Goal: Task Accomplishment & Management: Manage account settings

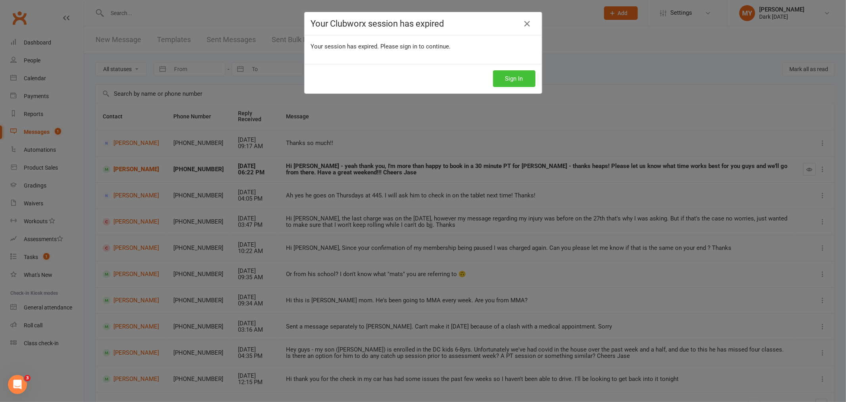
click at [513, 82] on button "Sign In" at bounding box center [514, 78] width 42 height 17
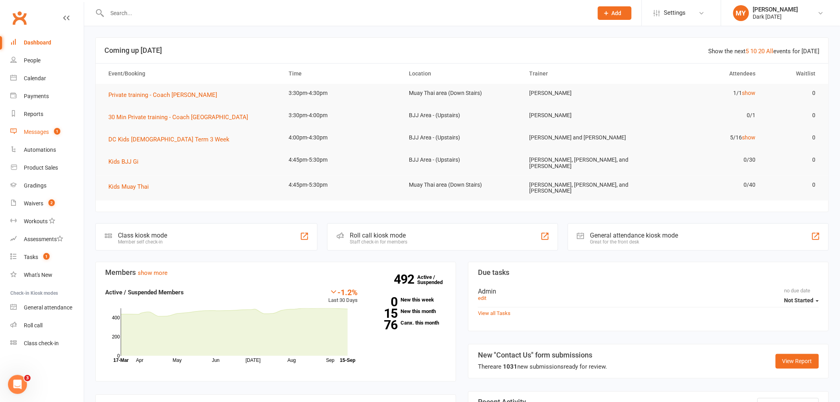
click at [69, 132] on link "Messages 1" at bounding box center [46, 132] width 73 height 18
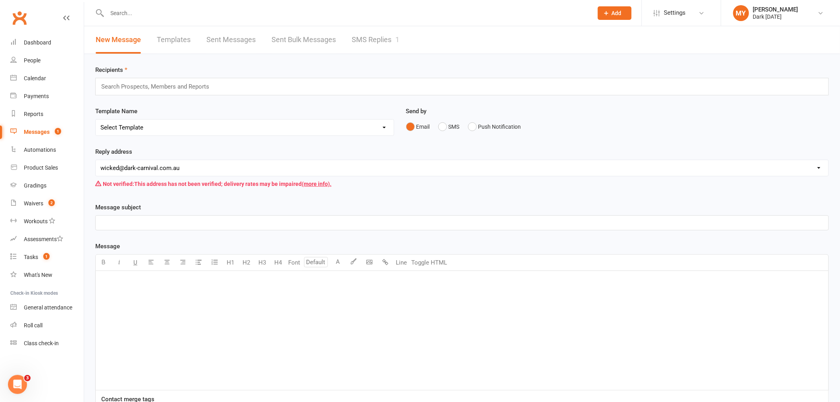
click at [364, 30] on link "SMS Replies 1" at bounding box center [376, 39] width 48 height 27
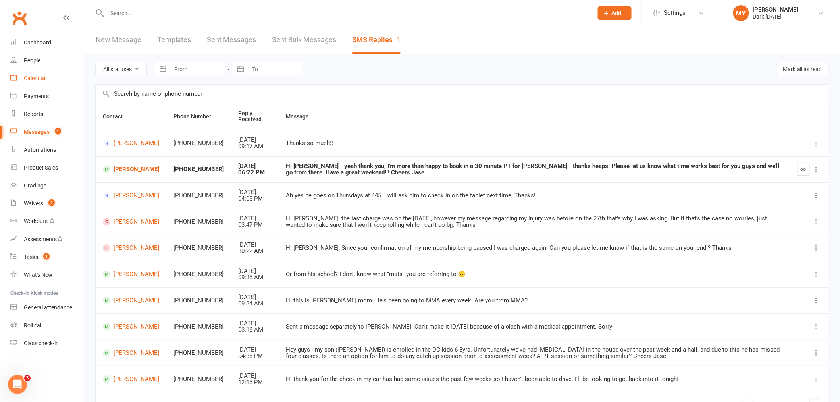
click at [44, 73] on link "Calendar" at bounding box center [46, 78] width 73 height 18
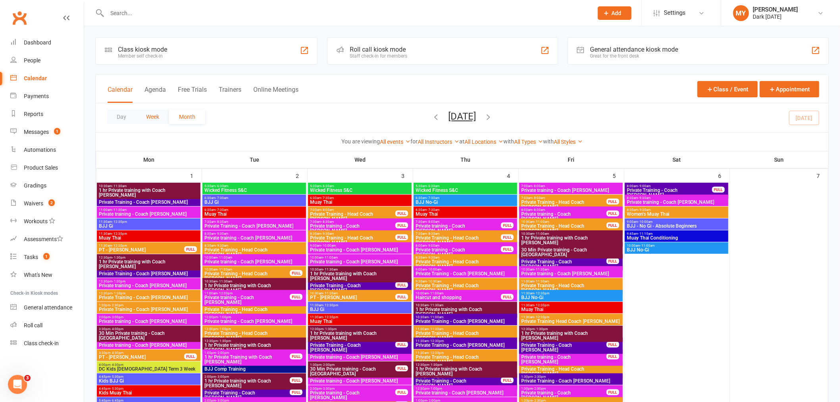
click at [155, 113] on button "Week" at bounding box center [152, 117] width 33 height 14
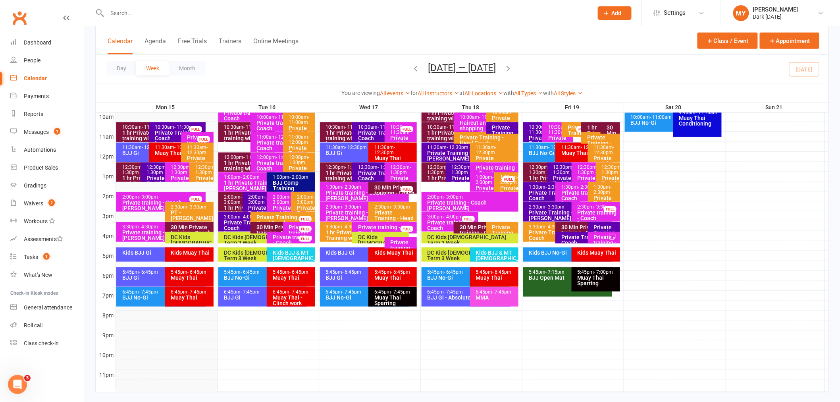
scroll to position [261, 0]
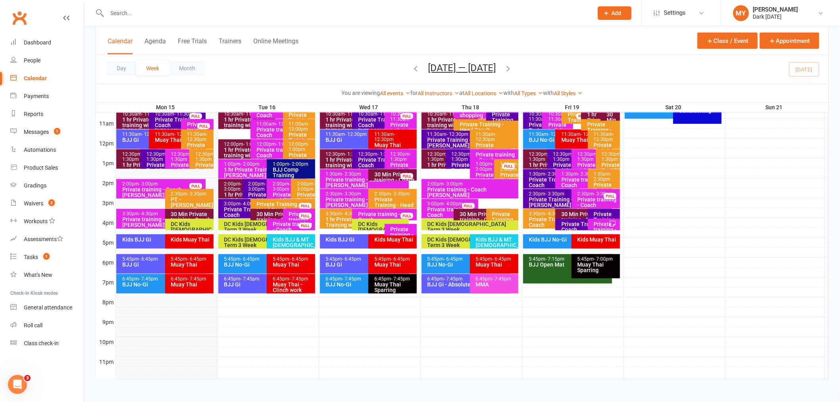
click at [275, 213] on div "30 Min Private training - Coach Tawhia" at bounding box center [281, 219] width 50 height 17
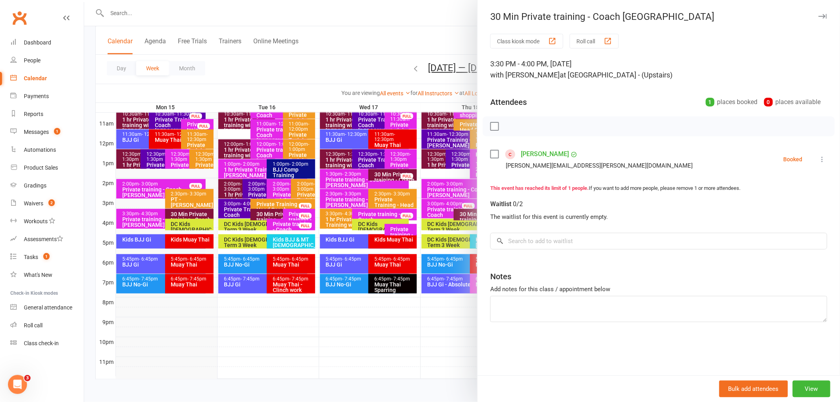
click at [232, 208] on div at bounding box center [461, 201] width 755 height 402
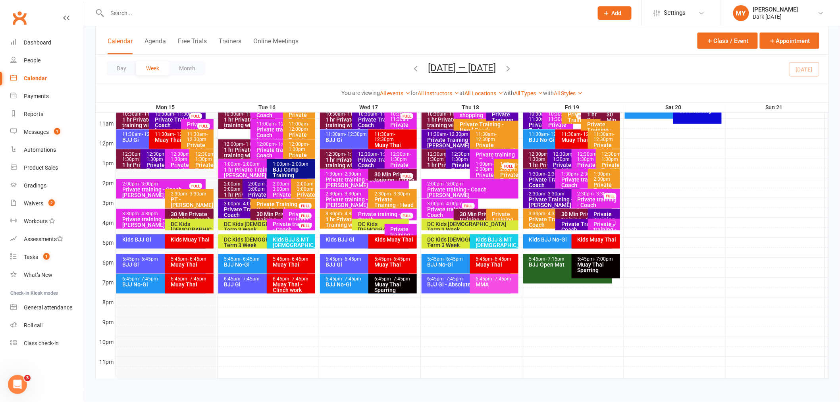
click at [232, 208] on div "Private Training - Coach Dan" at bounding box center [249, 214] width 50 height 17
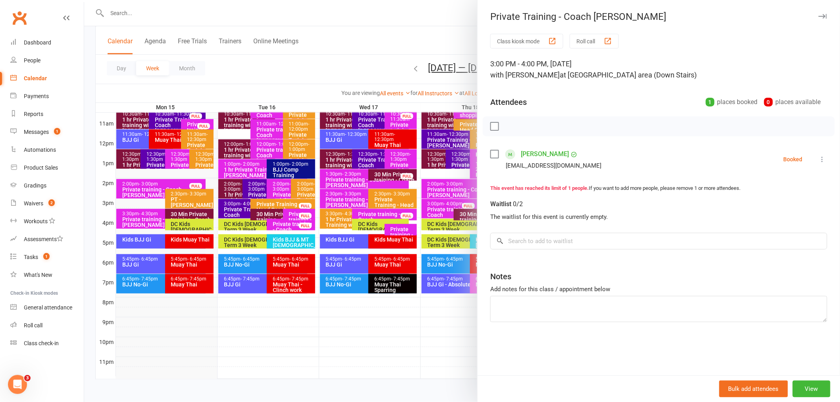
click at [292, 81] on div at bounding box center [461, 201] width 755 height 402
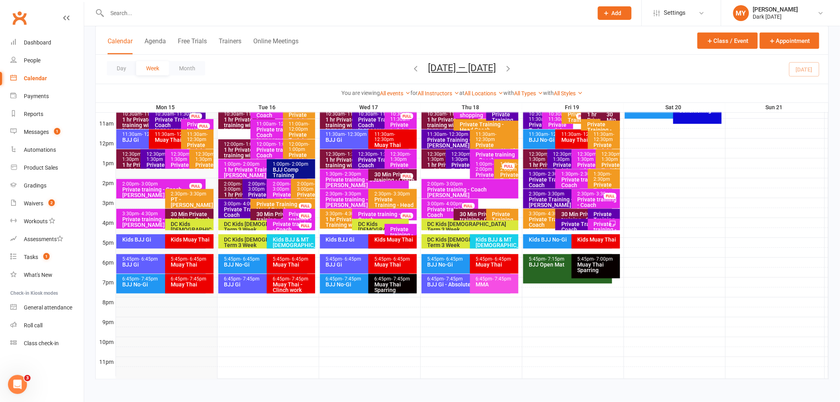
click at [336, 217] on div "1 hr Private Training with Head Coach Mitch" at bounding box center [350, 227] width 50 height 22
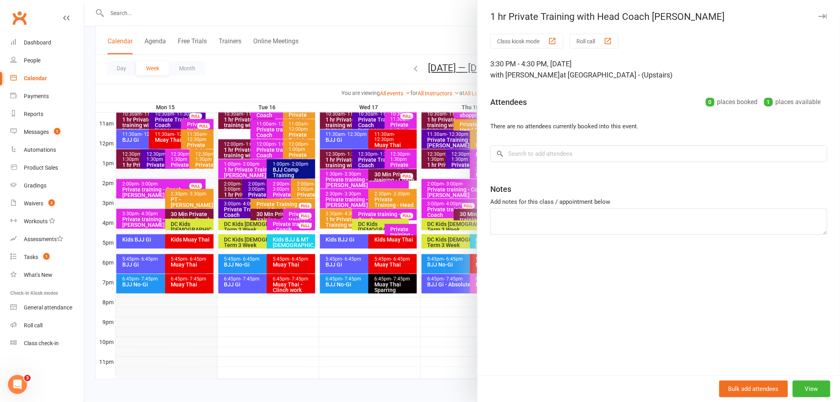
click at [362, 221] on div at bounding box center [461, 201] width 755 height 402
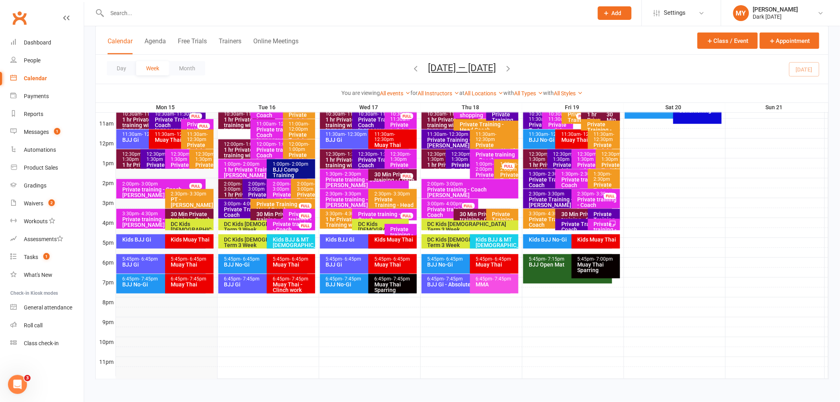
click at [363, 211] on div "Private training - Coach Kyle" at bounding box center [386, 219] width 58 height 17
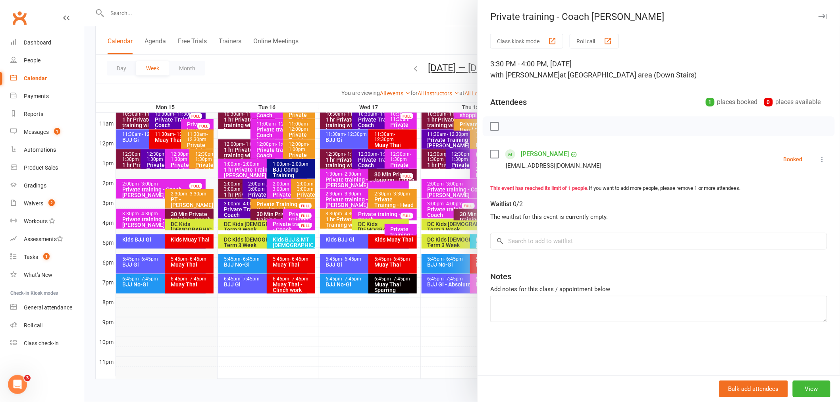
click at [363, 211] on div at bounding box center [461, 201] width 755 height 402
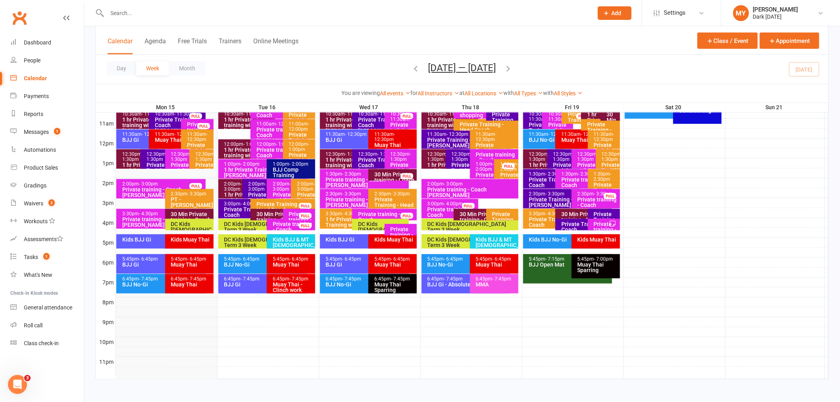
click at [391, 226] on div "Private training - Coach Kyle" at bounding box center [402, 237] width 25 height 22
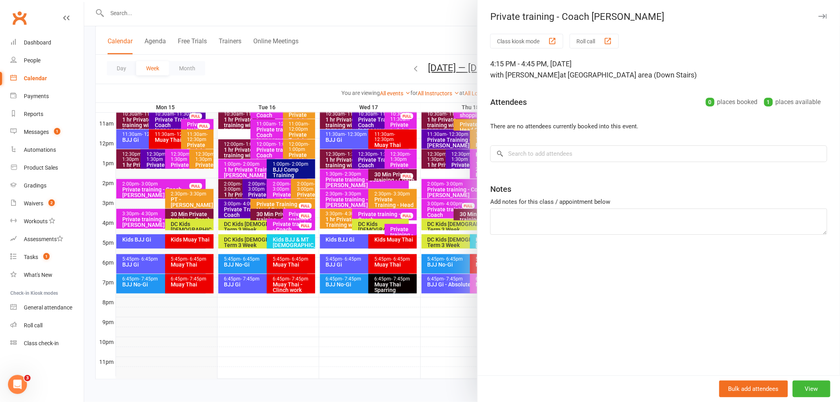
click at [390, 211] on div at bounding box center [461, 201] width 755 height 402
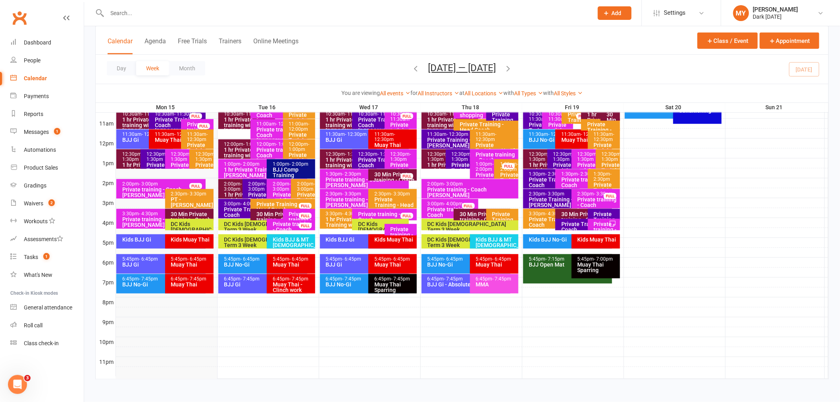
click at [391, 211] on div "Private training - Coach Kyle" at bounding box center [386, 219] width 58 height 17
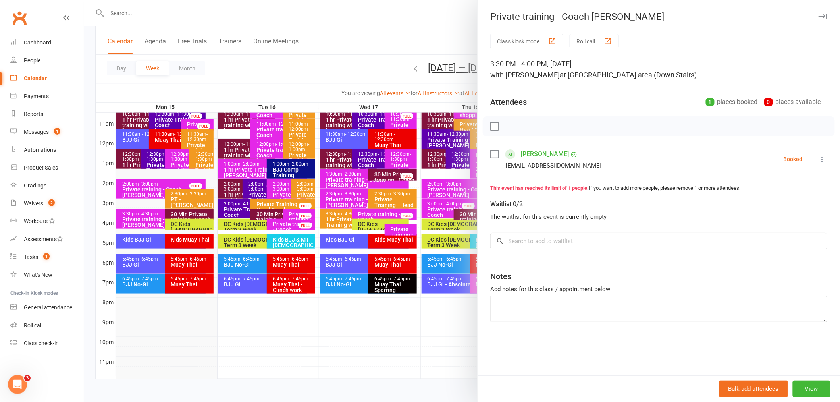
click at [401, 48] on div at bounding box center [461, 201] width 755 height 402
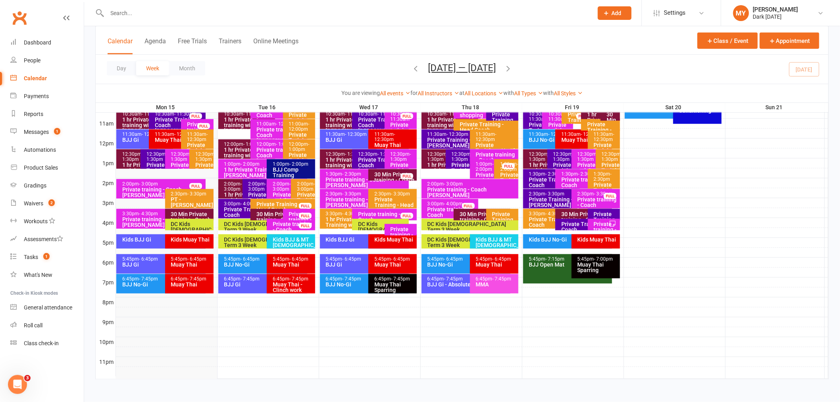
click at [404, 226] on div "Private training - Coach Kyle" at bounding box center [402, 237] width 25 height 22
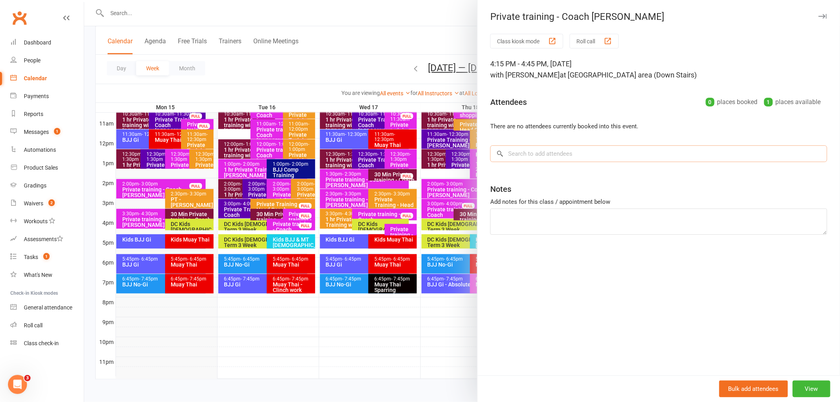
click at [517, 152] on input "search" at bounding box center [658, 153] width 337 height 17
click at [55, 128] on span "1" at bounding box center [57, 131] width 6 height 7
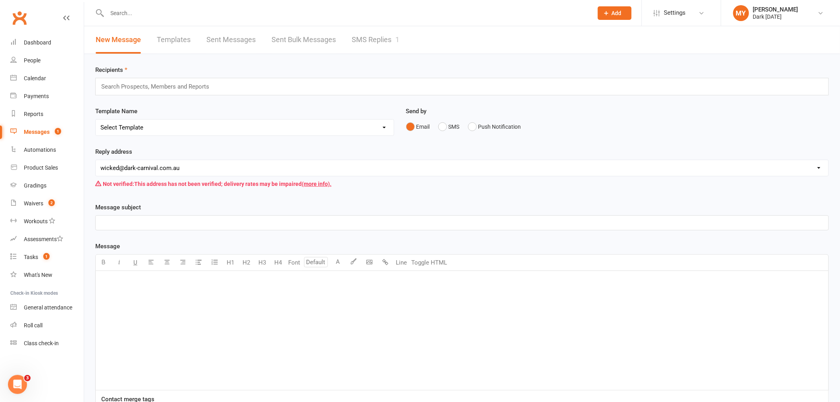
click at [354, 40] on link "SMS Replies 1" at bounding box center [376, 39] width 48 height 27
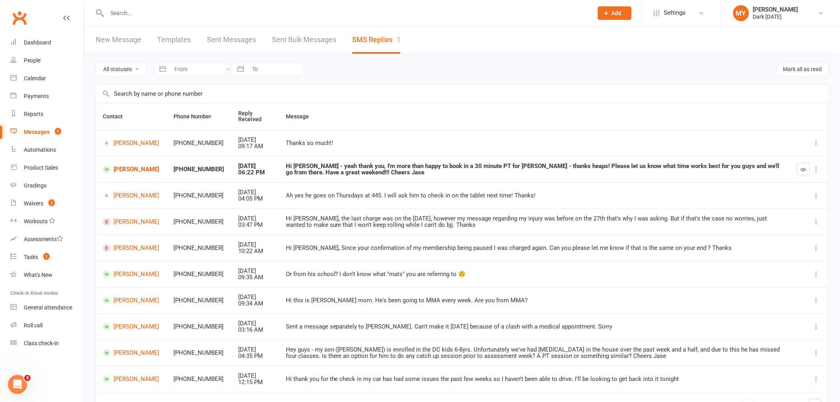
click at [111, 39] on link "New Message" at bounding box center [119, 39] width 46 height 27
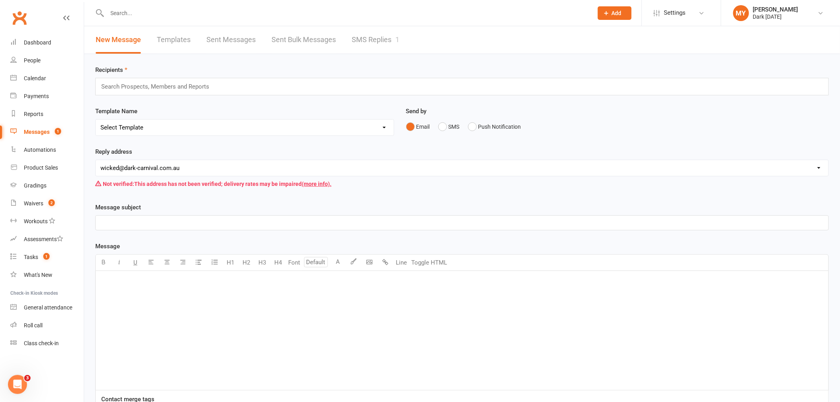
click at [142, 89] on input "text" at bounding box center [158, 86] width 116 height 10
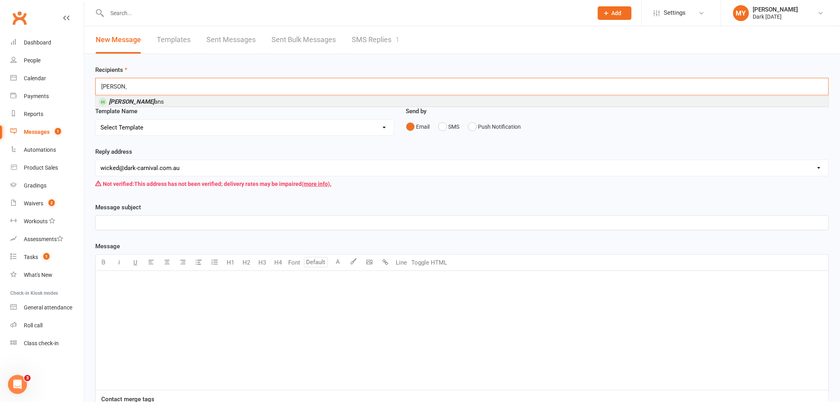
type input "jason ev"
click at [144, 98] on li "Jason Ev ans" at bounding box center [462, 101] width 732 height 10
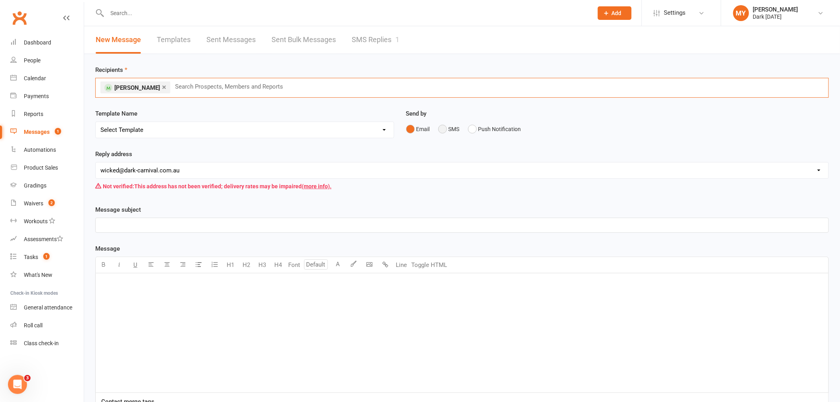
click at [448, 132] on button "SMS" at bounding box center [448, 128] width 21 height 15
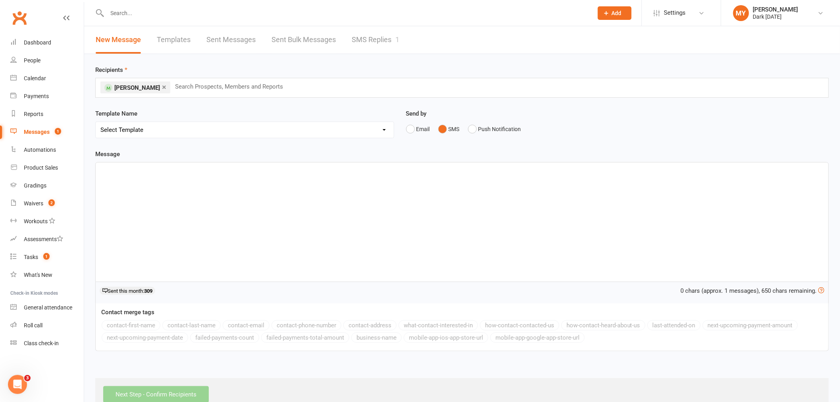
click at [241, 221] on div "﻿" at bounding box center [462, 221] width 732 height 119
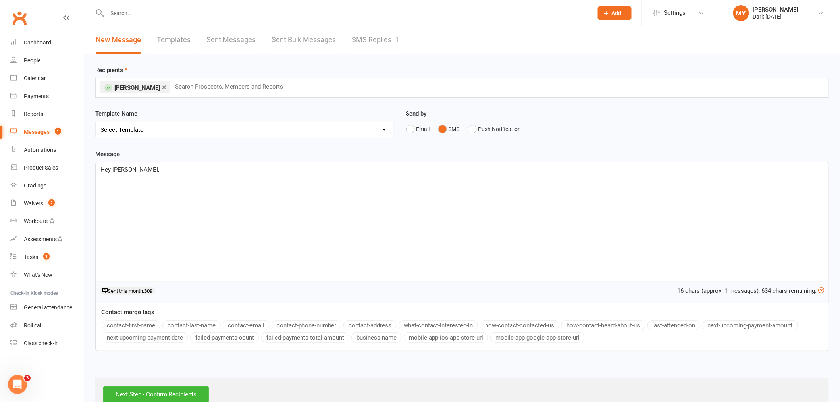
click at [148, 12] on input "text" at bounding box center [346, 13] width 482 height 11
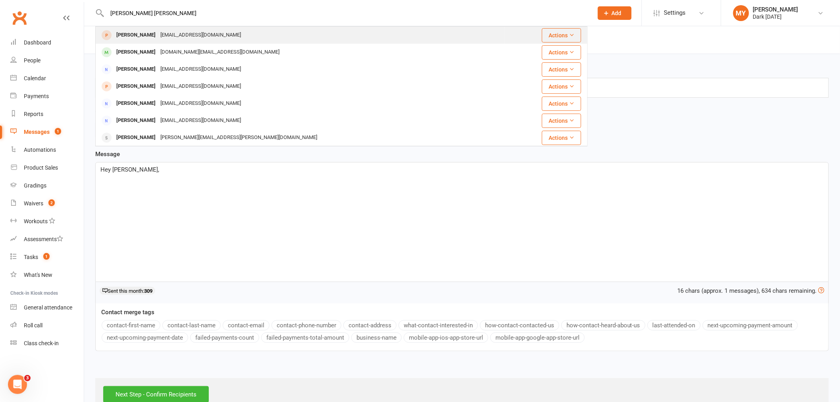
type input "matthew ben"
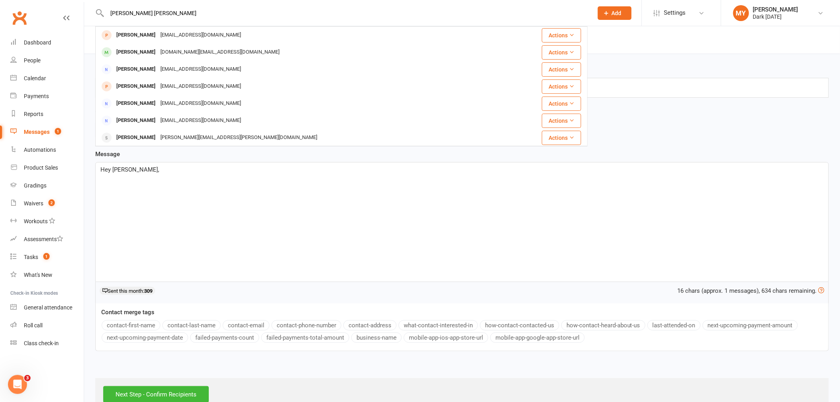
click at [165, 36] on div "matt@pointfs.com.au" at bounding box center [200, 35] width 85 height 12
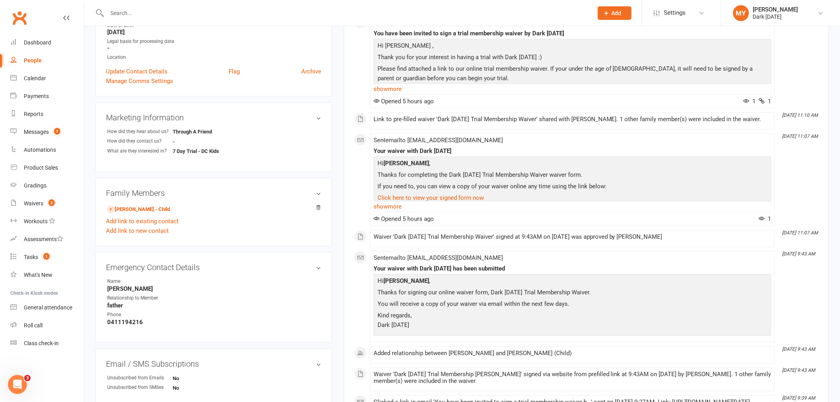
scroll to position [176, 0]
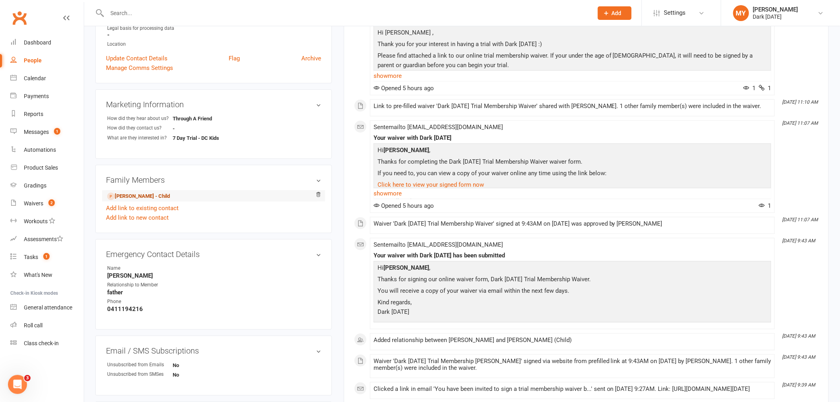
click at [149, 194] on link "Hayden Benedetti - Child" at bounding box center [138, 196] width 63 height 8
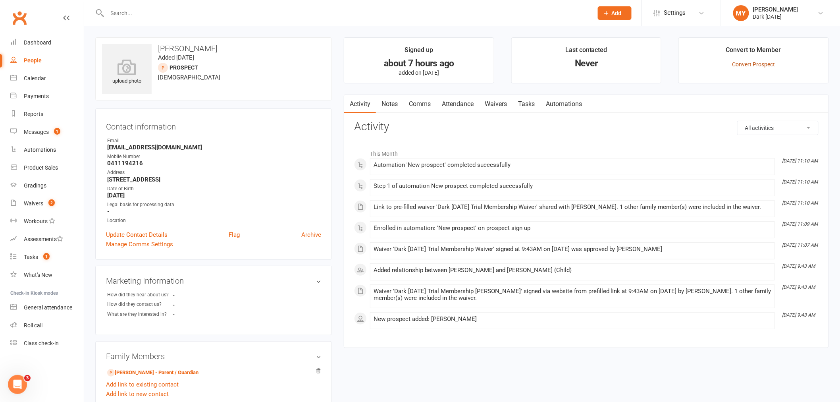
click at [766, 64] on link "Convert Prospect" at bounding box center [753, 64] width 43 height 6
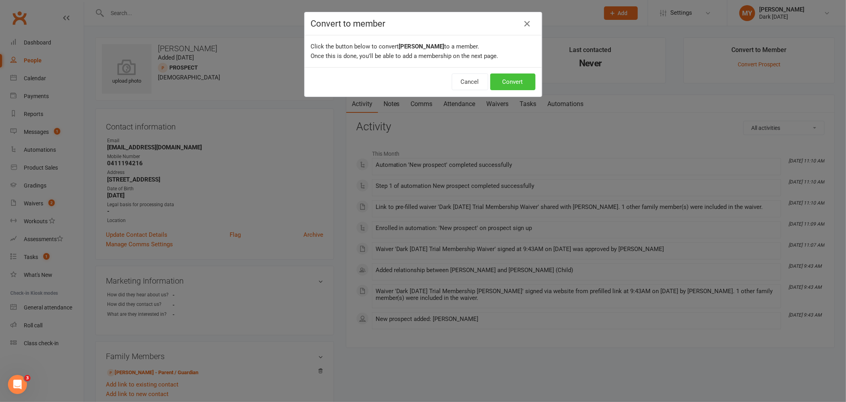
click at [509, 81] on button "Convert" at bounding box center [512, 81] width 45 height 17
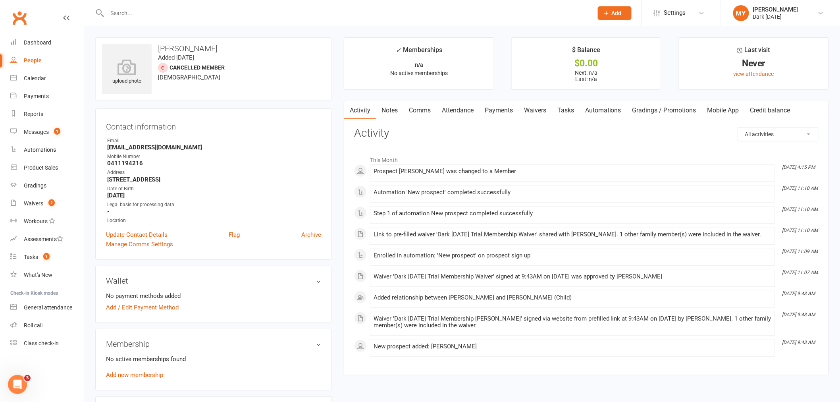
click at [536, 116] on link "Waivers" at bounding box center [534, 110] width 33 height 18
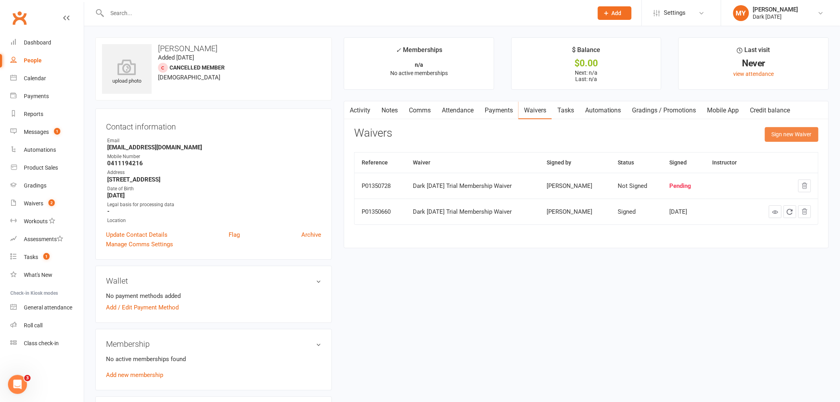
click at [770, 138] on button "Sign new Waiver" at bounding box center [792, 134] width 54 height 14
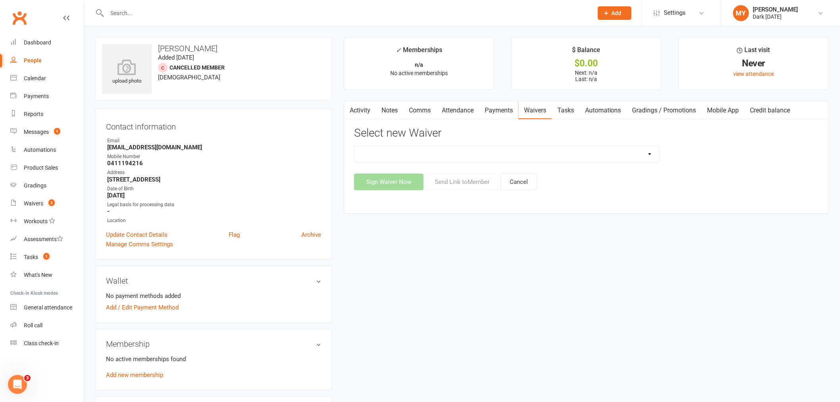
click at [391, 152] on select "Dark Carnival Membership Dark Carnival Membership waiver - no EDDR Dark Carniva…" at bounding box center [506, 154] width 305 height 16
select select "9790"
click at [354, 146] on select "Dark Carnival Membership Dark Carnival Membership waiver - no EDDR Dark Carniva…" at bounding box center [506, 154] width 305 height 16
click at [442, 181] on button "Send Link to Member" at bounding box center [461, 181] width 73 height 17
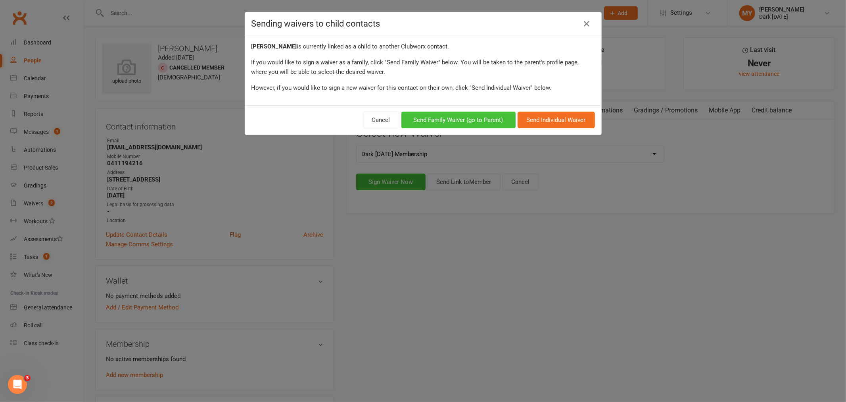
click at [442, 121] on button "Send Family Waiver (go to Parent)" at bounding box center [459, 119] width 114 height 17
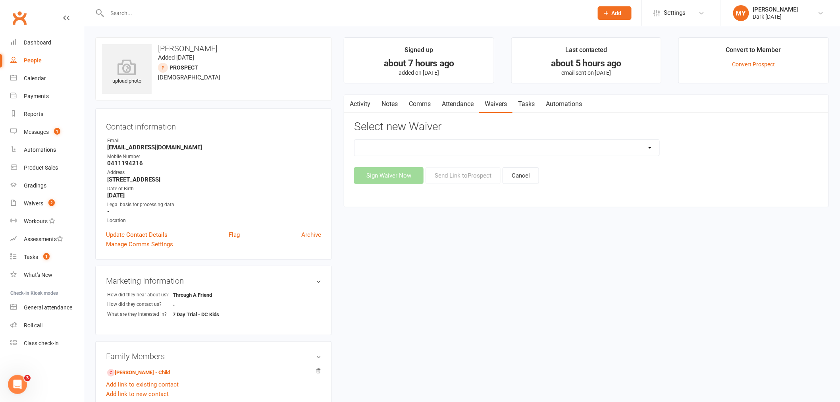
click at [470, 158] on div "Dark Carnival Membership Dark Carnival Membership waiver - no EDDR Dark Carniva…" at bounding box center [586, 161] width 464 height 44
click at [467, 148] on select "Dark Carnival Membership Dark Carnival Membership waiver - no EDDR Dark Carniva…" at bounding box center [506, 148] width 305 height 16
select select "9790"
click at [354, 140] on select "Dark Carnival Membership Dark Carnival Membership waiver - no EDDR Dark Carniva…" at bounding box center [506, 148] width 305 height 16
click at [405, 173] on button "Sign Waiver Now" at bounding box center [388, 175] width 69 height 17
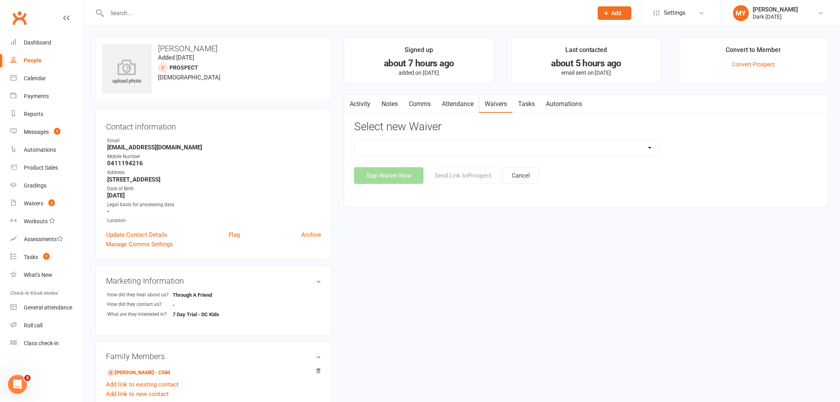
click at [421, 152] on select "Dark Carnival Membership Dark Carnival Membership waiver - no EDDR Dark Carniva…" at bounding box center [506, 148] width 305 height 16
select select "9790"
click at [354, 140] on select "Dark Carnival Membership Dark Carnival Membership waiver - no EDDR Dark Carniva…" at bounding box center [506, 148] width 305 height 16
click at [454, 171] on button "Send Link to Prospect" at bounding box center [462, 175] width 75 height 17
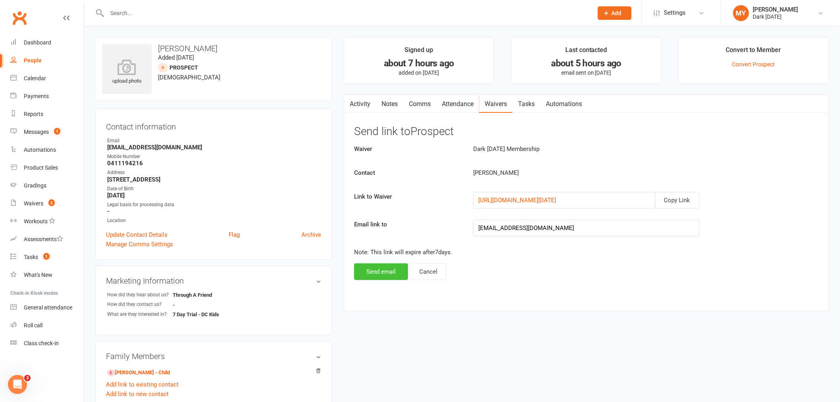
click at [388, 271] on button "Send email" at bounding box center [381, 271] width 54 height 17
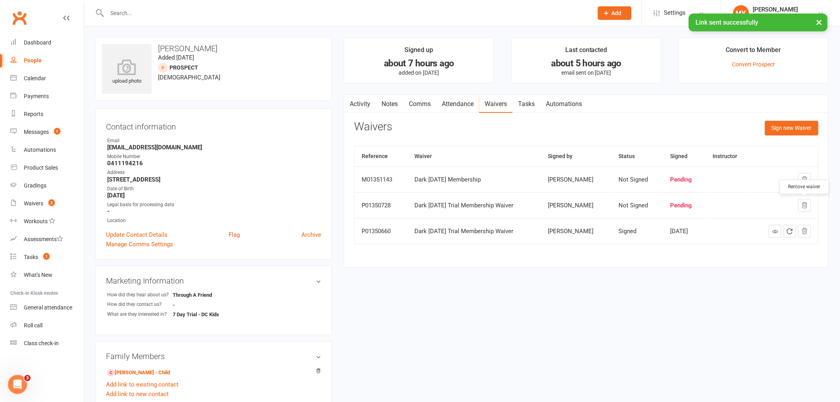
click at [800, 203] on button "button" at bounding box center [804, 205] width 13 height 13
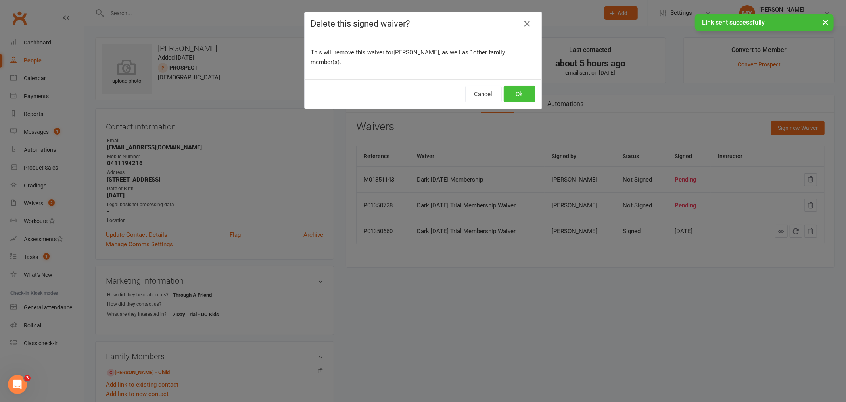
click at [515, 88] on button "Ok" at bounding box center [520, 94] width 32 height 17
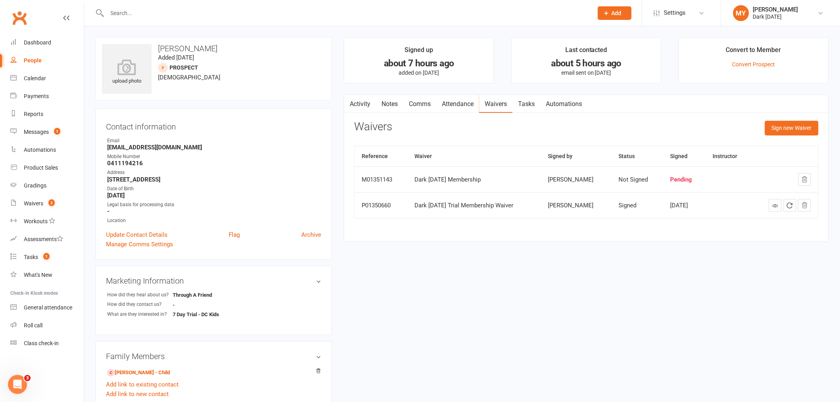
scroll to position [132, 0]
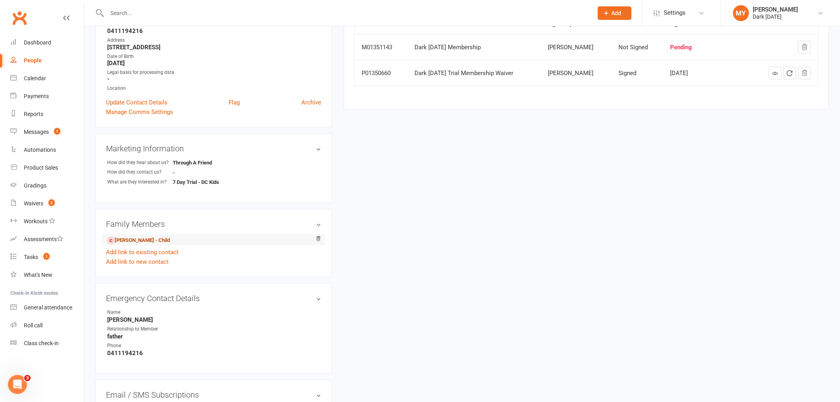
click at [161, 240] on link "Hayden Benedetti - Child" at bounding box center [138, 240] width 63 height 8
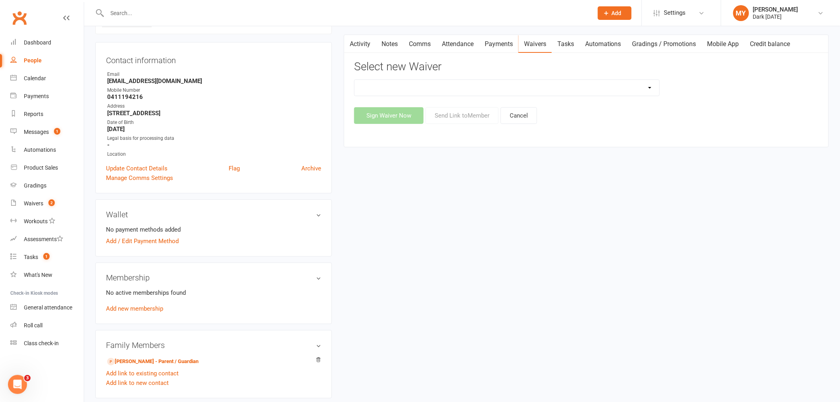
scroll to position [88, 0]
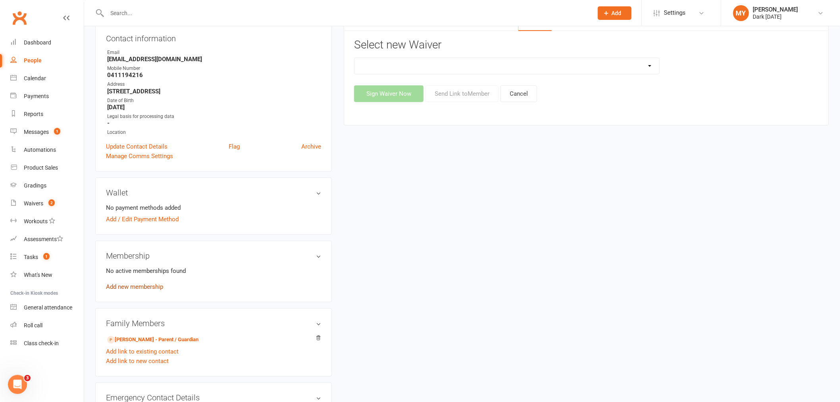
click at [133, 283] on link "Add new membership" at bounding box center [134, 286] width 57 height 7
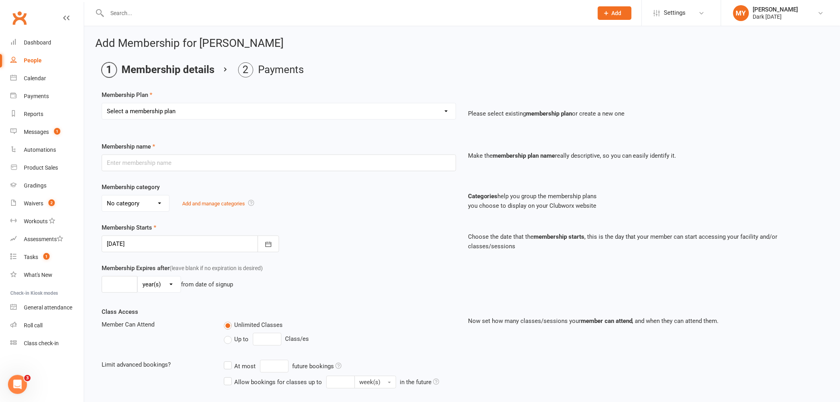
click at [251, 118] on select "Select a membership plan Create new Membership Plan Redzone Knife Defence Works…" at bounding box center [279, 111] width 354 height 16
click at [415, 31] on div "Add Membership for Hayden Benedetti Membership details Payments Membership Plan…" at bounding box center [461, 262] width 755 height 472
click at [689, 13] on link "Settings" at bounding box center [680, 13] width 55 height 18
click at [684, 41] on link "Membership Plans" at bounding box center [681, 35] width 79 height 18
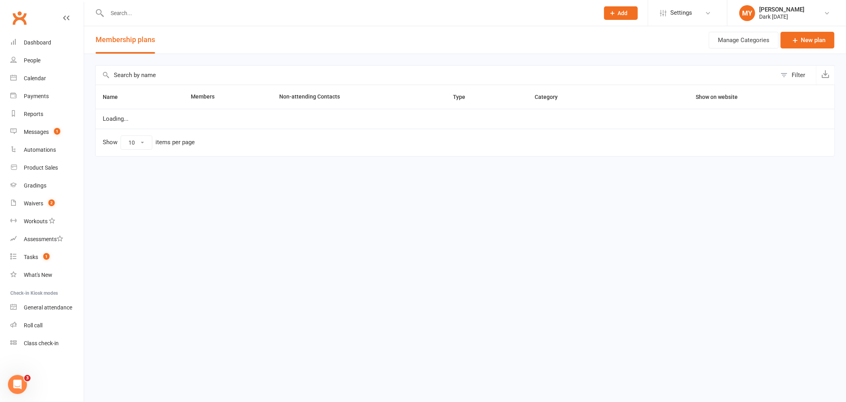
select select "100"
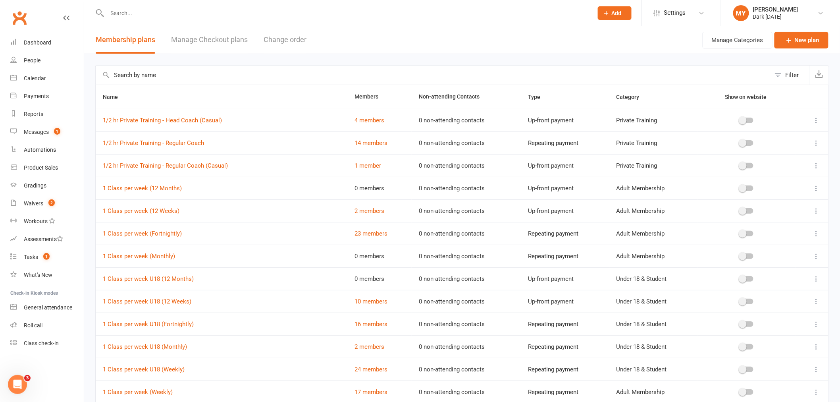
click at [156, 80] on input "text" at bounding box center [433, 74] width 675 height 19
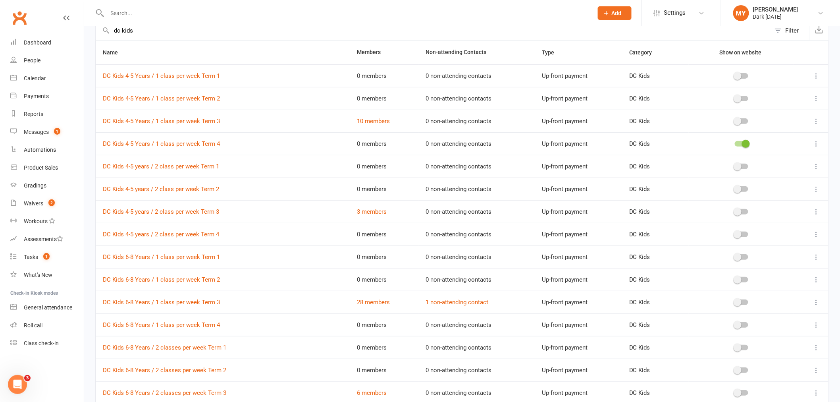
scroll to position [44, 0]
type input "dc kids"
click at [813, 143] on icon at bounding box center [816, 144] width 8 height 8
click at [772, 160] on link "Edit" at bounding box center [775, 160] width 79 height 16
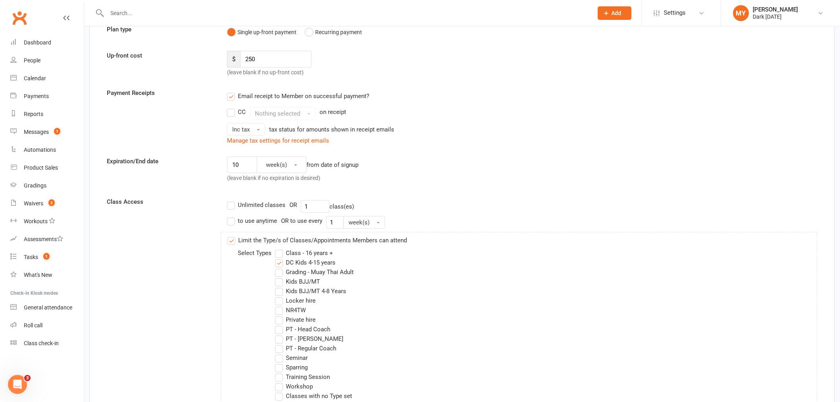
scroll to position [38, 0]
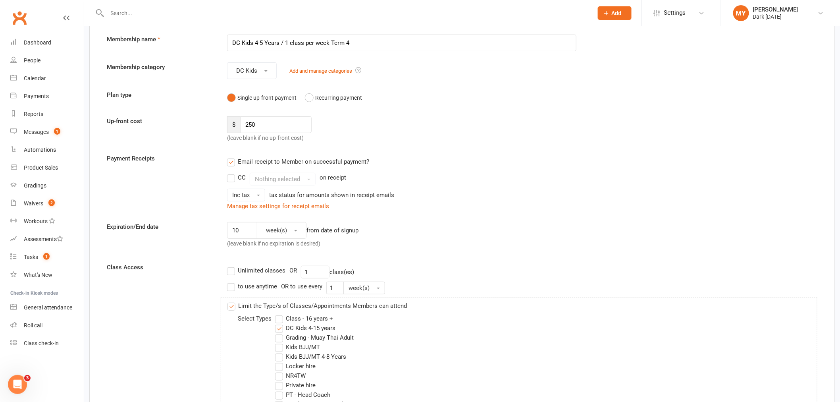
click at [227, 13] on input "text" at bounding box center [346, 13] width 482 height 11
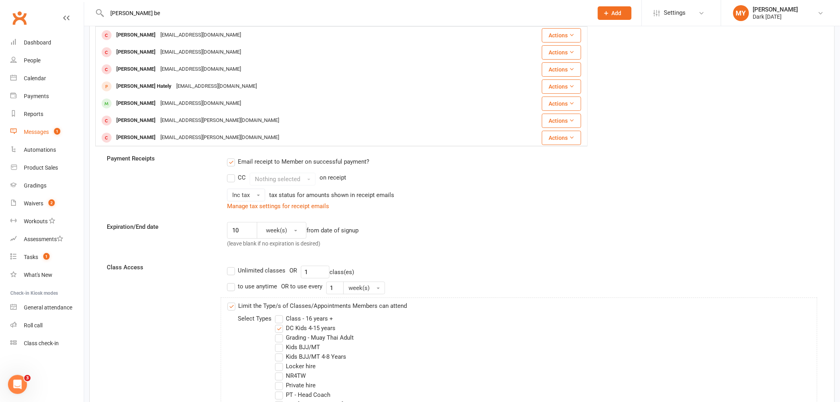
type input "hayden be"
click at [58, 131] on span "1" at bounding box center [57, 131] width 6 height 7
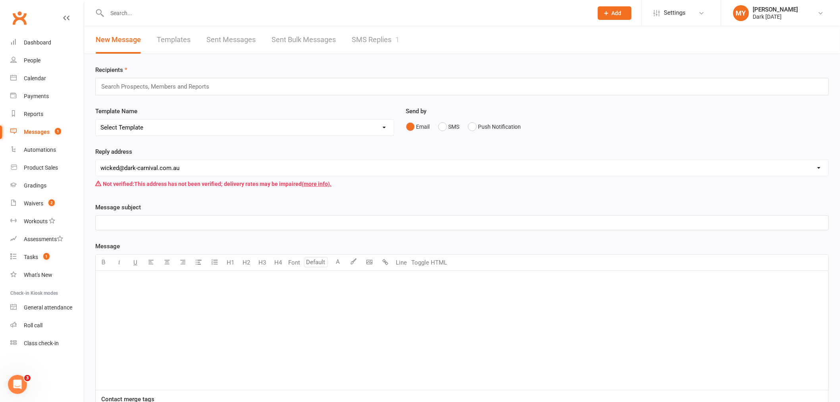
click at [138, 90] on input "text" at bounding box center [158, 86] width 116 height 10
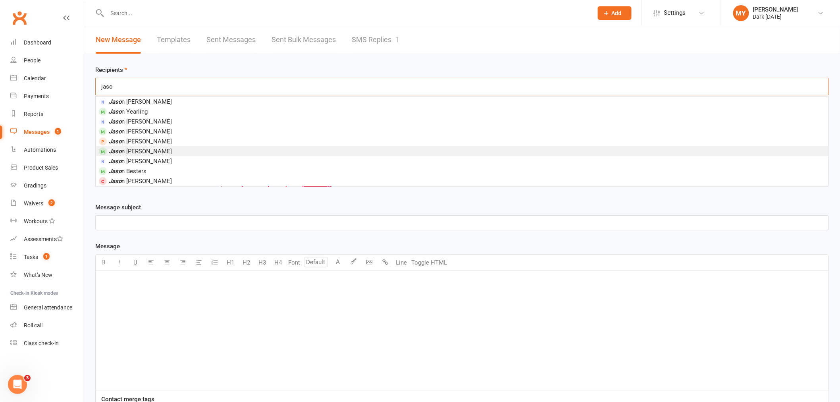
type input "jaso"
click at [143, 148] on li "Jaso n Evans" at bounding box center [462, 151] width 732 height 10
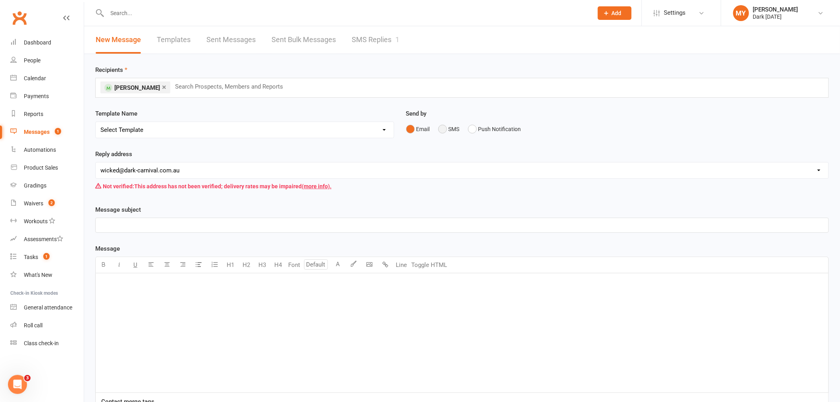
click at [452, 127] on button "SMS" at bounding box center [448, 128] width 21 height 15
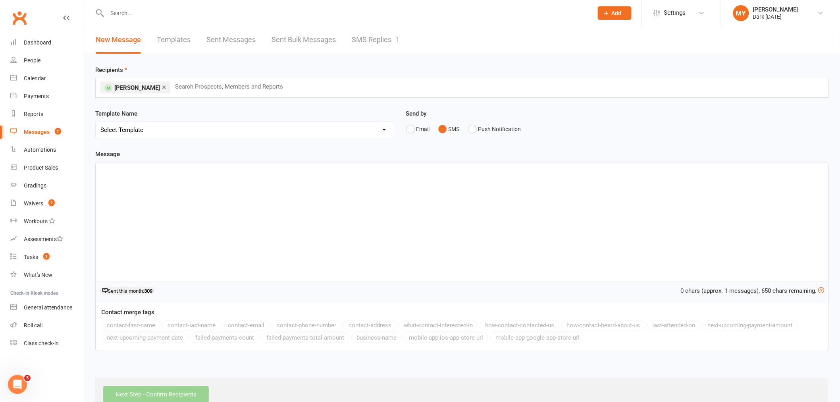
click at [334, 188] on div "﻿" at bounding box center [462, 221] width 732 height 119
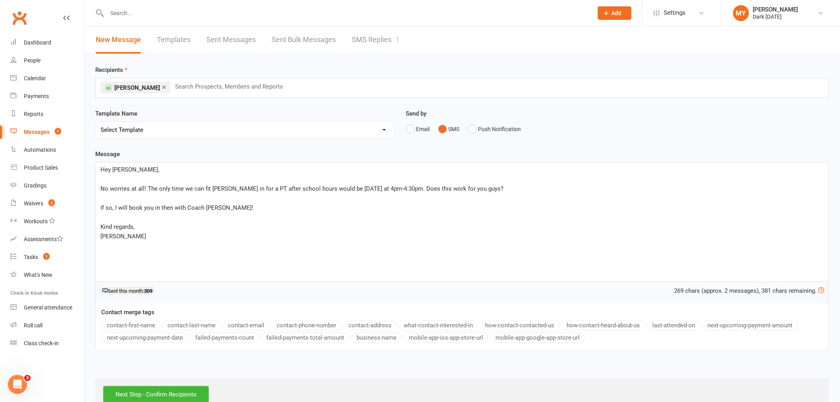
scroll to position [21, 0]
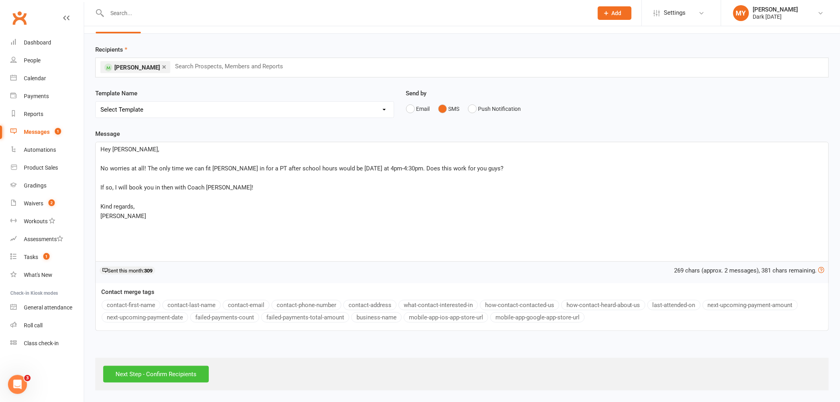
click at [167, 379] on input "Next Step - Confirm Recipients" at bounding box center [156, 373] width 106 height 17
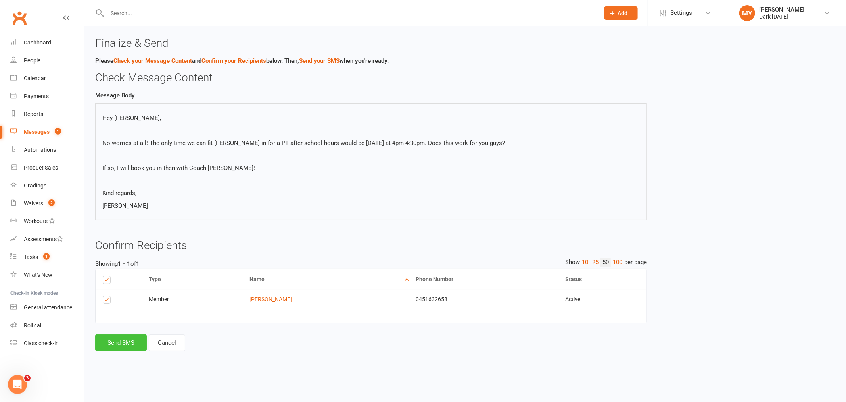
click at [124, 343] on button "Send SMS" at bounding box center [121, 342] width 52 height 17
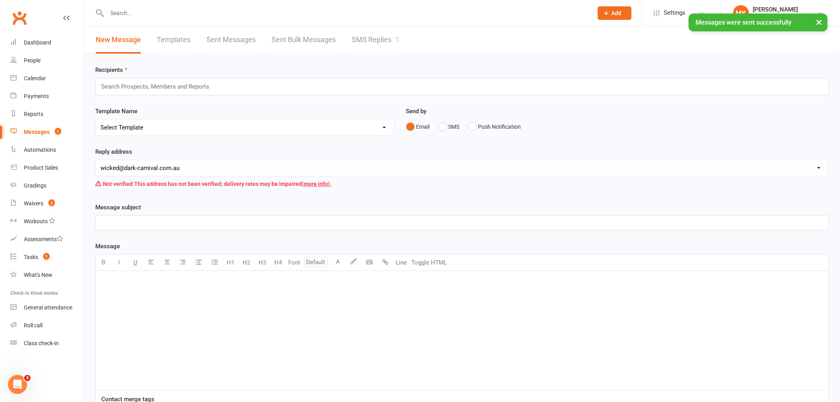
click at [390, 42] on link "SMS Replies 1" at bounding box center [376, 39] width 48 height 27
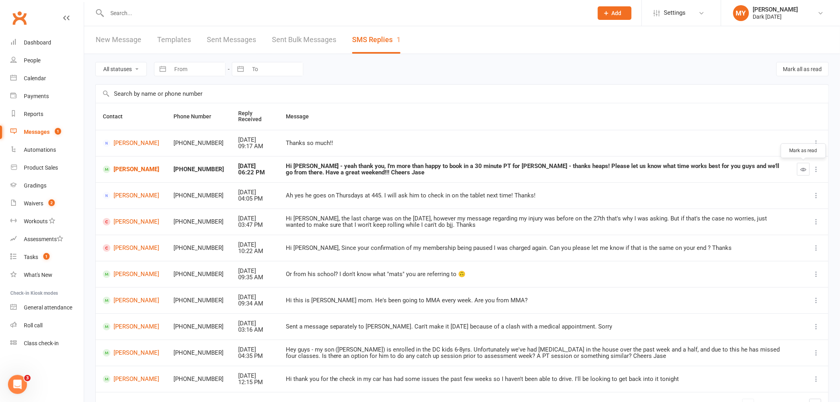
click at [800, 172] on button "button" at bounding box center [803, 169] width 13 height 13
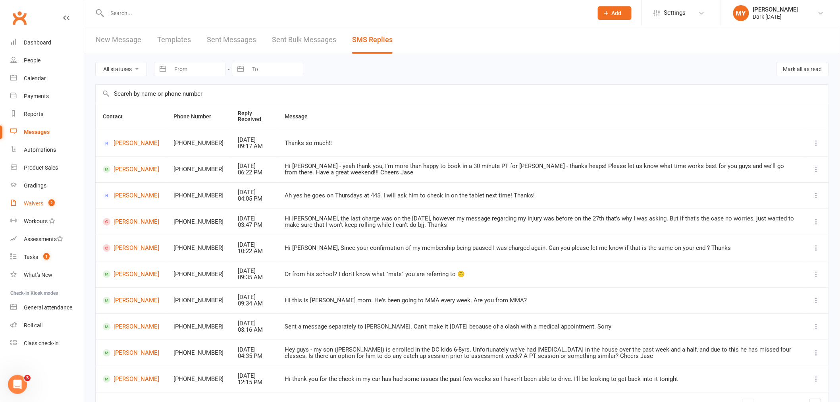
click at [46, 200] on count-badge "2" at bounding box center [49, 203] width 10 height 6
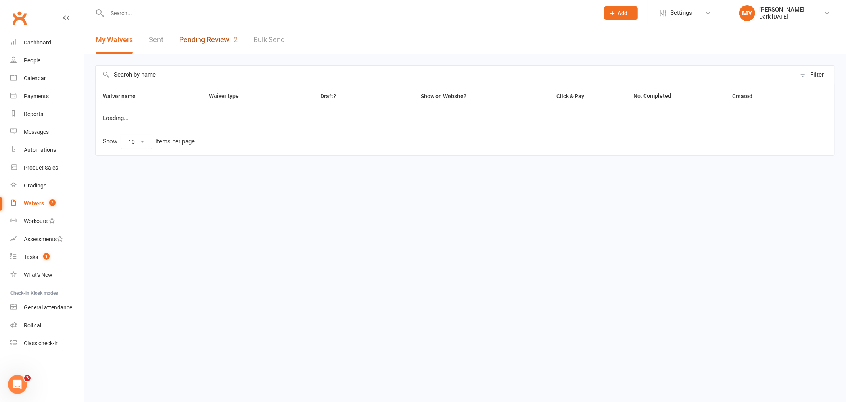
click at [210, 41] on link "Pending Review 2" at bounding box center [208, 39] width 58 height 27
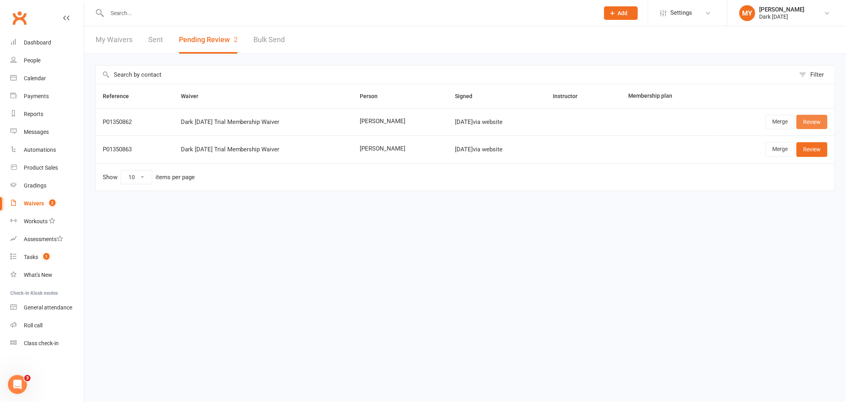
click at [809, 124] on link "Review" at bounding box center [812, 122] width 31 height 14
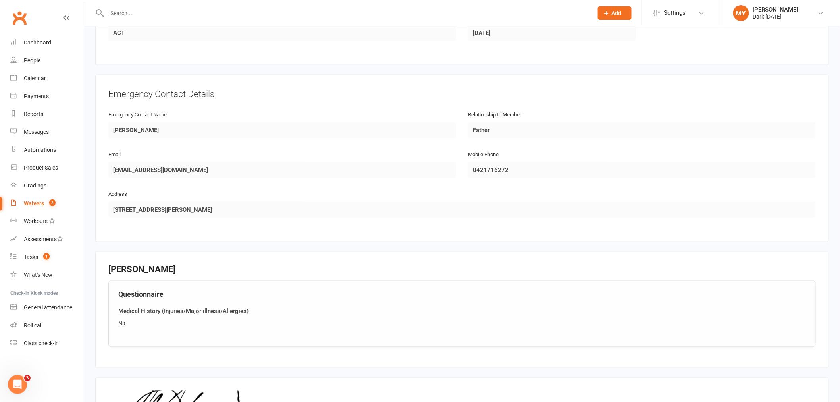
scroll to position [440, 0]
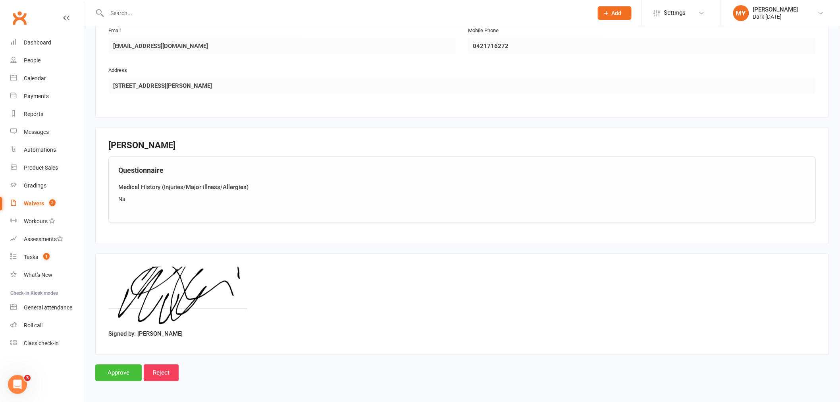
click at [132, 369] on input "Approve" at bounding box center [118, 372] width 46 height 17
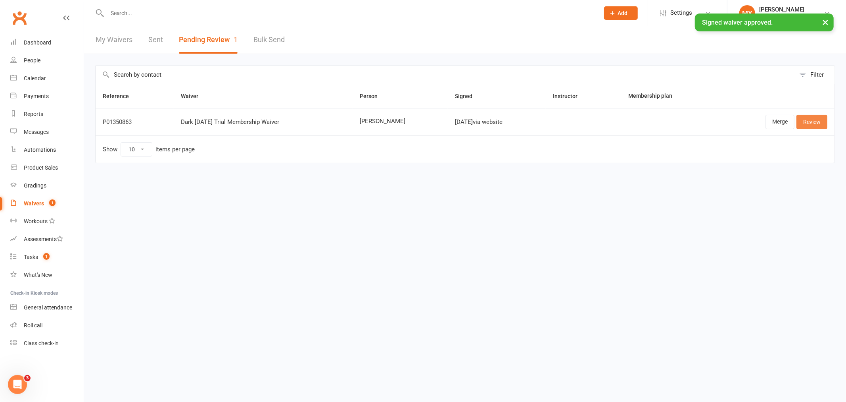
click at [803, 123] on link "Review" at bounding box center [812, 122] width 31 height 14
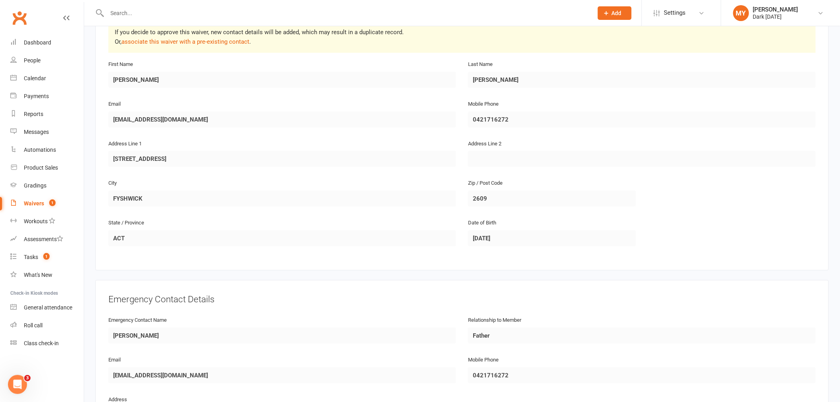
scroll to position [88, 0]
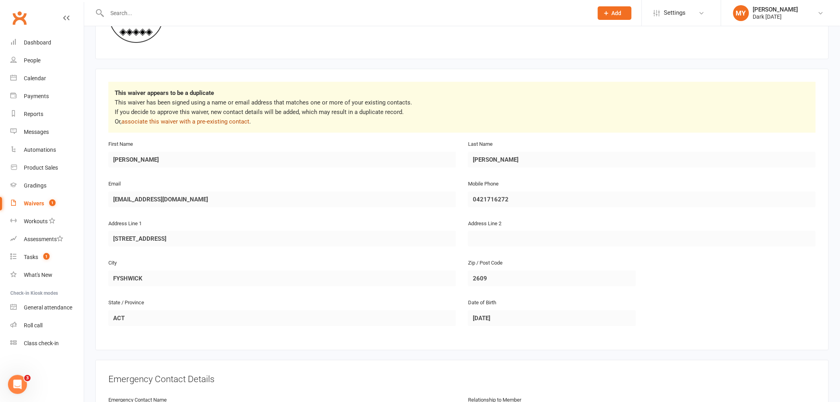
click at [185, 119] on link "associate this waiver with a pre-existing contact" at bounding box center [185, 121] width 128 height 7
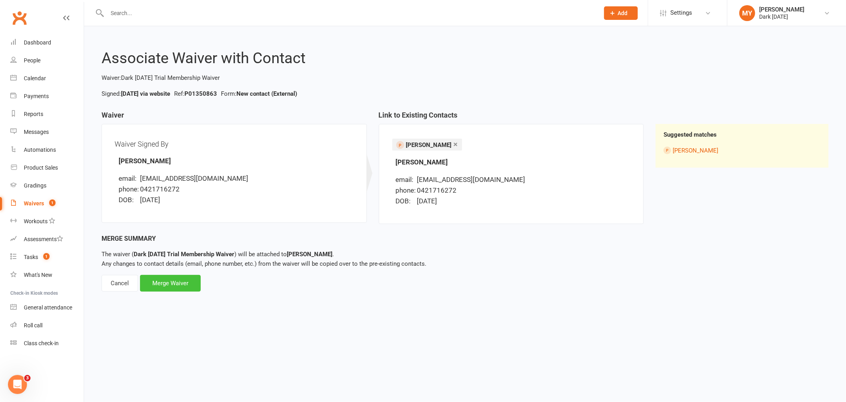
click at [170, 280] on div "Merge Waiver" at bounding box center [170, 283] width 61 height 17
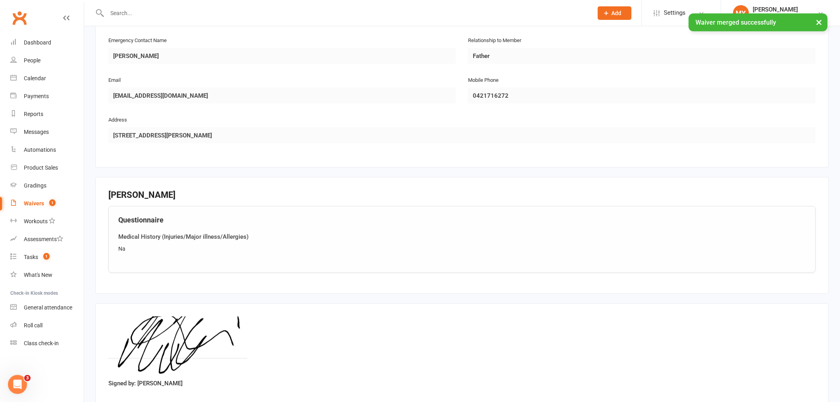
scroll to position [440, 0]
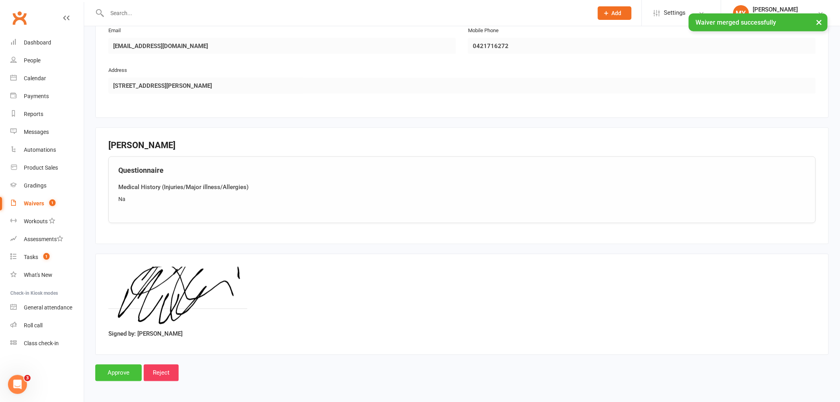
click at [131, 373] on input "Approve" at bounding box center [118, 372] width 46 height 17
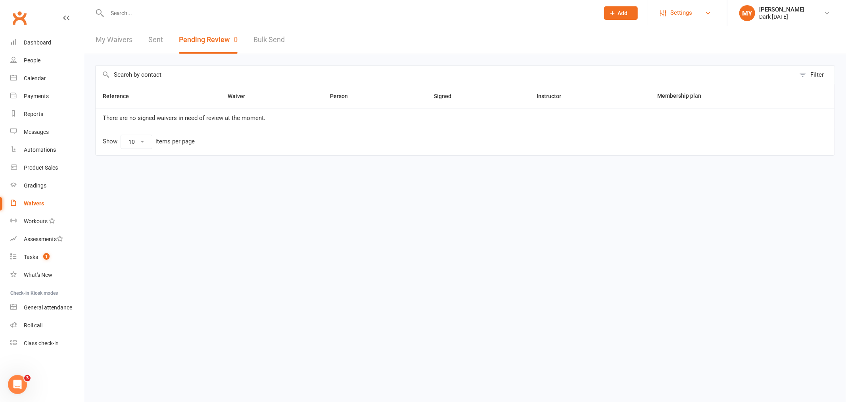
click at [672, 16] on span "Settings" at bounding box center [682, 13] width 22 height 18
click at [673, 32] on link "Membership Plans" at bounding box center [687, 35] width 79 height 18
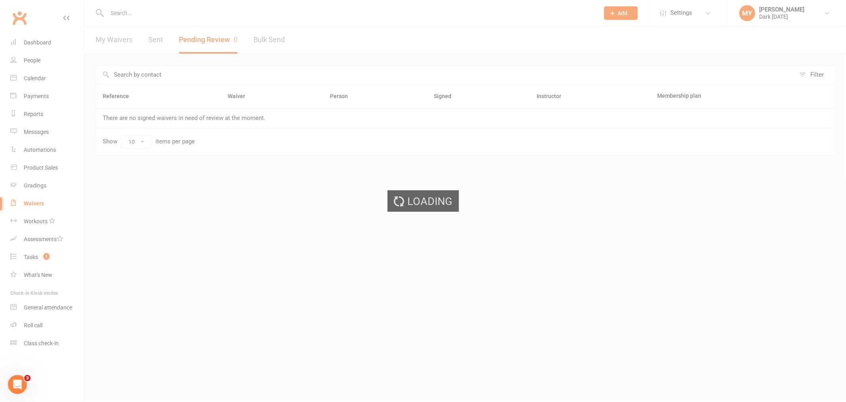
select select "100"
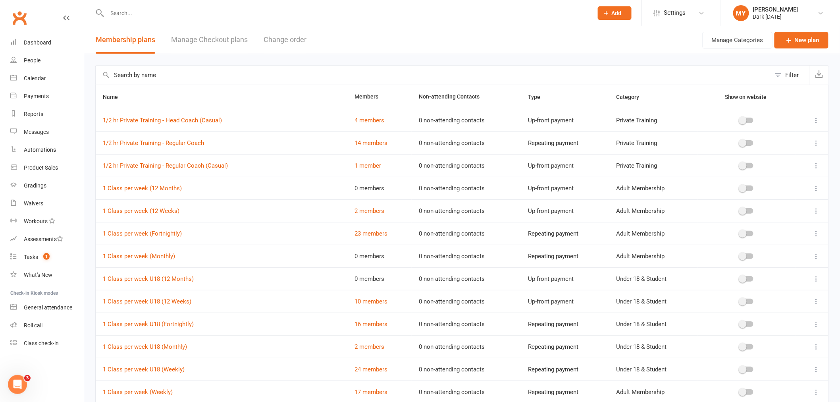
click at [179, 82] on input "text" at bounding box center [433, 74] width 675 height 19
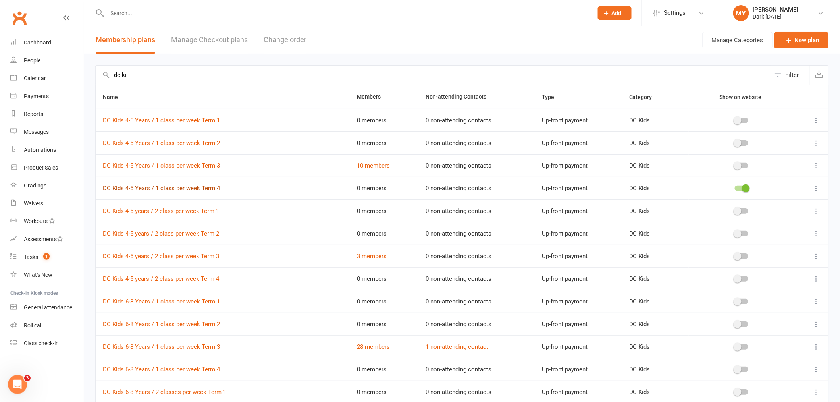
type input "dc ki"
click at [187, 186] on link "DC Kids 4-5 Years / 1 class per week Term 4" at bounding box center [161, 187] width 117 height 7
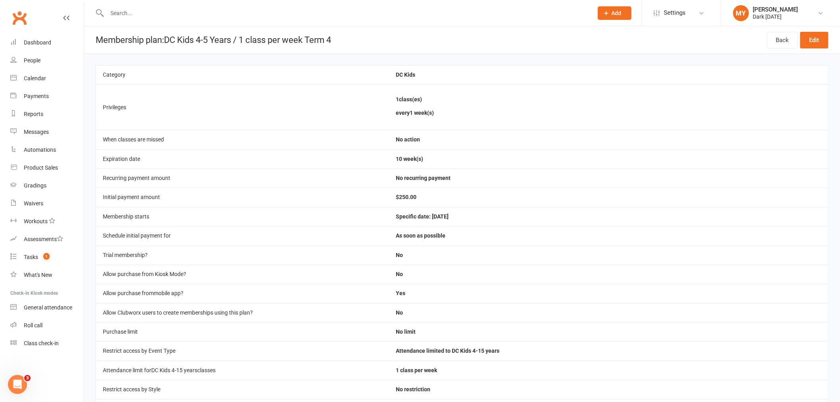
click at [150, 13] on input "text" at bounding box center [346, 13] width 482 height 11
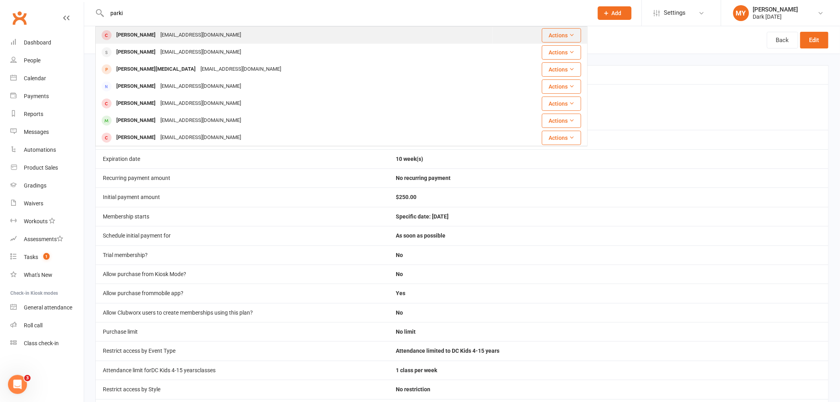
type input "parki"
click at [160, 31] on div "seth.parkinson18@gmail.com" at bounding box center [200, 35] width 85 height 12
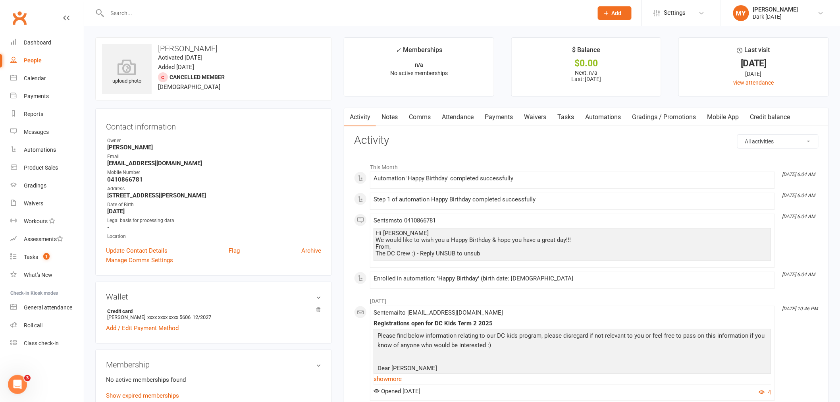
click at [162, 21] on div at bounding box center [341, 13] width 492 height 26
click at [163, 16] on input "text" at bounding box center [346, 13] width 482 height 11
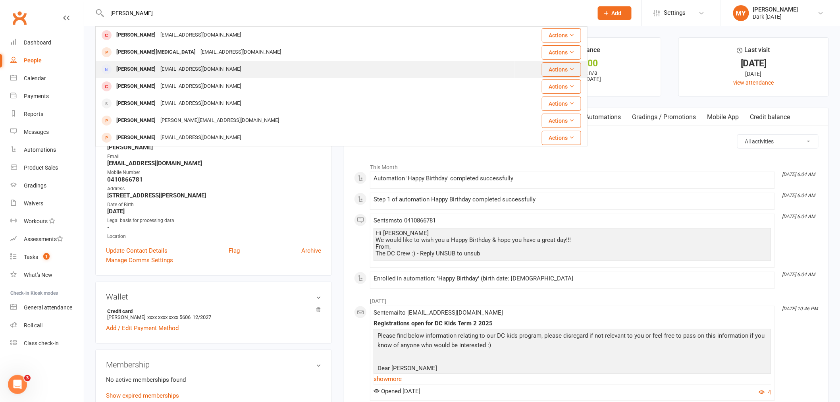
type input "parkins"
click at [172, 64] on div "angelangiecow@hotmail.com" at bounding box center [200, 69] width 85 height 12
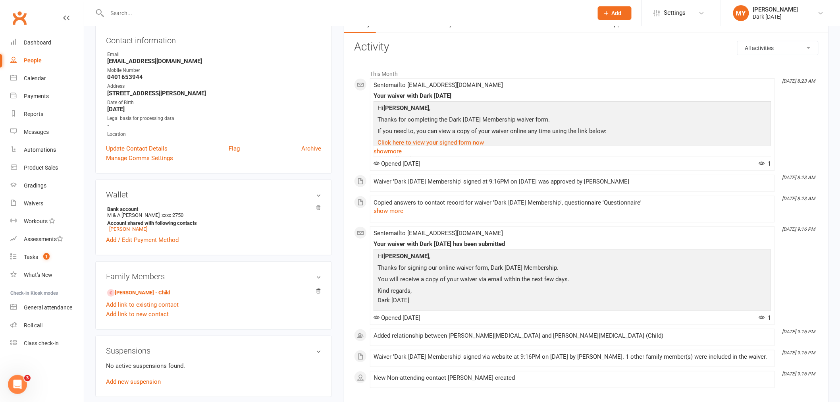
scroll to position [88, 0]
click at [159, 20] on div at bounding box center [341, 13] width 492 height 26
click at [159, 16] on input "text" at bounding box center [346, 13] width 482 height 11
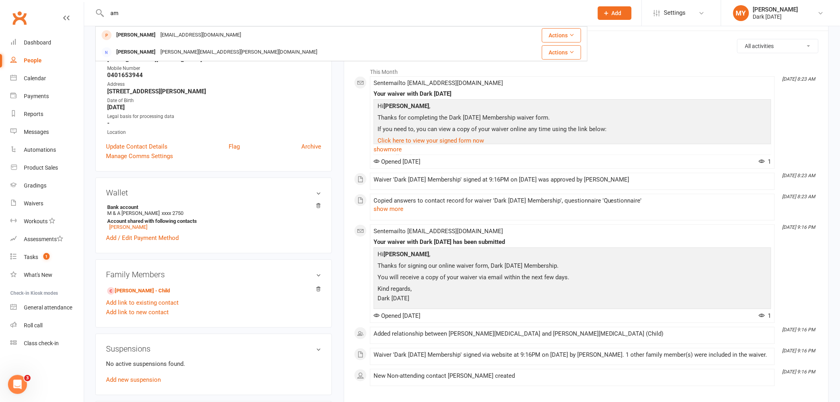
type input "a"
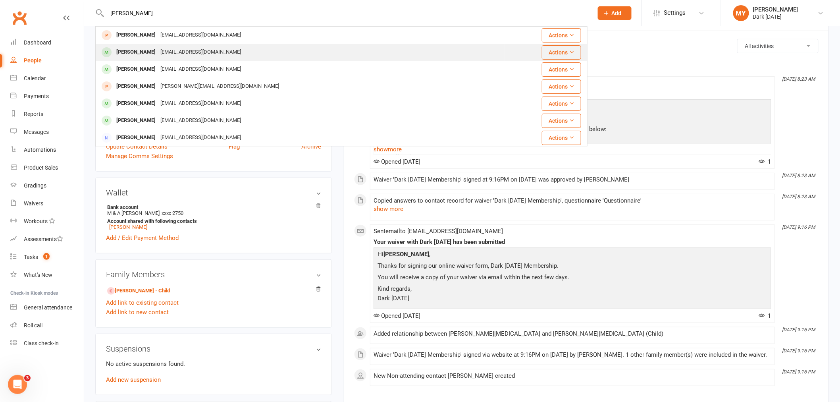
type input "samuel ba"
click at [180, 46] on div "clairbannerman@gmail.com" at bounding box center [200, 52] width 85 height 12
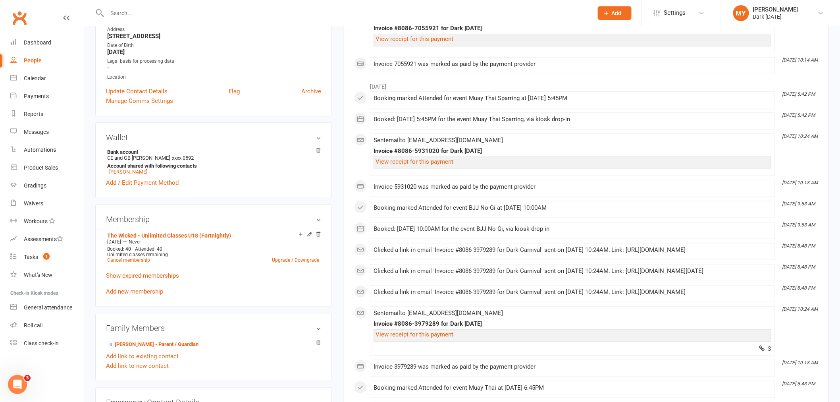
scroll to position [176, 0]
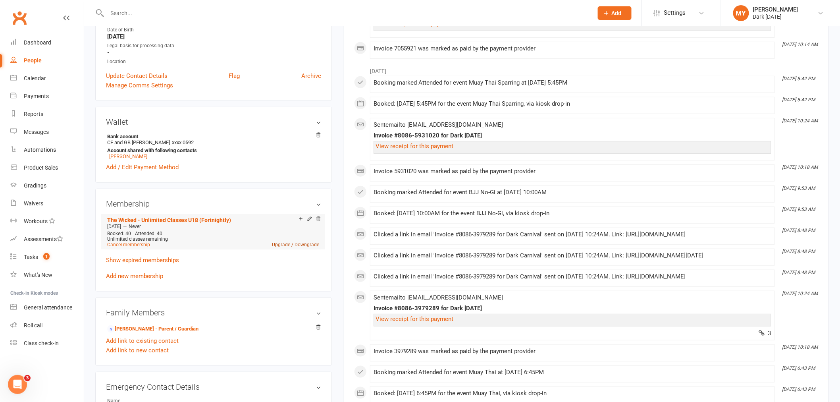
click at [304, 243] on link "Upgrade / Downgrade" at bounding box center [295, 245] width 47 height 6
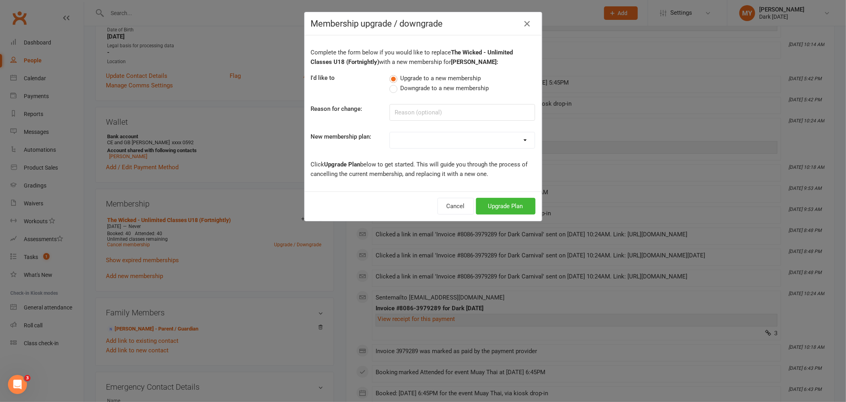
click at [423, 88] on span "Downgrade to a new membership" at bounding box center [444, 87] width 88 height 8
click at [395, 83] on input "Downgrade to a new membership" at bounding box center [392, 83] width 5 height 0
click at [417, 119] on input at bounding box center [463, 112] width 146 height 17
type input "na"
click at [410, 135] on select "Redzone Knife Defence Workshop Casual Membership Casual Membership - Other Club…" at bounding box center [462, 140] width 145 height 16
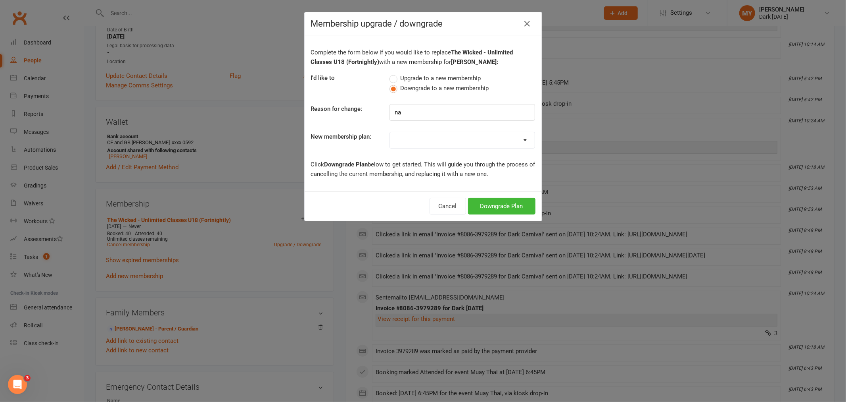
select select "14"
click at [390, 132] on select "Redzone Knife Defence Workshop Casual Membership Casual Membership - Other Club…" at bounding box center [462, 140] width 145 height 16
click at [482, 203] on button "Downgrade Plan" at bounding box center [501, 206] width 67 height 17
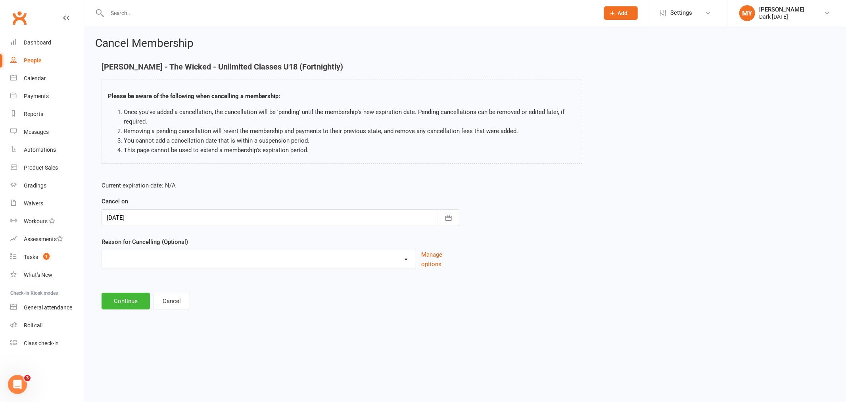
click at [161, 218] on div at bounding box center [281, 217] width 358 height 17
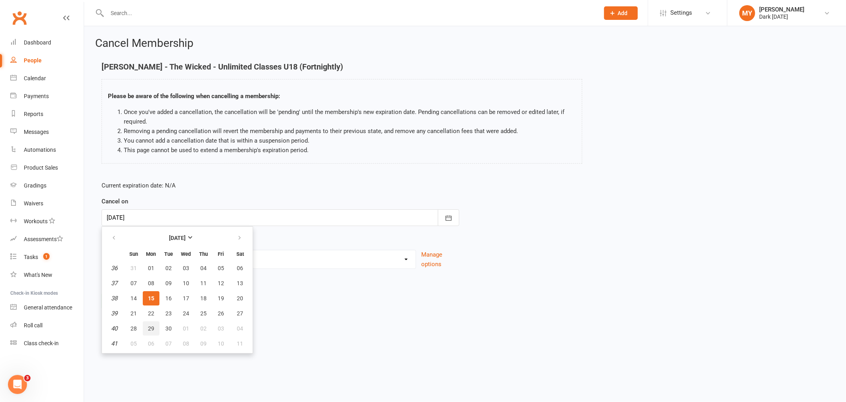
click at [146, 327] on button "29" at bounding box center [151, 328] width 17 height 14
type input "29 Sep 2025"
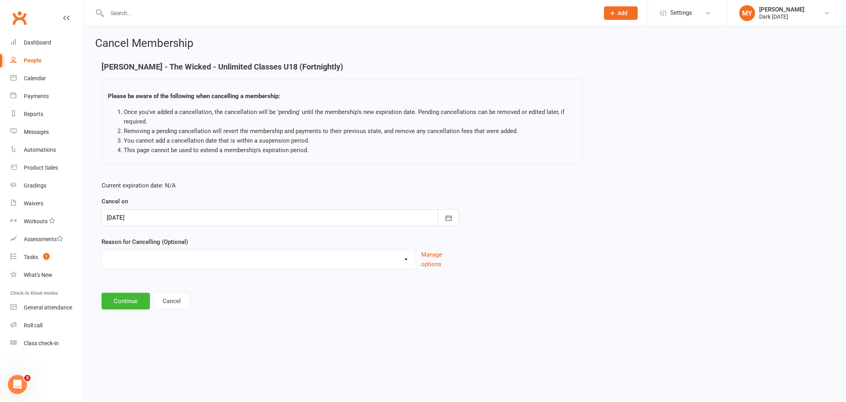
click at [145, 268] on div "Holiday Injury Other reason" at bounding box center [259, 259] width 315 height 19
click at [145, 266] on div "Holiday Injury Other reason" at bounding box center [259, 259] width 315 height 19
click at [146, 259] on select "Holiday Injury Other reason" at bounding box center [259, 258] width 314 height 16
select select "2"
click at [102, 250] on select "Holiday Injury Other reason" at bounding box center [259, 258] width 314 height 16
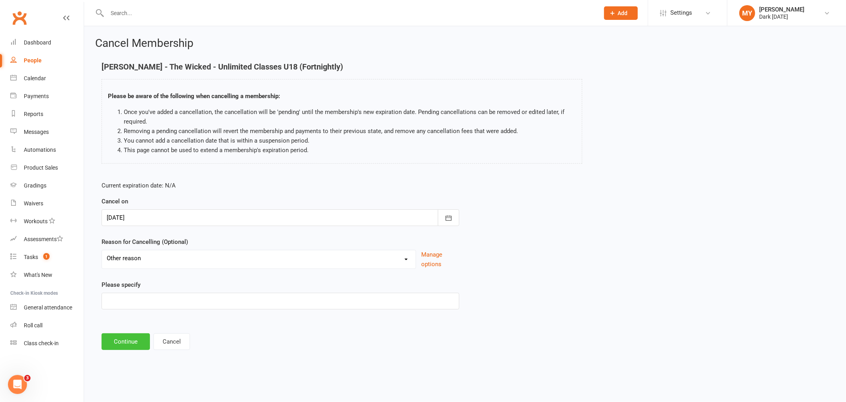
click at [126, 342] on button "Continue" at bounding box center [126, 341] width 48 height 17
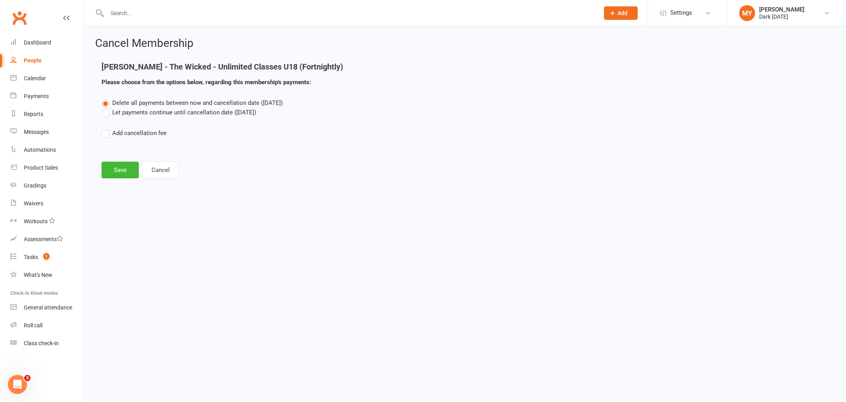
click at [142, 111] on label "Let payments continue until cancellation date (Sep 29, 2025)" at bounding box center [179, 113] width 155 height 10
click at [107, 108] on input "Let payments continue until cancellation date (Sep 29, 2025)" at bounding box center [104, 108] width 5 height 0
click at [134, 171] on button "Save" at bounding box center [120, 169] width 37 height 17
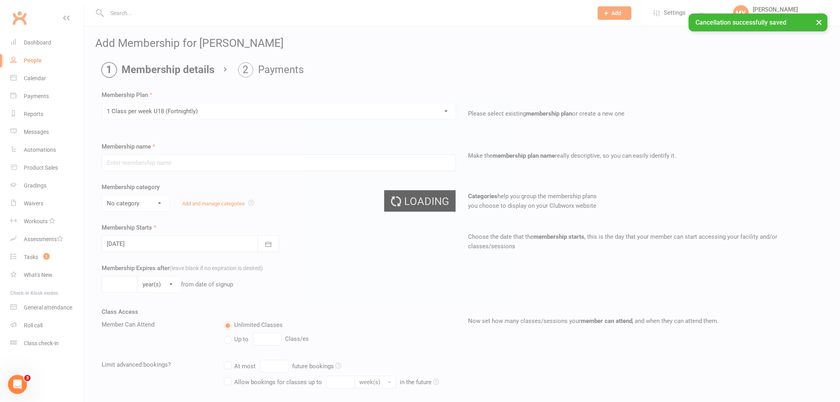
type input "1 Class per week U18 (Fortnightly)"
select select "7"
type input "0"
type input "1"
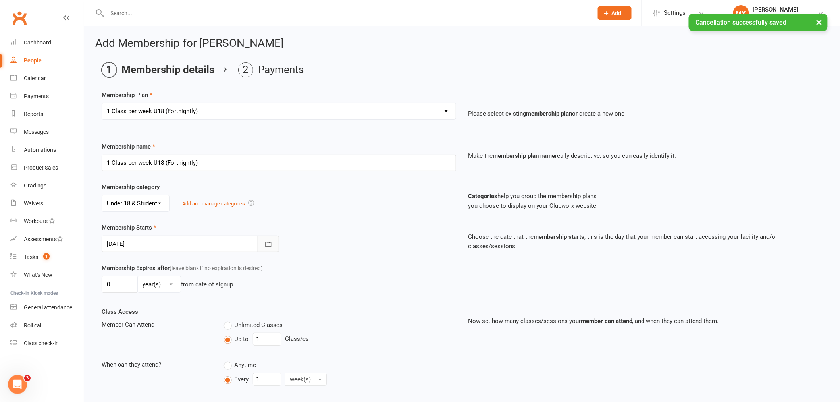
click at [262, 244] on button "button" at bounding box center [268, 243] width 21 height 17
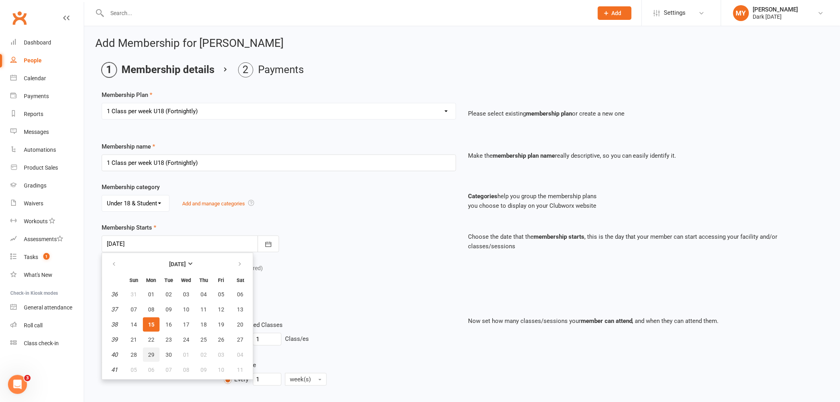
click at [148, 355] on button "29" at bounding box center [151, 354] width 17 height 14
type input "29 Sep 2025"
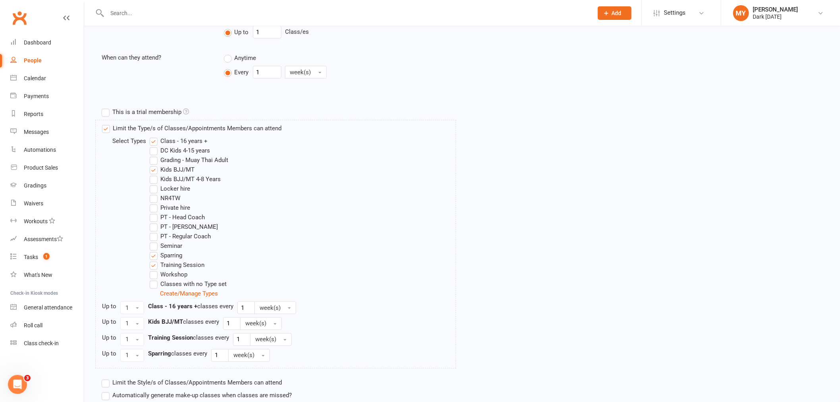
scroll to position [368, 0]
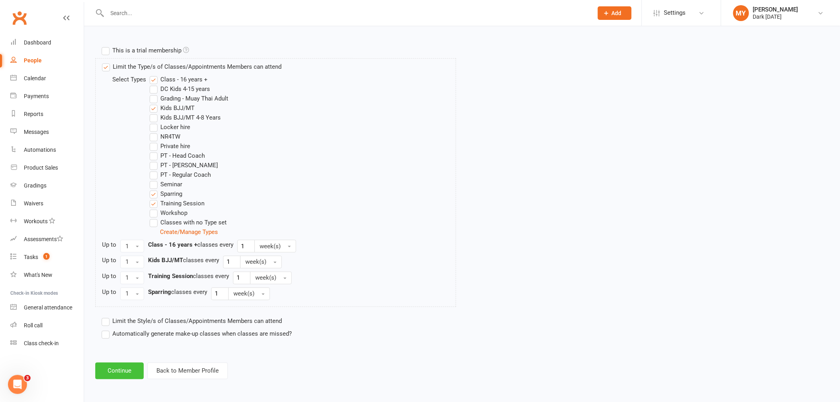
click at [132, 364] on button "Continue" at bounding box center [119, 370] width 48 height 17
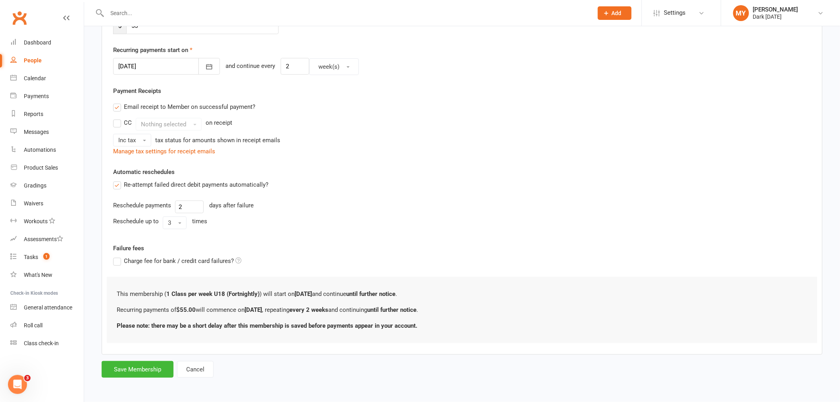
scroll to position [0, 0]
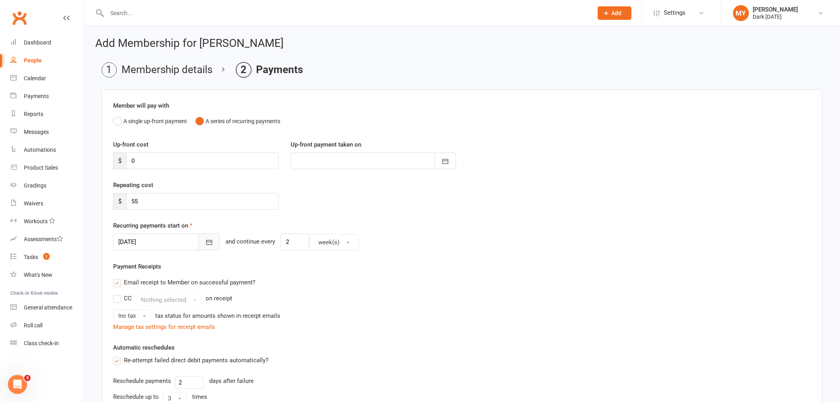
click at [206, 242] on icon "button" at bounding box center [209, 242] width 6 height 5
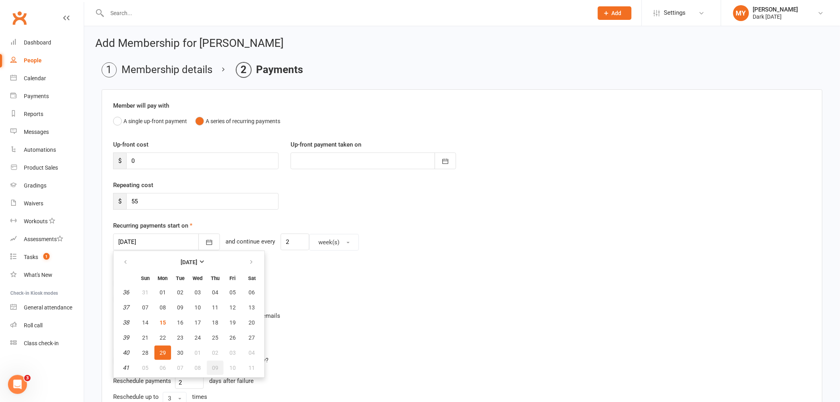
click at [216, 367] on button "09" at bounding box center [215, 367] width 17 height 14
type input "09 Oct 2025"
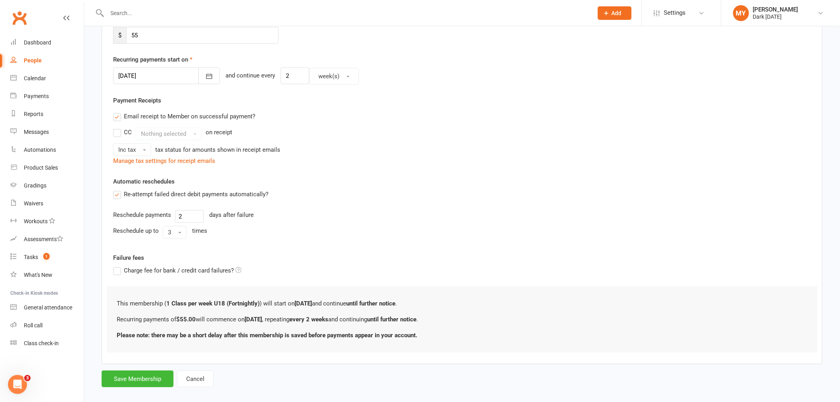
scroll to position [176, 0]
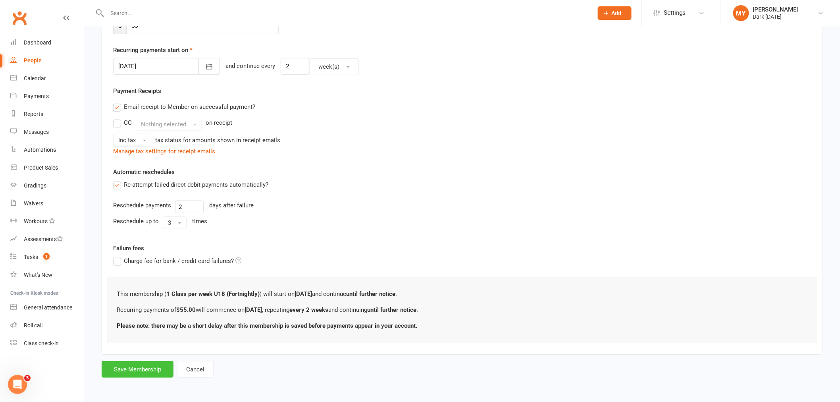
click at [124, 369] on button "Save Membership" at bounding box center [138, 369] width 72 height 17
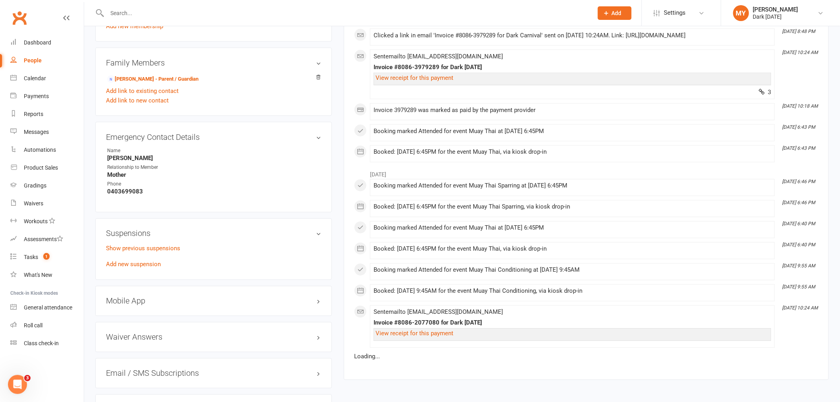
scroll to position [485, 0]
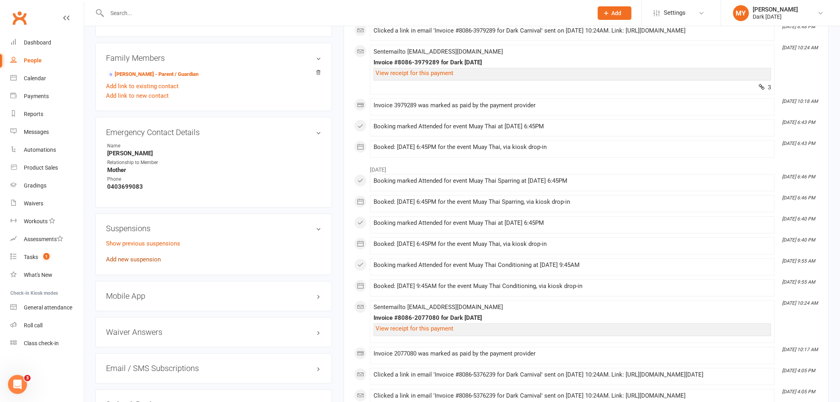
click at [144, 261] on link "Add new suspension" at bounding box center [133, 259] width 55 height 7
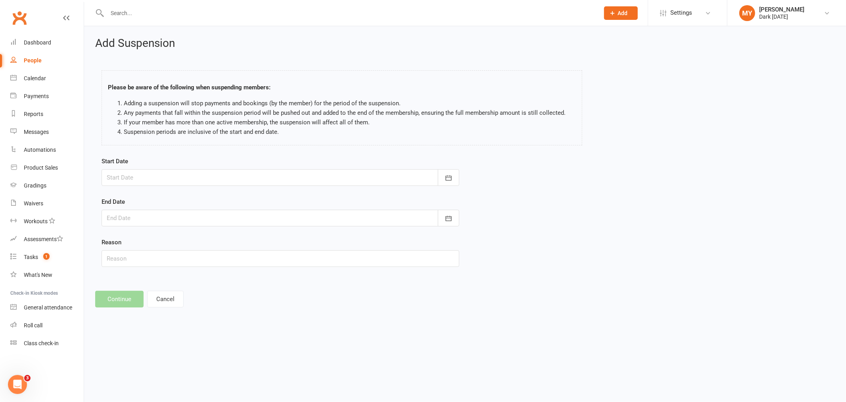
click at [158, 175] on div at bounding box center [281, 177] width 358 height 17
click at [131, 286] on span "28" at bounding box center [134, 288] width 6 height 6
type input "28 Sep 2025"
click at [179, 219] on div at bounding box center [281, 217] width 358 height 17
click at [240, 239] on button "button" at bounding box center [240, 238] width 17 height 14
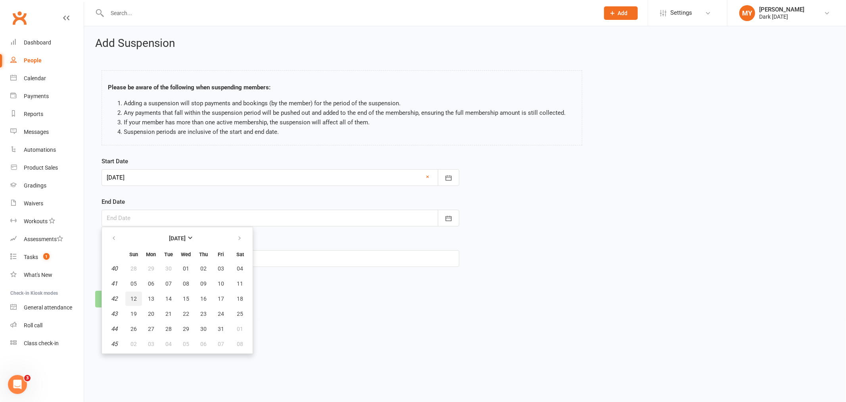
click at [134, 296] on span "12" at bounding box center [134, 298] width 6 height 6
type input "12 Oct 2025"
click at [147, 260] on input "text" at bounding box center [281, 258] width 358 height 17
type input "Travel"
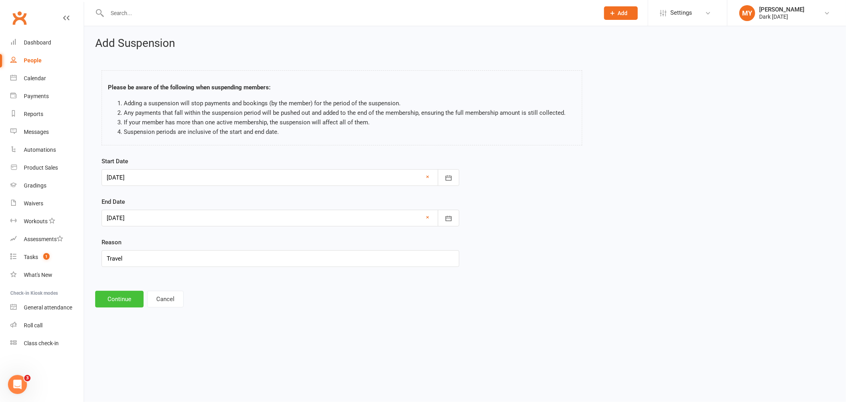
click at [132, 297] on button "Continue" at bounding box center [119, 298] width 48 height 17
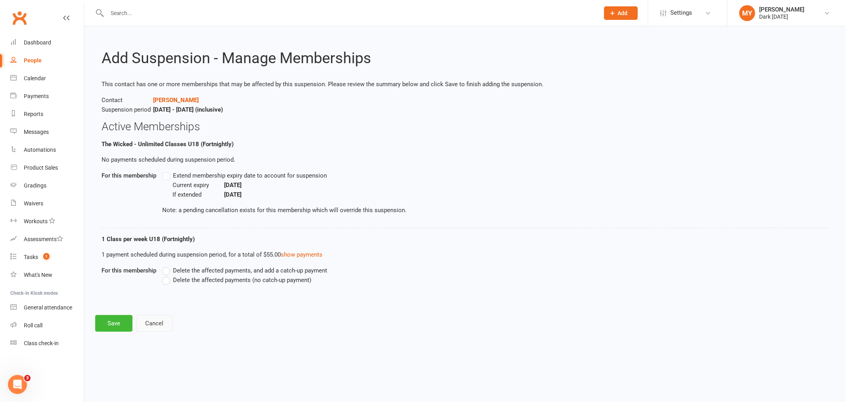
click at [160, 319] on button "Cancel" at bounding box center [154, 323] width 37 height 17
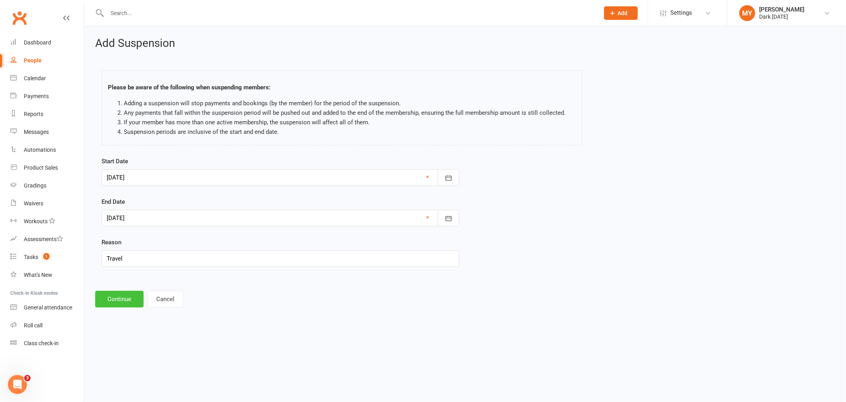
click at [121, 300] on button "Continue" at bounding box center [119, 298] width 48 height 17
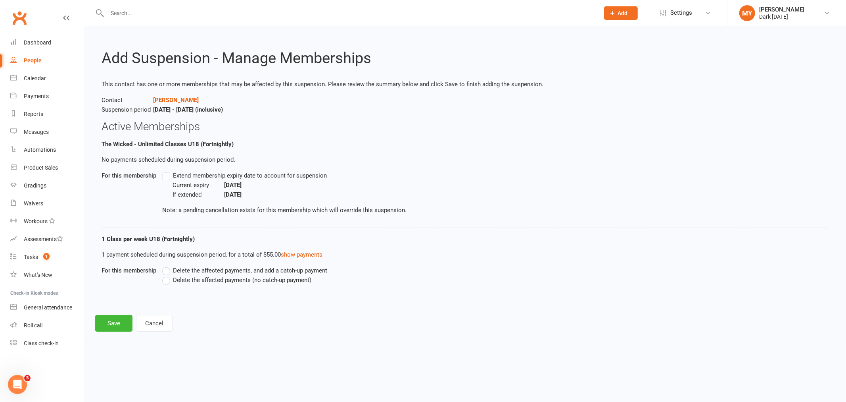
click at [229, 276] on span "Delete the affected payments (no catch-up payment)" at bounding box center [242, 279] width 138 height 8
click at [167, 275] on input "Delete the affected payments (no catch-up payment)" at bounding box center [164, 275] width 5 height 0
click at [108, 322] on button "Save" at bounding box center [113, 323] width 37 height 17
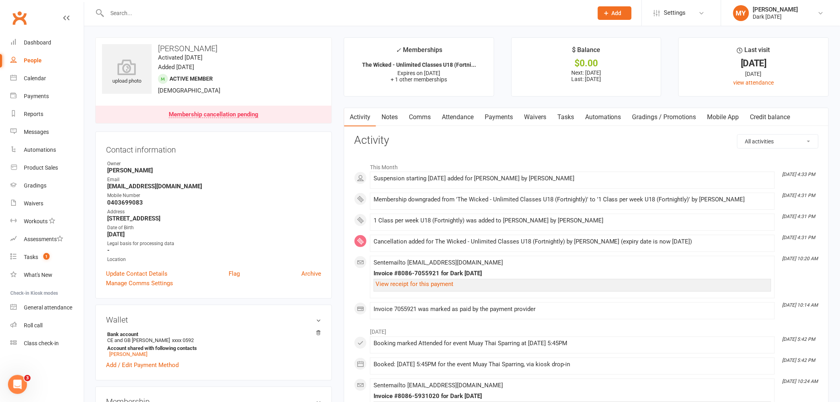
click at [143, 11] on input "text" at bounding box center [346, 13] width 482 height 11
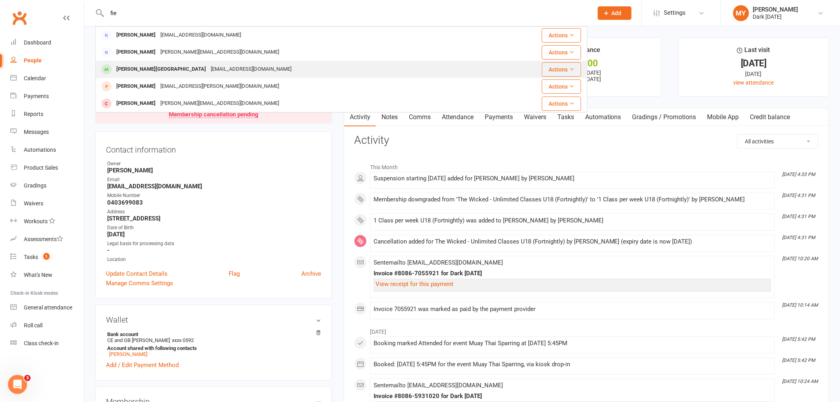
type input "fie"
click at [208, 68] on div "andyfield.5@hotmail.com" at bounding box center [250, 69] width 85 height 12
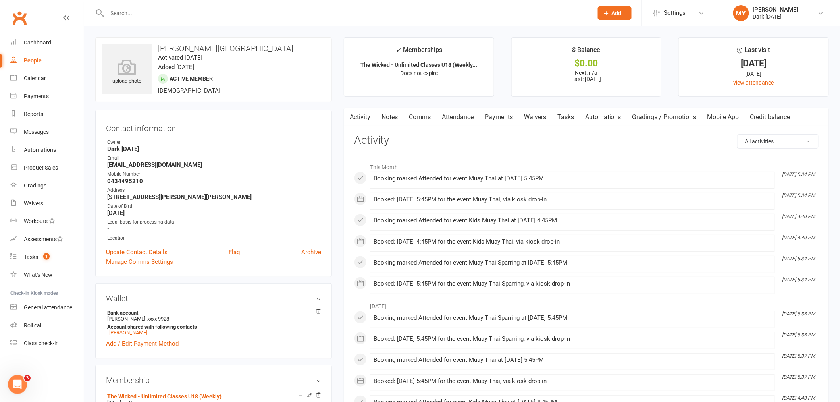
click at [488, 118] on link "Payments" at bounding box center [498, 117] width 39 height 18
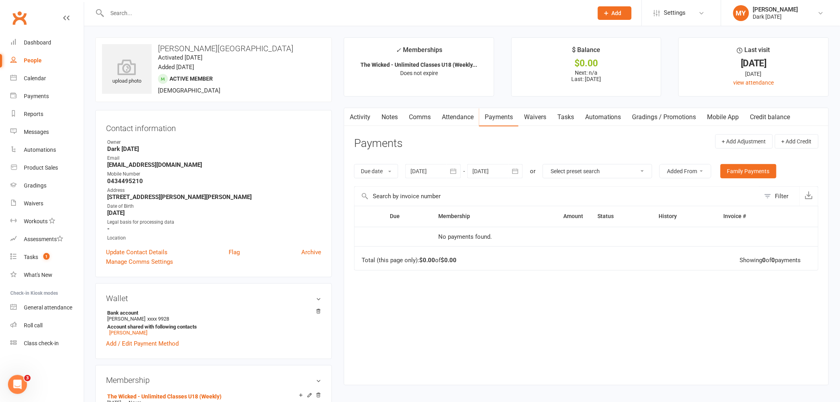
click at [364, 113] on link "Activity" at bounding box center [360, 117] width 32 height 18
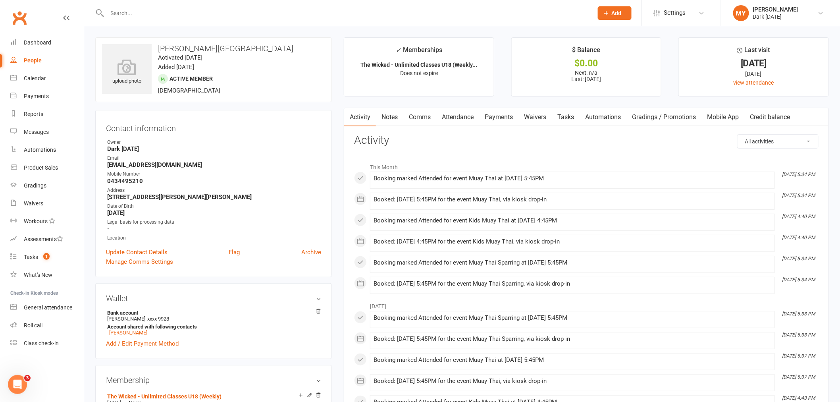
click at [388, 117] on link "Notes" at bounding box center [389, 117] width 27 height 18
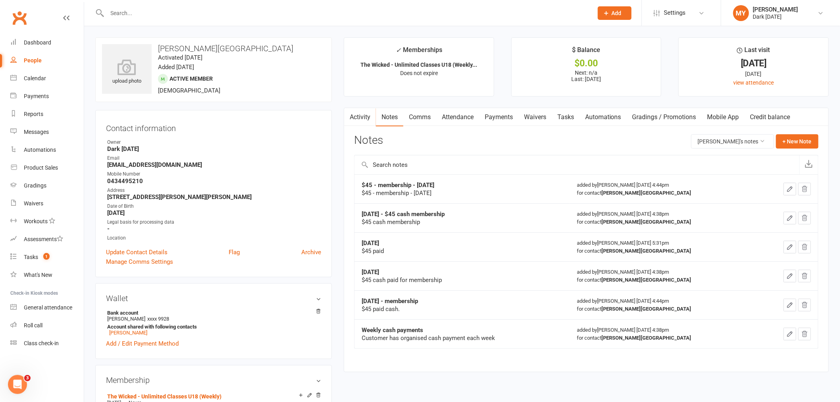
click at [774, 139] on div "Mason Field's notes + New Note" at bounding box center [754, 141] width 127 height 14
click at [786, 137] on button "+ New Note" at bounding box center [797, 141] width 42 height 14
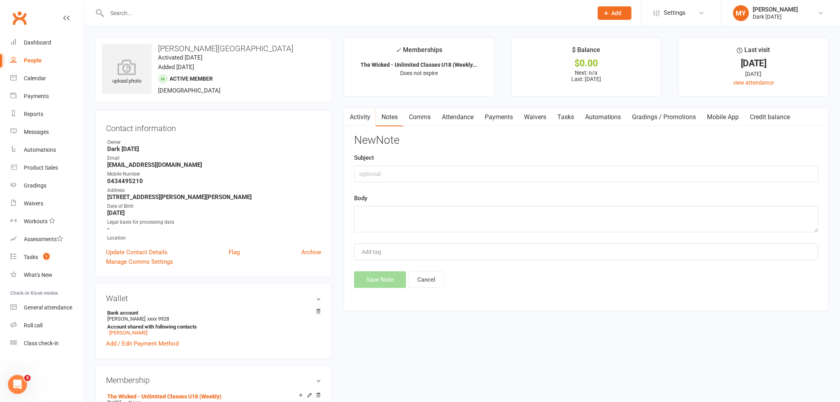
click at [381, 202] on div "Body" at bounding box center [586, 212] width 464 height 39
click at [379, 206] on textarea at bounding box center [586, 219] width 464 height 26
type textarea "15/09/25 $45 membership"
click at [386, 275] on button "Save Note" at bounding box center [380, 279] width 52 height 17
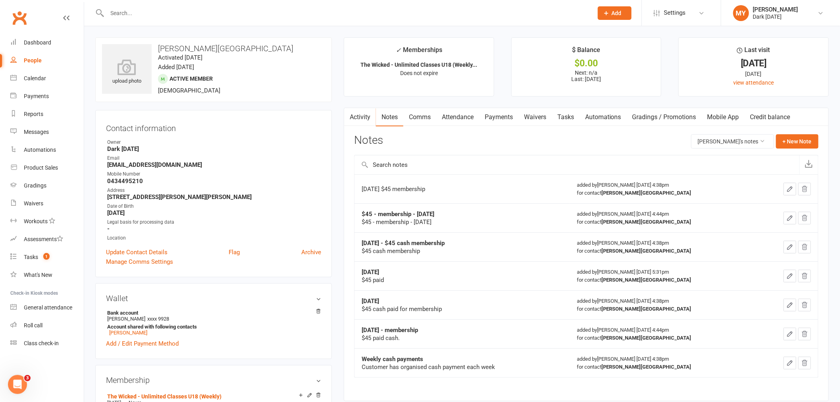
click at [181, 19] on div at bounding box center [341, 13] width 492 height 26
click at [181, 15] on input "text" at bounding box center [346, 13] width 482 height 11
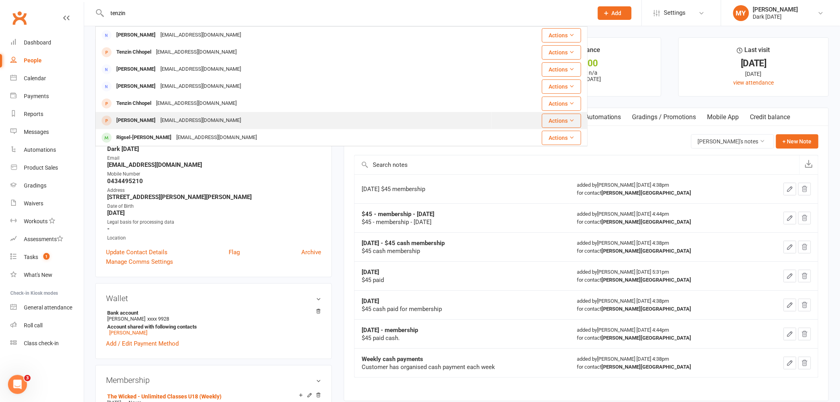
type input "tenzin"
click at [178, 122] on div "tshe10dorji@gmail.com" at bounding box center [200, 121] width 85 height 12
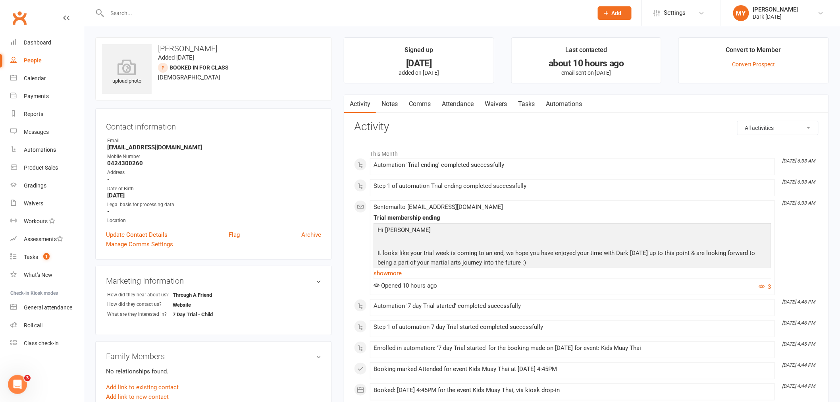
click at [760, 68] on li "Convert to Member Convert Prospect" at bounding box center [753, 60] width 150 height 46
click at [758, 65] on link "Convert Prospect" at bounding box center [753, 64] width 43 height 6
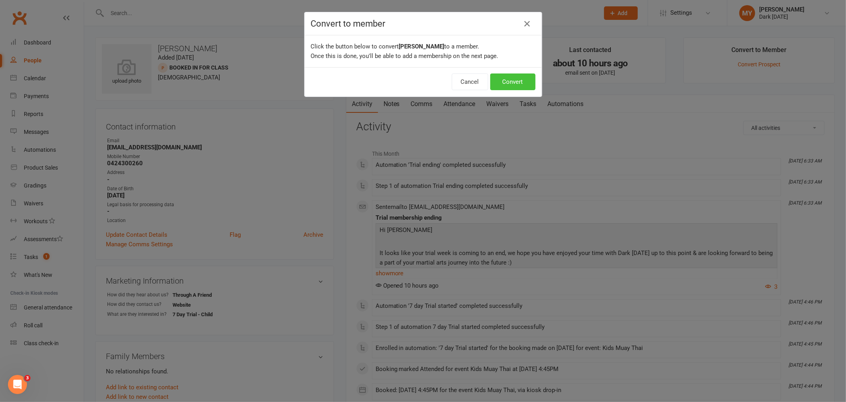
click at [523, 83] on button "Convert" at bounding box center [512, 81] width 45 height 17
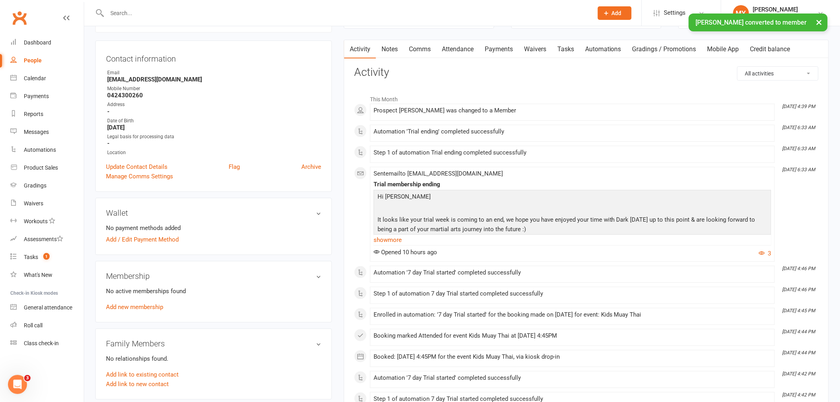
scroll to position [88, 0]
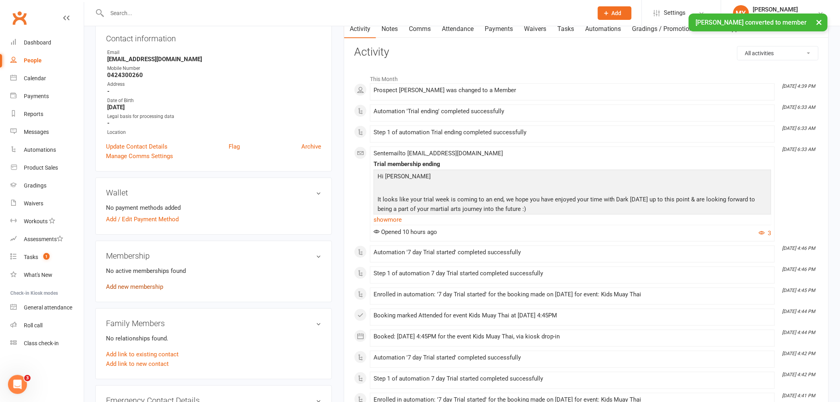
click at [139, 285] on link "Add new membership" at bounding box center [134, 286] width 57 height 7
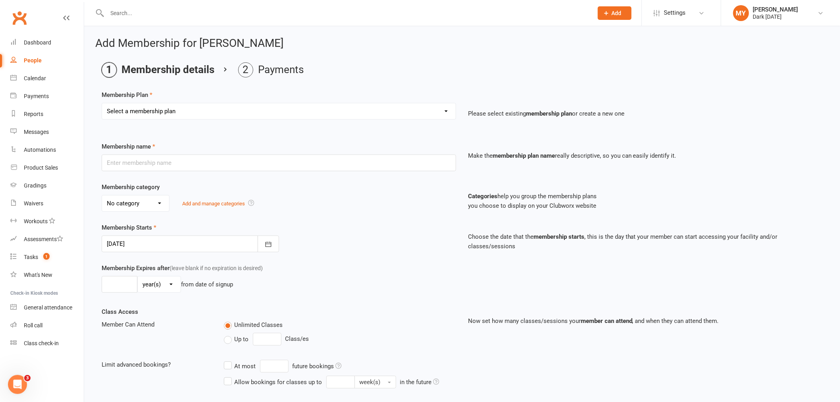
click at [163, 118] on select "Select a membership plan Create new Membership Plan Redzone Knife Defence Works…" at bounding box center [279, 111] width 354 height 16
select select "31"
click at [102, 103] on select "Select a membership plan Create new Membership Plan Redzone Knife Defence Works…" at bounding box center [279, 111] width 354 height 16
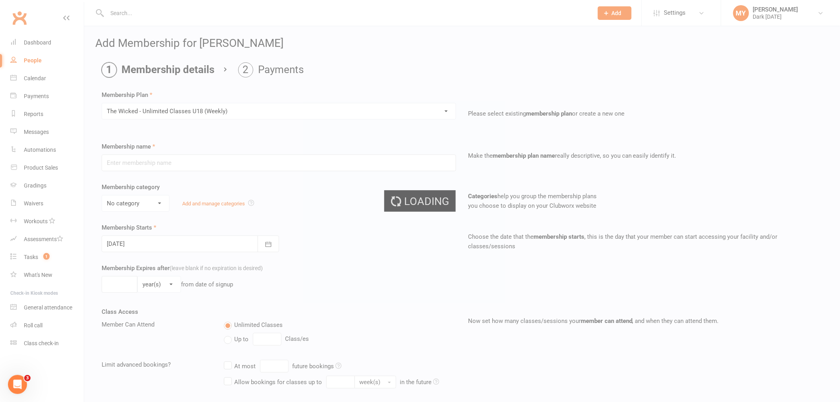
type input "The Wicked - Unlimited Classes U18 (Weekly)"
select select "7"
type input "0"
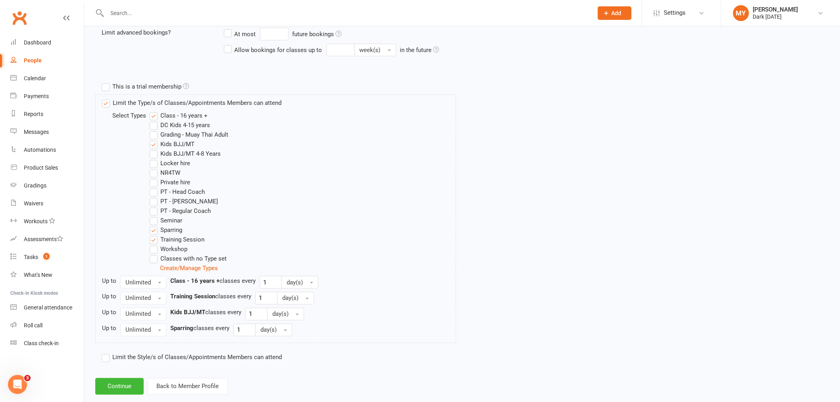
scroll to position [347, 0]
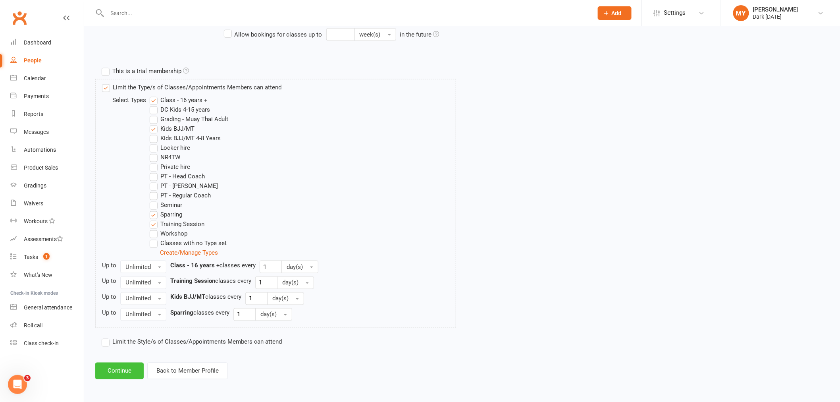
click at [115, 366] on button "Continue" at bounding box center [119, 370] width 48 height 17
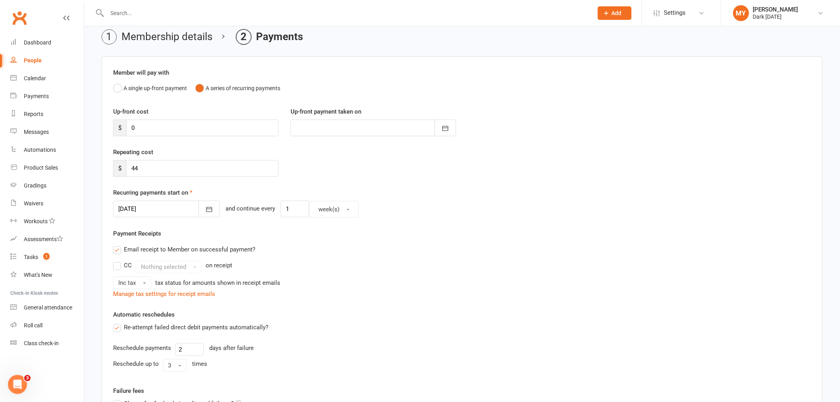
scroll to position [88, 0]
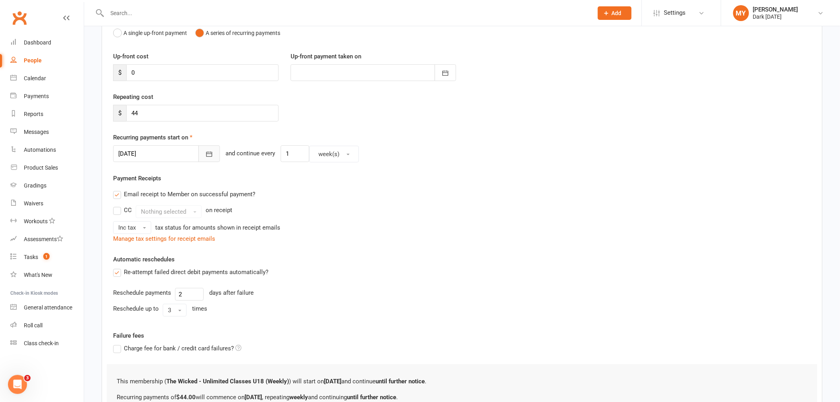
click at [205, 156] on icon "button" at bounding box center [209, 154] width 8 height 8
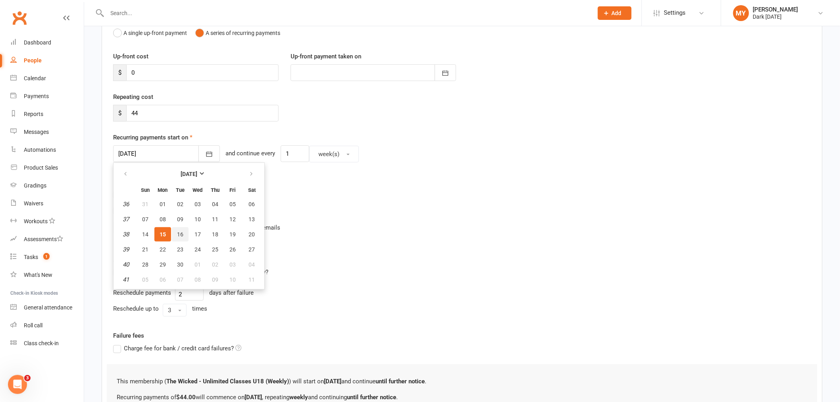
click at [178, 233] on span "16" at bounding box center [180, 234] width 6 height 6
type input "16 Sep 2025"
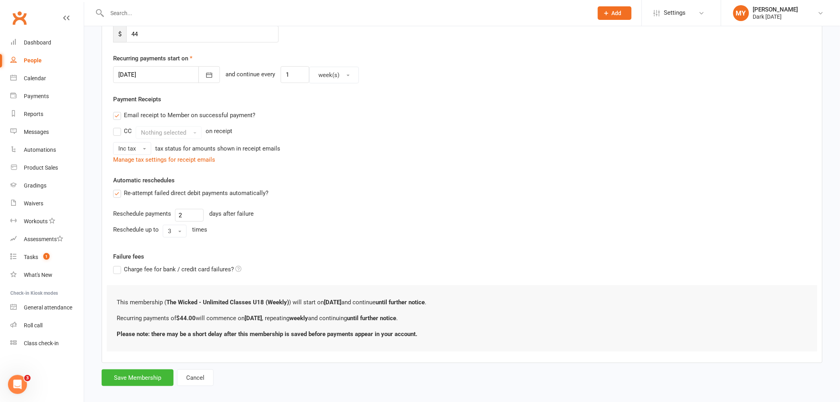
scroll to position [176, 0]
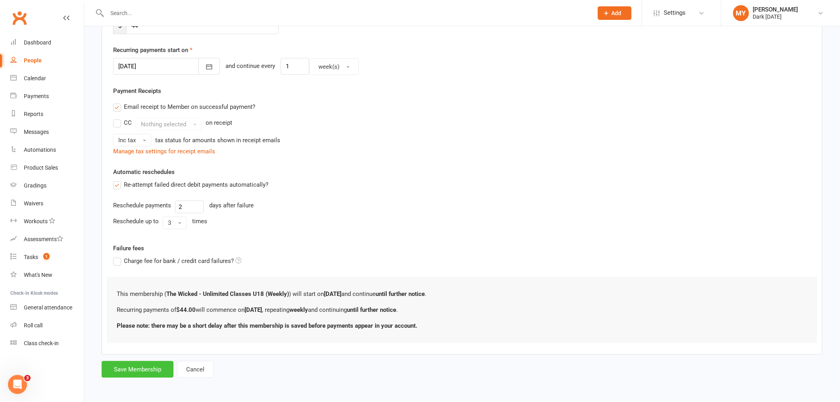
click at [155, 366] on button "Save Membership" at bounding box center [138, 369] width 72 height 17
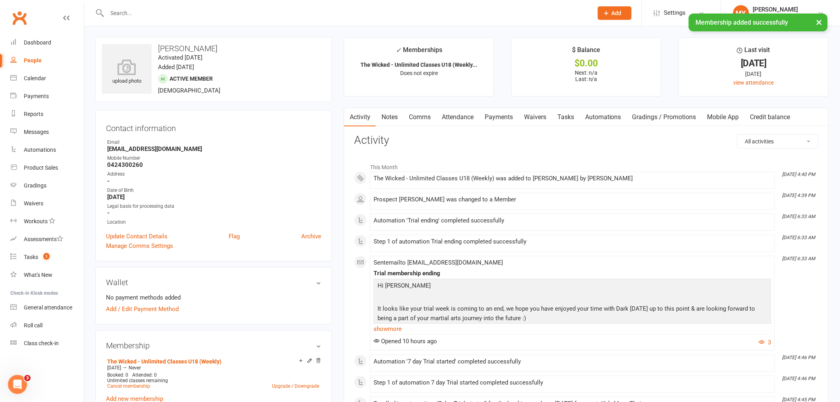
click at [538, 113] on link "Waivers" at bounding box center [534, 117] width 33 height 18
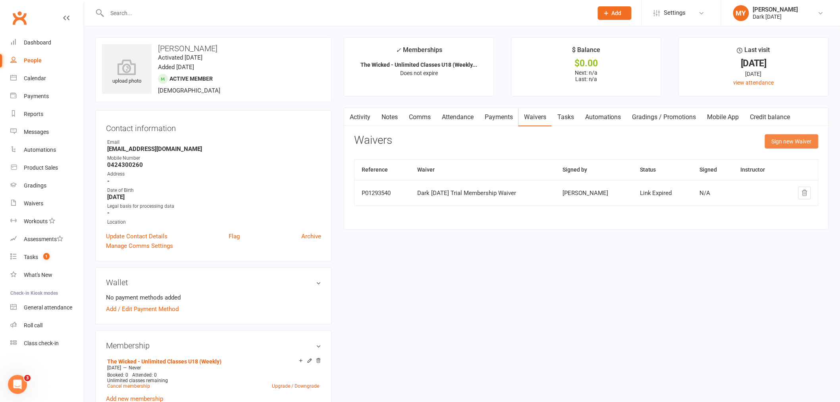
click at [779, 144] on button "Sign new Waiver" at bounding box center [792, 141] width 54 height 14
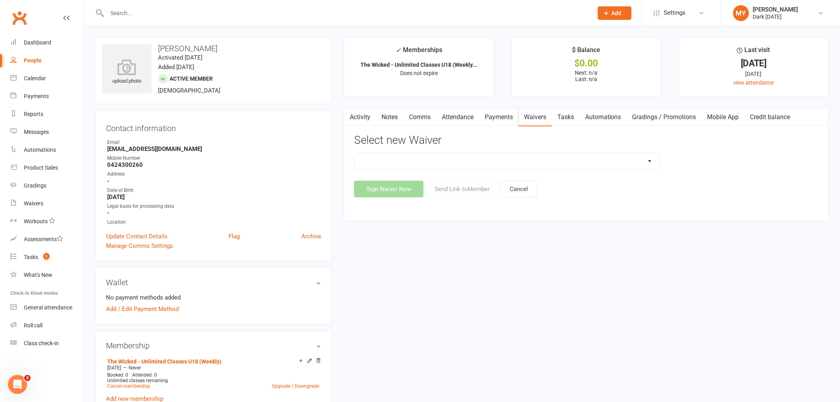
click at [452, 165] on select "Dark Carnival Membership Dark Carnival Membership waiver - no EDDR Dark Carniva…" at bounding box center [506, 161] width 305 height 16
select select "9790"
click at [354, 153] on select "Dark Carnival Membership Dark Carnival Membership waiver - no EDDR Dark Carniva…" at bounding box center [506, 161] width 305 height 16
click at [441, 184] on button "Send Link to Member" at bounding box center [461, 189] width 73 height 17
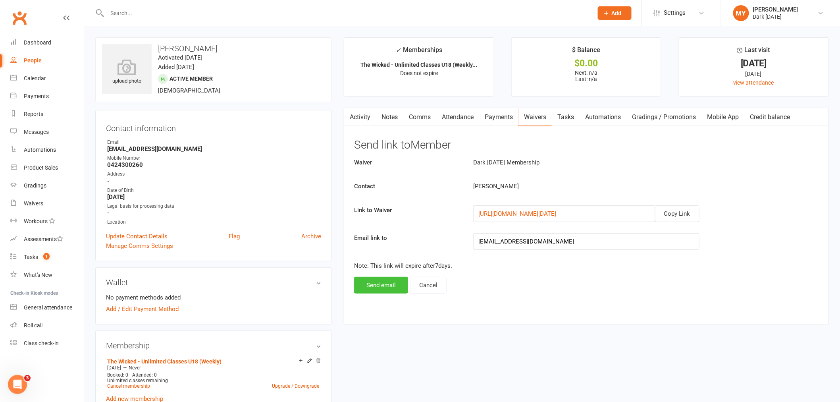
click at [382, 287] on button "Send email" at bounding box center [381, 285] width 54 height 17
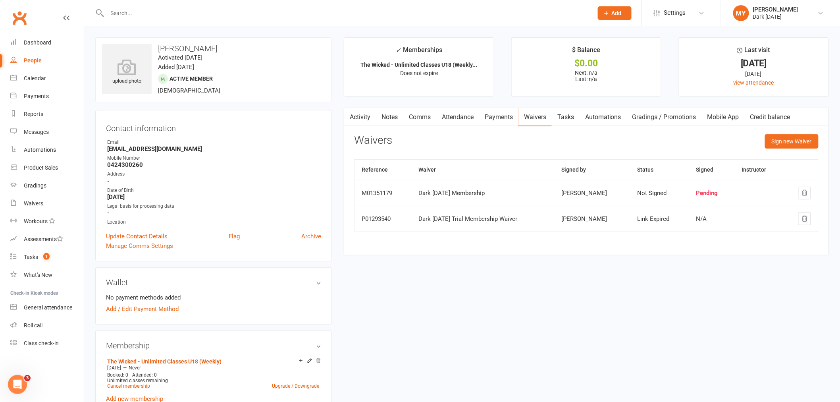
click at [208, 10] on input "text" at bounding box center [346, 13] width 482 height 11
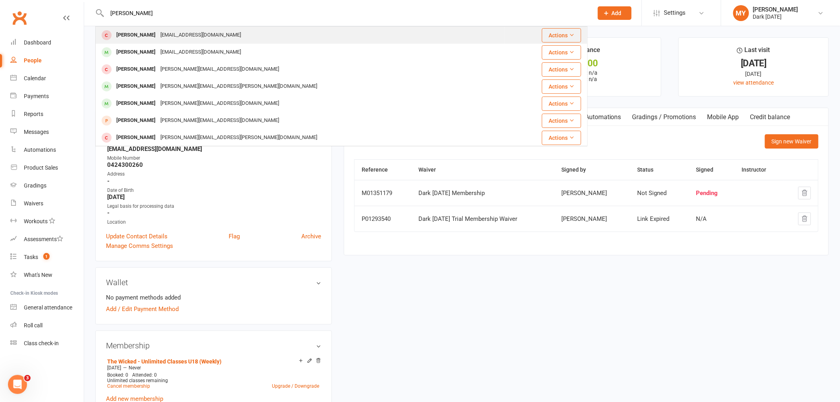
type input "tim ste"
click at [217, 30] on div "Plain_old_tim@hotmail.com" at bounding box center [200, 35] width 85 height 12
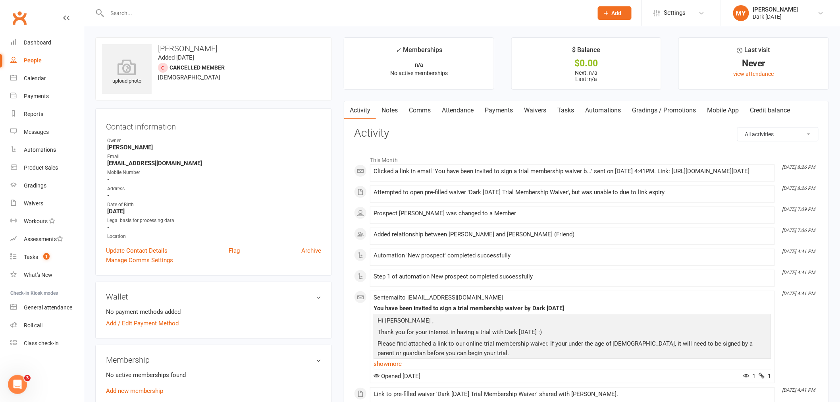
click at [530, 108] on link "Waivers" at bounding box center [534, 110] width 33 height 18
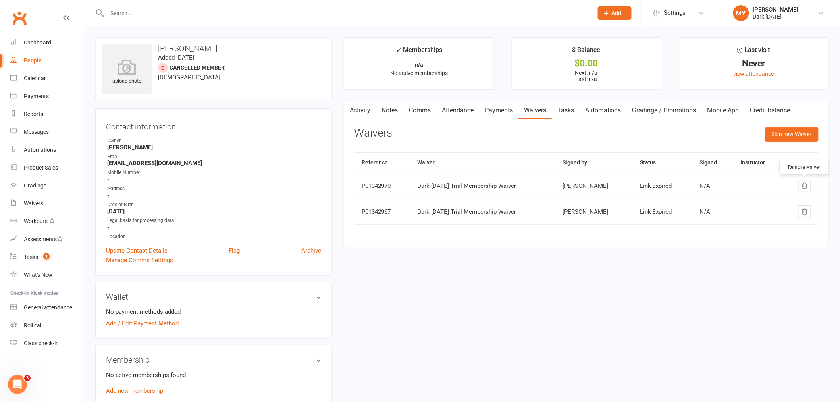
click at [801, 186] on icon "button" at bounding box center [804, 185] width 7 height 7
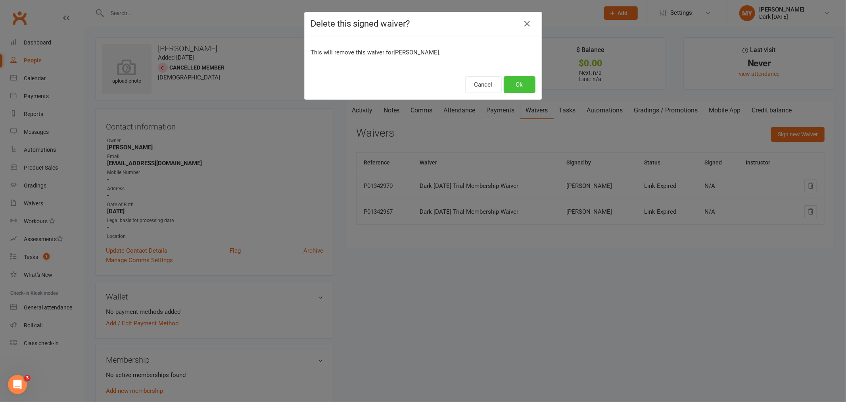
drag, startPoint x: 512, startPoint y: 86, endPoint x: 520, endPoint y: 92, distance: 9.7
click at [512, 86] on button "Ok" at bounding box center [520, 84] width 32 height 17
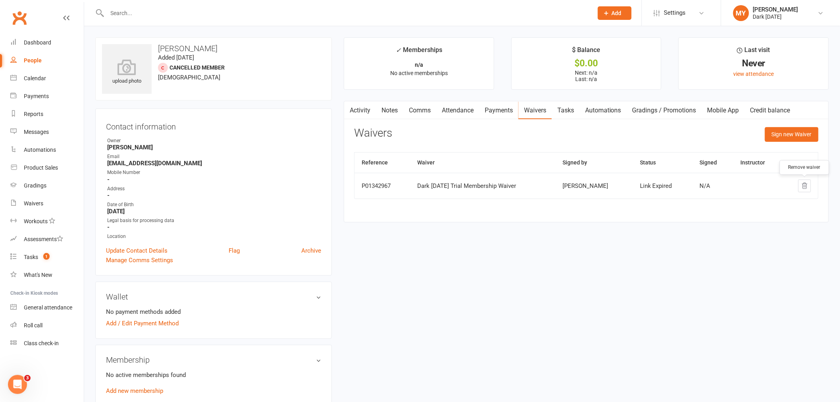
click at [801, 183] on icon "button" at bounding box center [804, 185] width 7 height 7
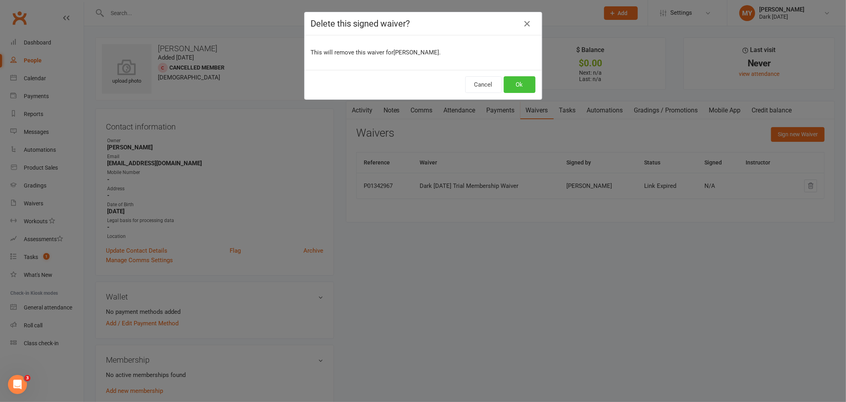
click at [515, 83] on button "Ok" at bounding box center [520, 84] width 32 height 17
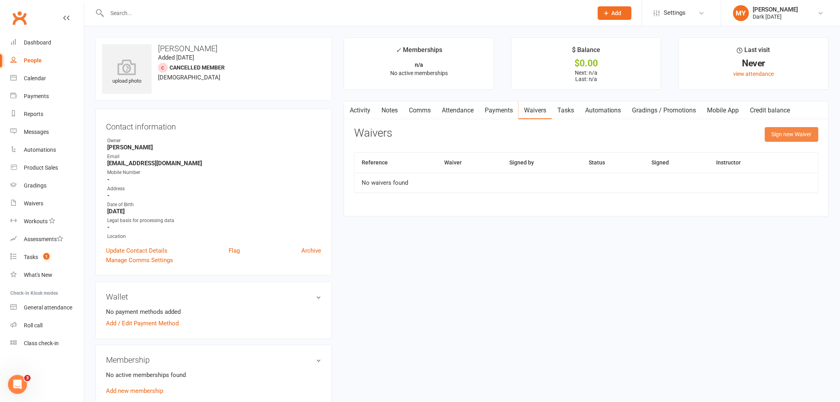
click at [798, 135] on button "Sign new Waiver" at bounding box center [792, 134] width 54 height 14
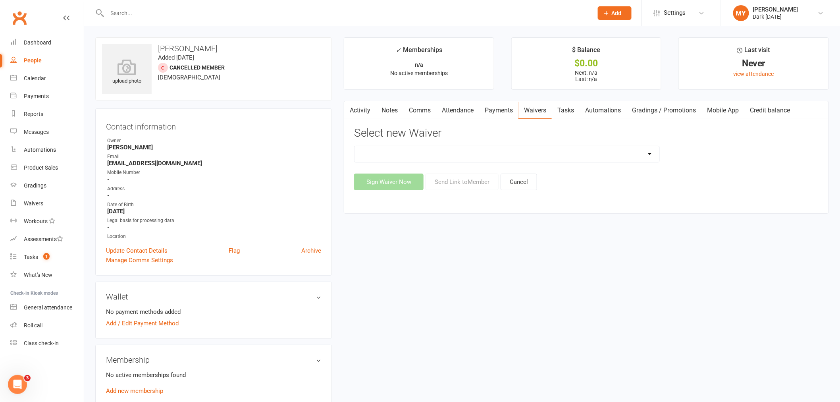
click at [431, 159] on select "Dark Carnival Membership Dark Carnival Membership waiver - no EDDR Dark Carniva…" at bounding box center [506, 154] width 305 height 16
select select "9790"
click at [354, 146] on select "Dark Carnival Membership Dark Carnival Membership waiver - no EDDR Dark Carniva…" at bounding box center [506, 154] width 305 height 16
click at [450, 186] on button "Send Link to Member" at bounding box center [461, 181] width 73 height 17
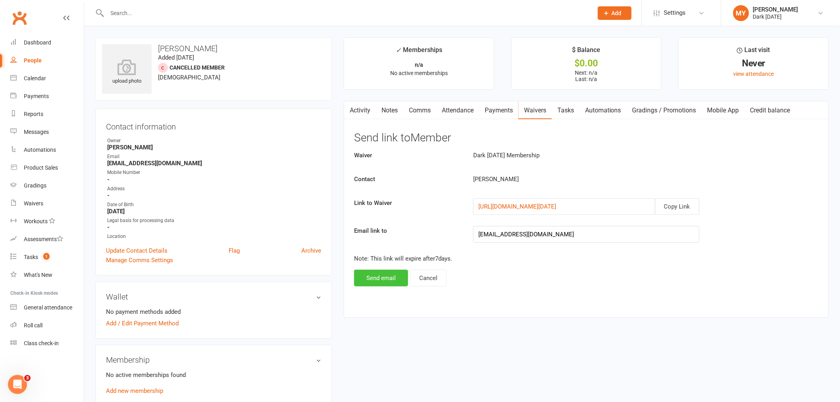
click at [379, 279] on button "Send email" at bounding box center [381, 277] width 54 height 17
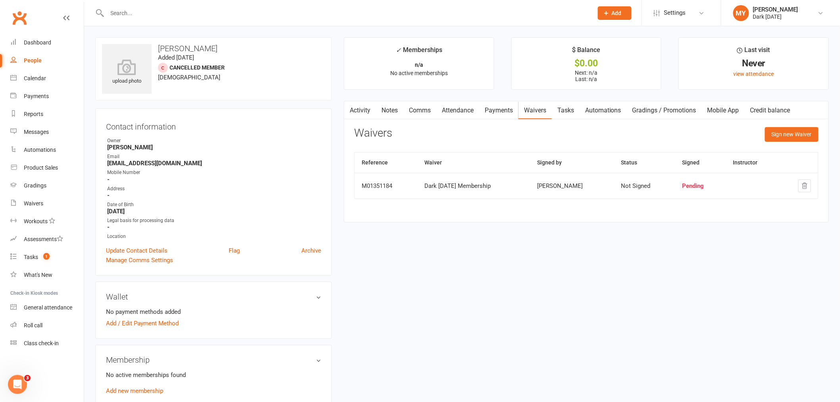
click at [366, 110] on link "Activity" at bounding box center [360, 110] width 32 height 18
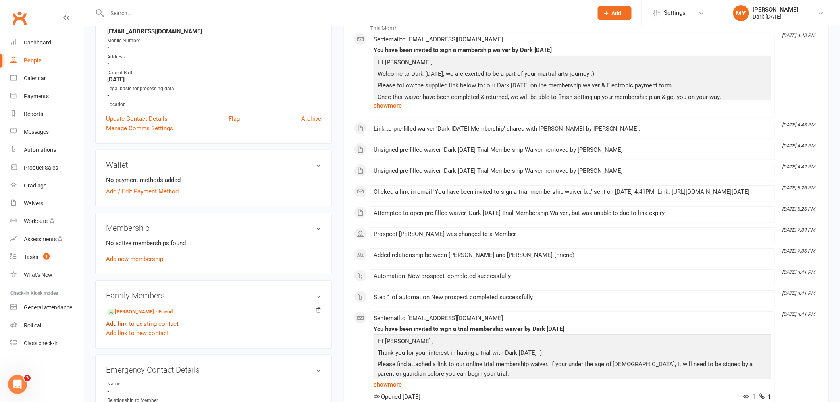
scroll to position [132, 0]
click at [147, 312] on link "Cheri Osathanonda - Friend" at bounding box center [139, 311] width 65 height 8
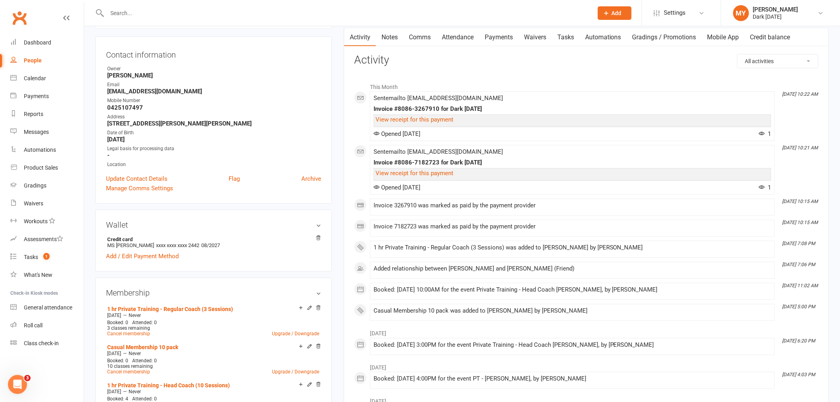
scroll to position [88, 0]
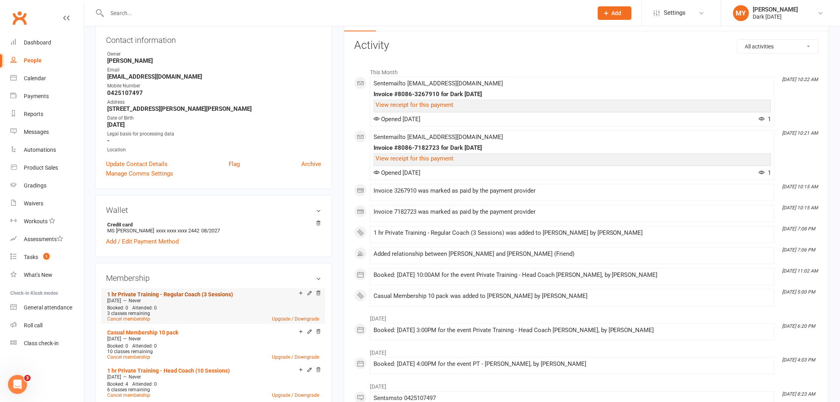
click at [124, 292] on link "1 hr Private Training - Regular Coach (3 Sessions)" at bounding box center [170, 294] width 126 height 6
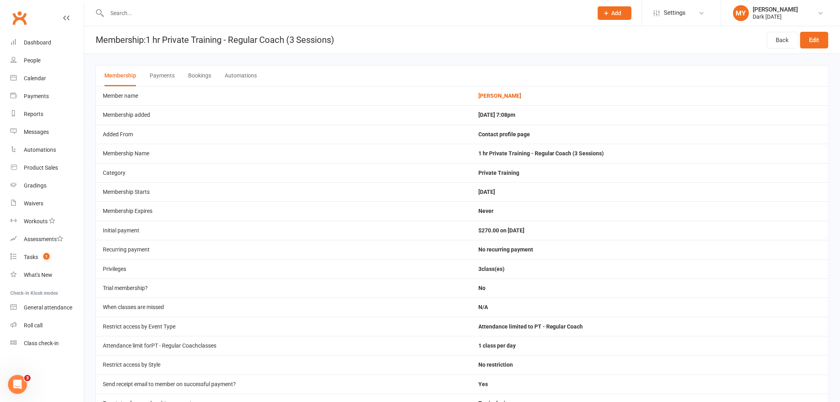
click at [119, 11] on input "text" at bounding box center [346, 13] width 482 height 11
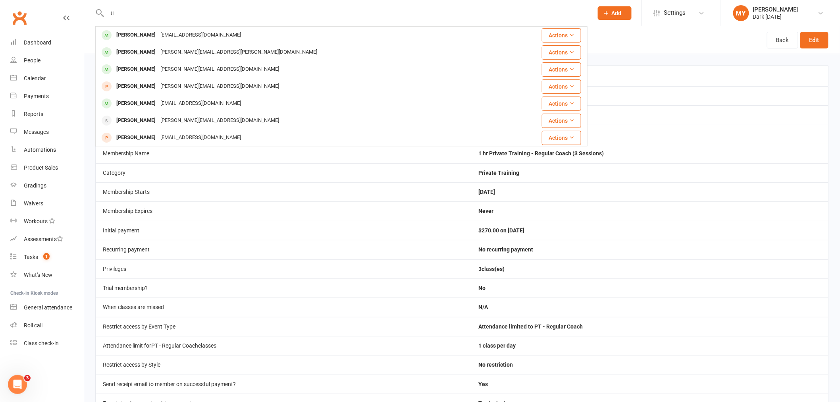
type input "t"
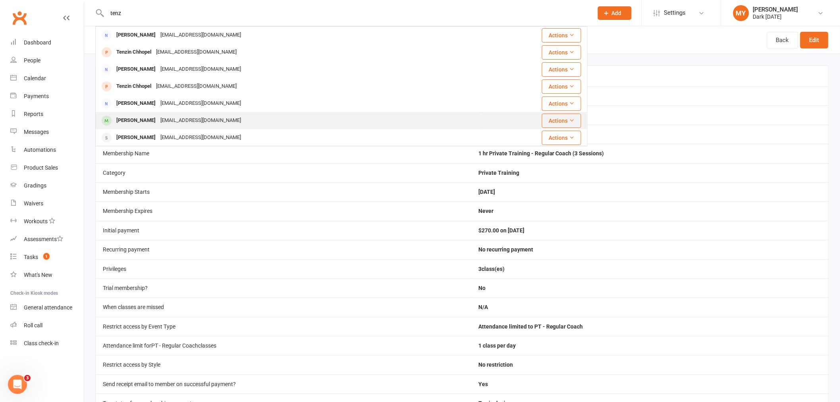
type input "tenz"
click at [166, 121] on div "tshe10dorji@gmail.com" at bounding box center [200, 121] width 85 height 12
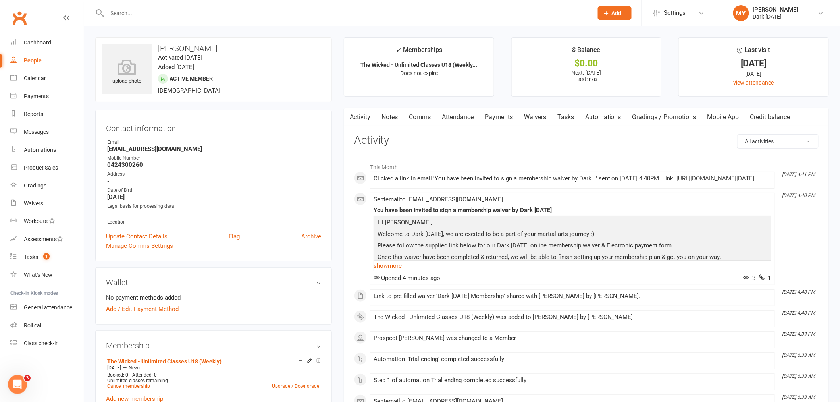
click at [487, 117] on link "Payments" at bounding box center [498, 117] width 39 height 18
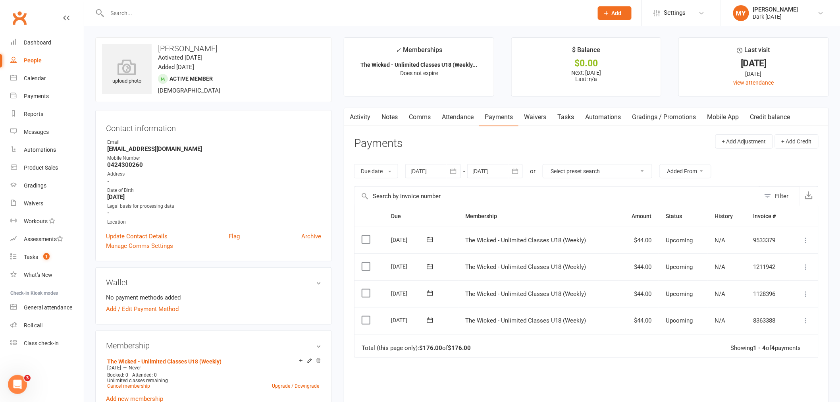
click at [371, 114] on link "Activity" at bounding box center [360, 117] width 32 height 18
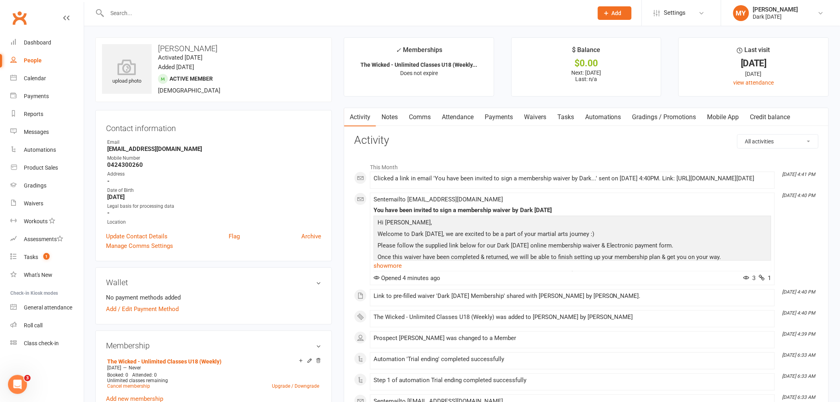
click at [204, 14] on input "text" at bounding box center [346, 13] width 482 height 11
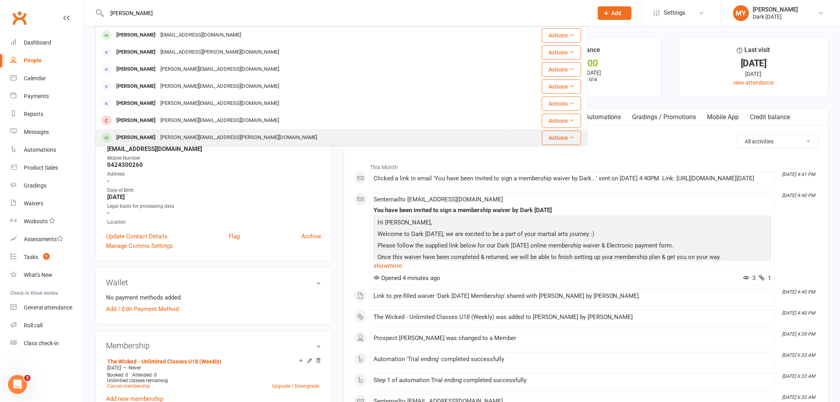
type input "alana"
click at [179, 130] on div "Alannah Miles abel.j.miles@gmail.com" at bounding box center [300, 137] width 408 height 16
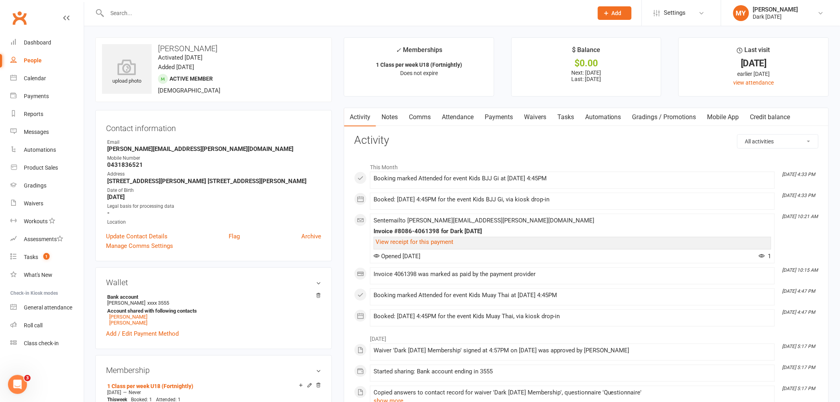
click at [467, 116] on link "Attendance" at bounding box center [457, 117] width 43 height 18
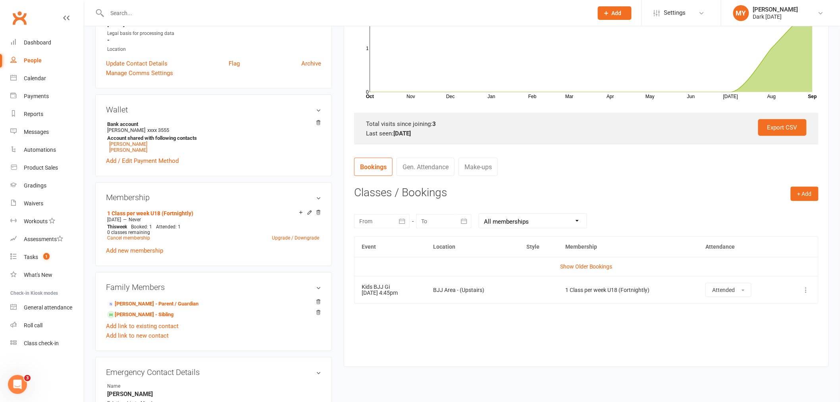
scroll to position [176, 0]
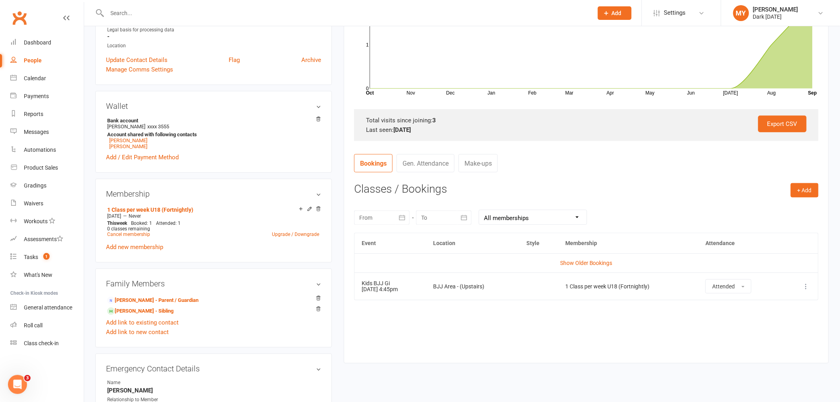
click at [810, 284] on button at bounding box center [806, 286] width 10 height 10
click at [763, 334] on link "Remove booking" at bounding box center [771, 333] width 79 height 16
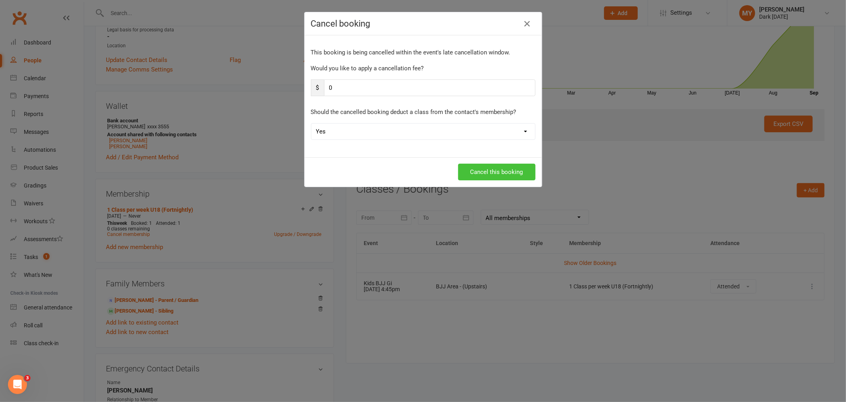
click at [496, 169] on button "Cancel this booking" at bounding box center [496, 171] width 77 height 17
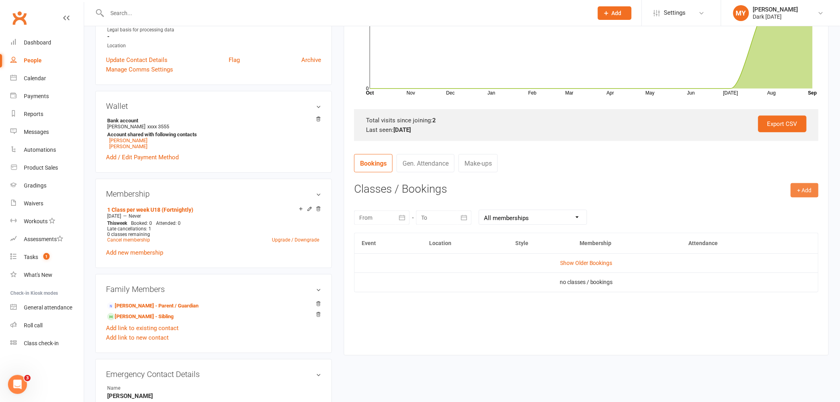
click at [807, 191] on button "+ Add" at bounding box center [804, 190] width 28 height 14
click at [765, 204] on link "Book Event" at bounding box center [778, 208] width 79 height 16
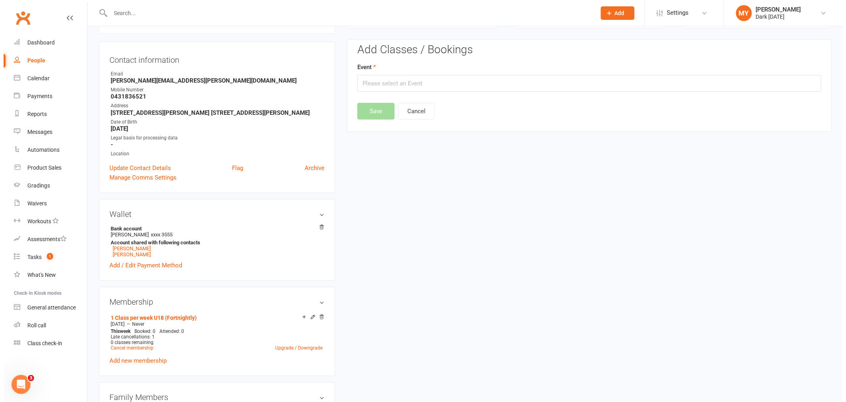
scroll to position [68, 0]
click at [380, 85] on input "text" at bounding box center [586, 83] width 464 height 17
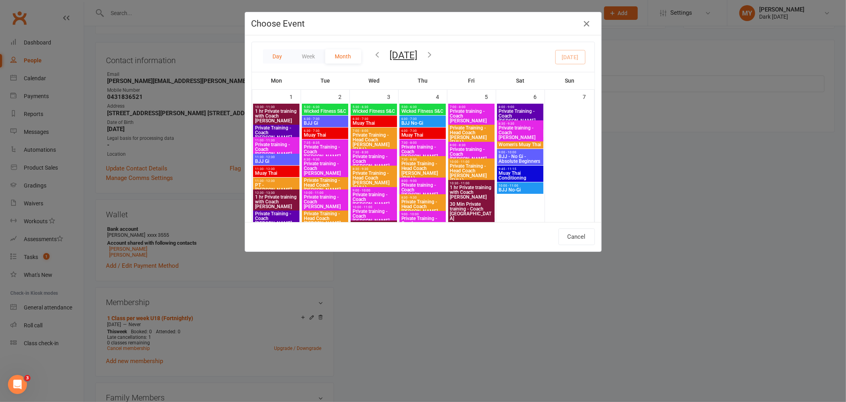
click at [281, 56] on button "Day" at bounding box center [277, 56] width 29 height 14
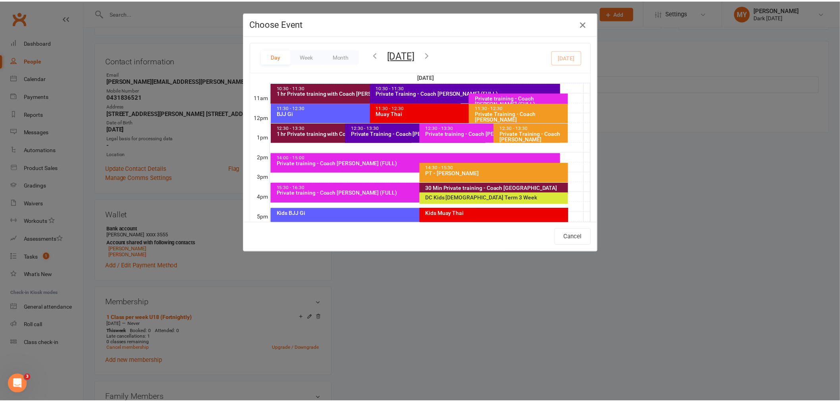
scroll to position [234, 0]
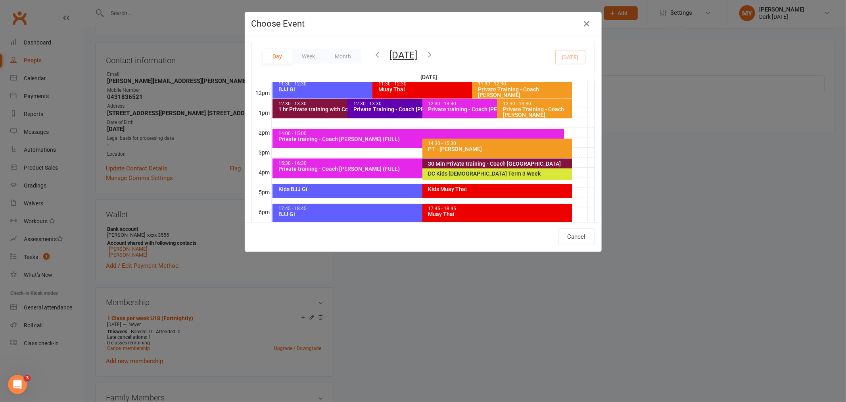
click at [442, 190] on div "Kids Muay Thai" at bounding box center [498, 191] width 150 height 14
type input "Kids Muay Thai - Sep 15, 2025 4:45:00 PM"
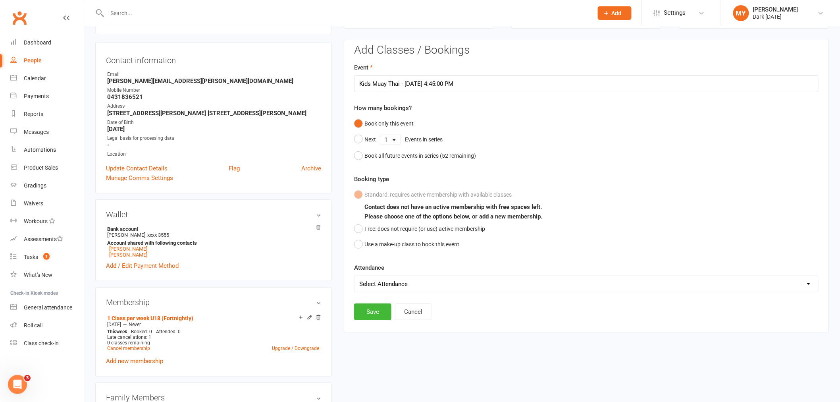
click at [375, 285] on select "Select Attendance Attended Absent" at bounding box center [585, 284] width 463 height 16
select select "0"
click at [354, 276] on select "Select Attendance Attended Absent" at bounding box center [585, 284] width 463 height 16
click at [382, 227] on button "Free: does not require (or use) active membership" at bounding box center [419, 228] width 131 height 15
click at [379, 309] on button "Save" at bounding box center [372, 311] width 37 height 17
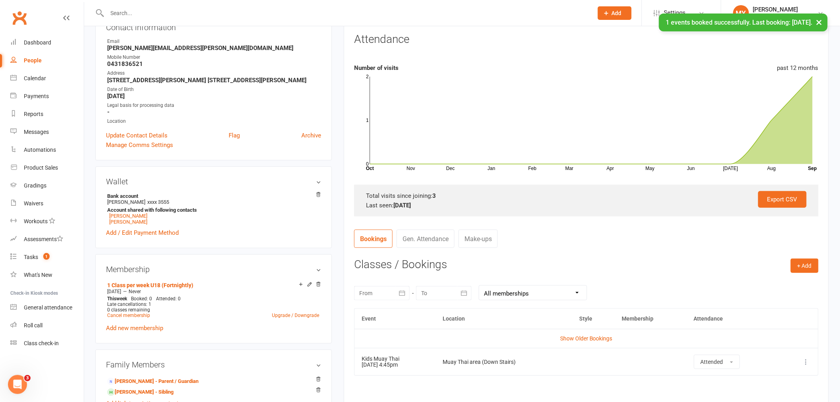
scroll to position [156, 0]
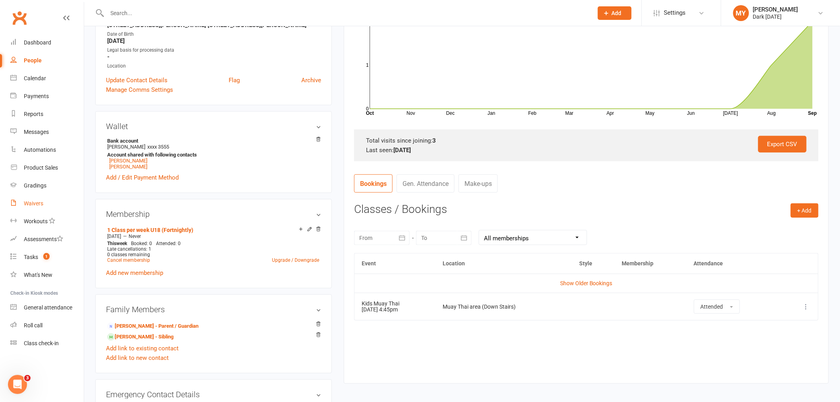
click at [44, 196] on link "Waivers" at bounding box center [46, 203] width 73 height 18
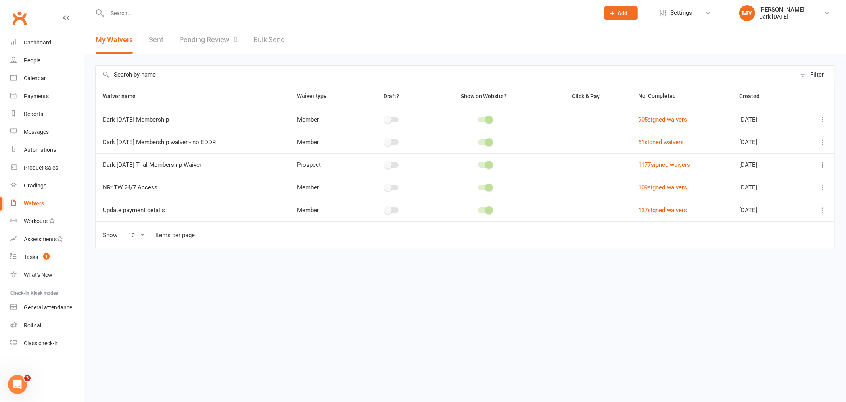
click at [208, 42] on link "Pending Review 0" at bounding box center [208, 39] width 58 height 27
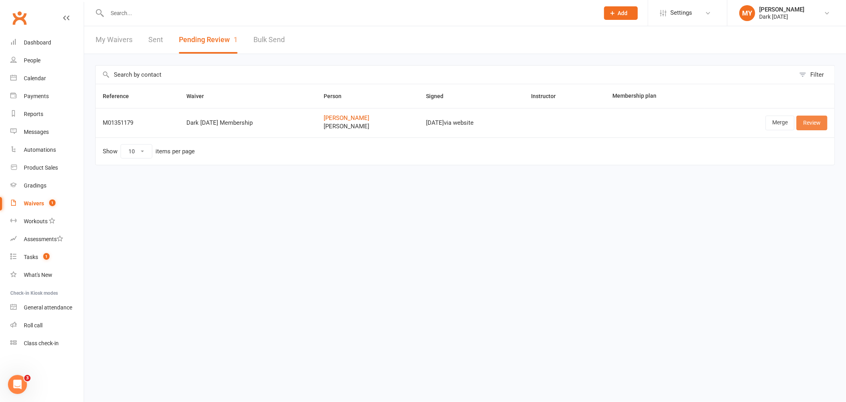
click at [819, 124] on link "Review" at bounding box center [812, 122] width 31 height 14
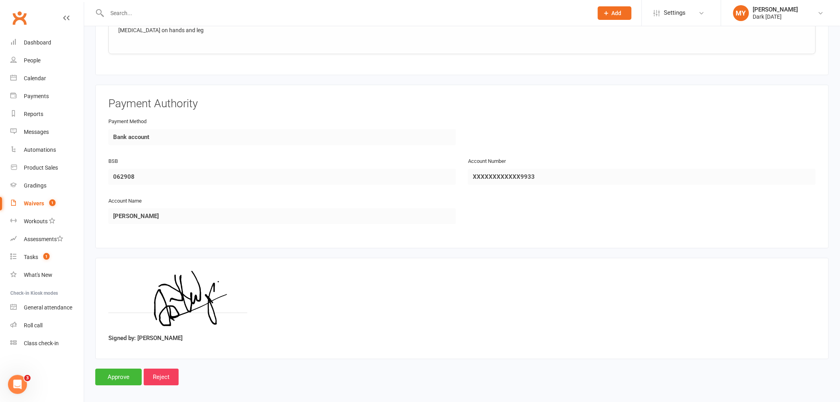
scroll to position [932, 0]
click at [129, 371] on input "Approve" at bounding box center [118, 375] width 46 height 17
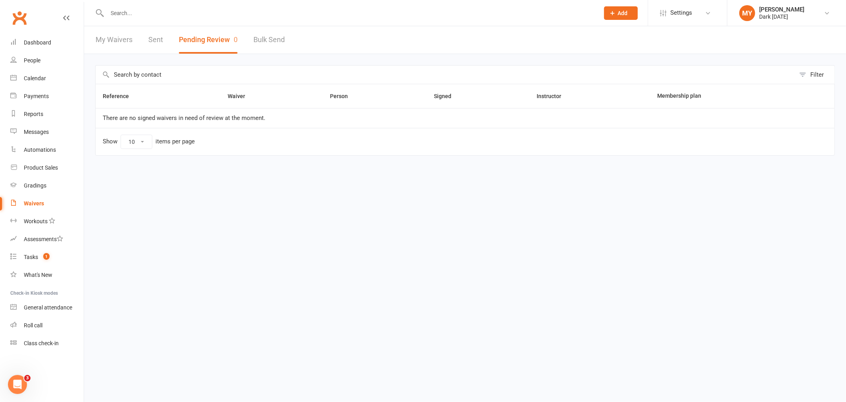
click at [204, 14] on input "text" at bounding box center [349, 13] width 489 height 11
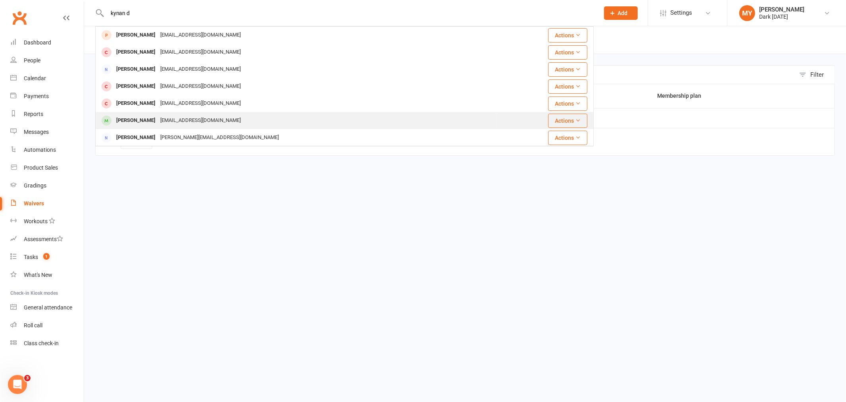
type input "kynan d"
click at [179, 115] on div "nathjen612@gmail.com" at bounding box center [200, 121] width 85 height 12
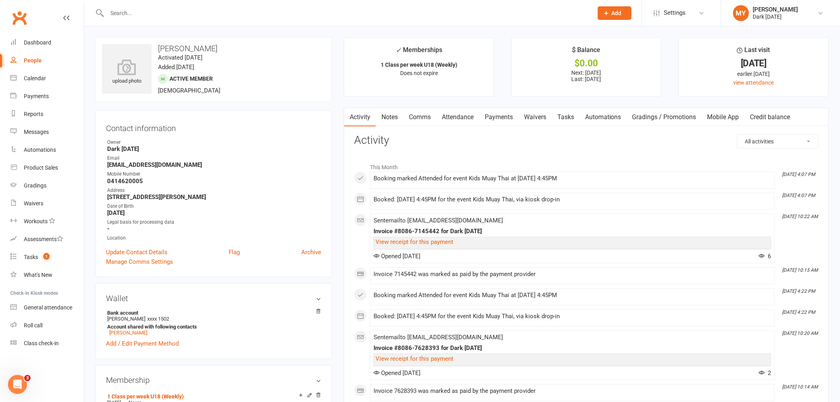
click at [504, 115] on link "Payments" at bounding box center [498, 117] width 39 height 18
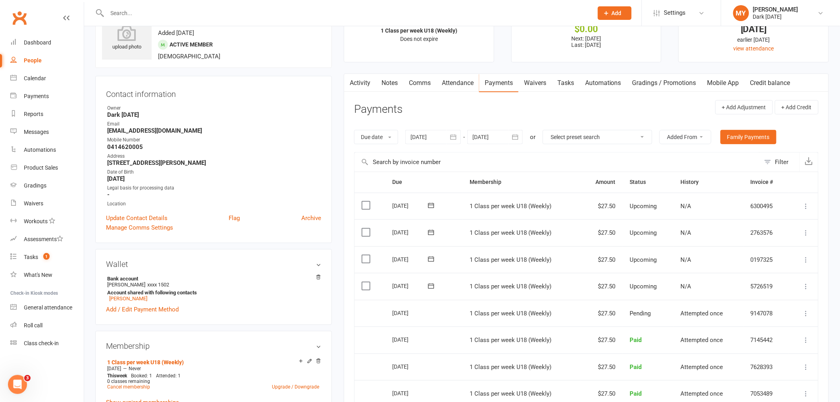
scroll to position [88, 0]
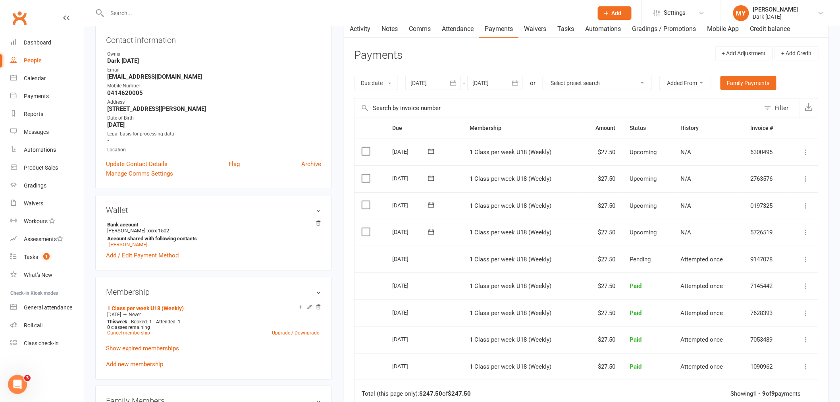
click at [296, 128] on ul "Owner Dark Carnival Email nathjen612@gmail.com Mobile Number 0414620005 Address…" at bounding box center [213, 101] width 215 height 103
click at [276, 332] on link "Upgrade / Downgrade" at bounding box center [295, 333] width 47 height 6
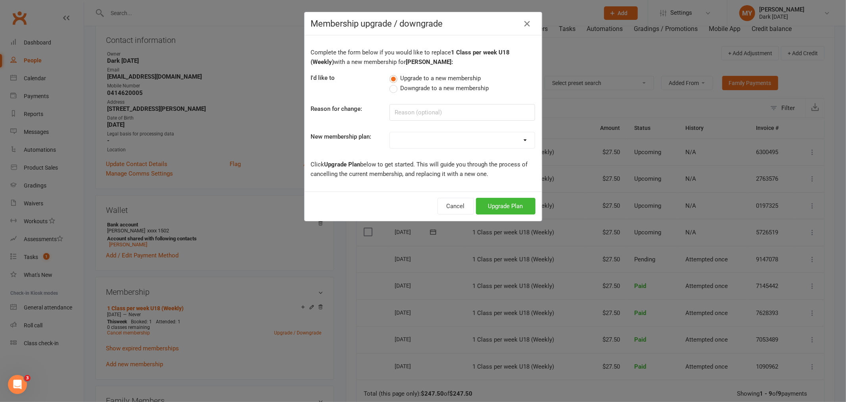
click at [406, 143] on select "Redzone Knife Defence Workshop Casual Membership Casual Membership - Other Club…" at bounding box center [462, 140] width 145 height 16
click at [441, 139] on select "Redzone Knife Defence Workshop Casual Membership Casual Membership - Other Club…" at bounding box center [462, 140] width 145 height 16
select select "30"
click at [390, 132] on select "Redzone Knife Defence Workshop Casual Membership Casual Membership - Other Club…" at bounding box center [462, 140] width 145 height 16
click at [488, 206] on button "Upgrade Plan" at bounding box center [506, 206] width 60 height 17
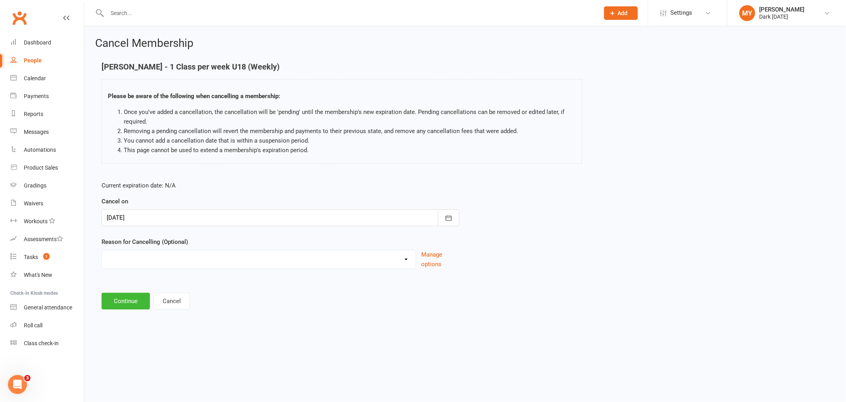
click at [148, 258] on select "Holiday Injury Other reason" at bounding box center [259, 258] width 314 height 16
select select "2"
click at [102, 250] on select "Holiday Injury Other reason" at bounding box center [259, 258] width 314 height 16
click at [135, 306] on input at bounding box center [281, 300] width 358 height 17
type input "upgrading"
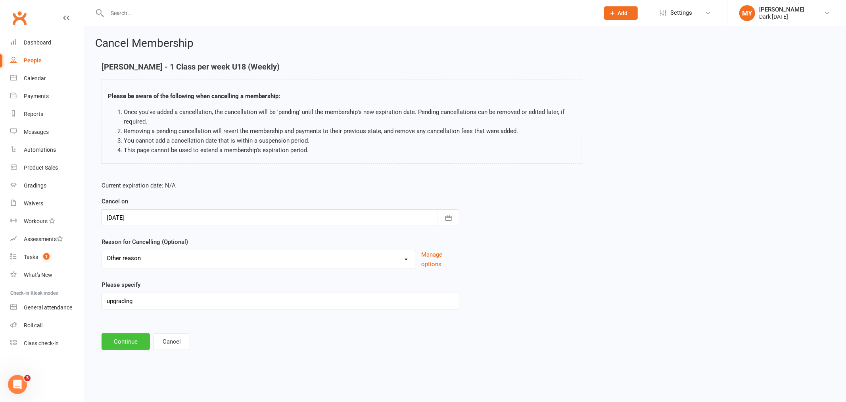
click at [138, 338] on button "Continue" at bounding box center [126, 341] width 48 height 17
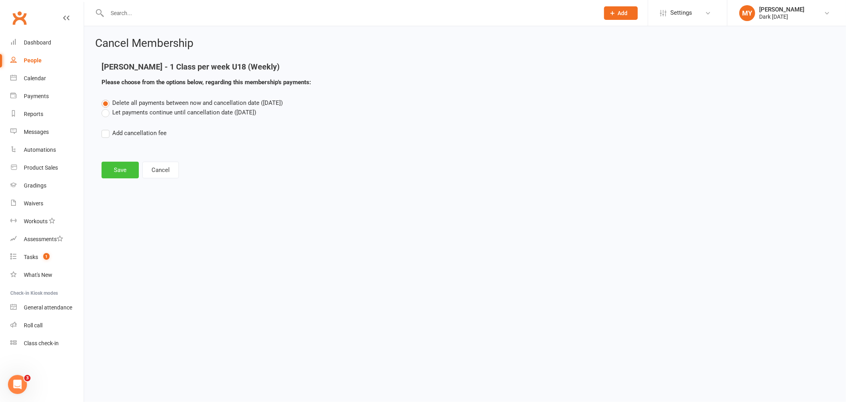
click at [125, 167] on button "Save" at bounding box center [120, 169] width 37 height 17
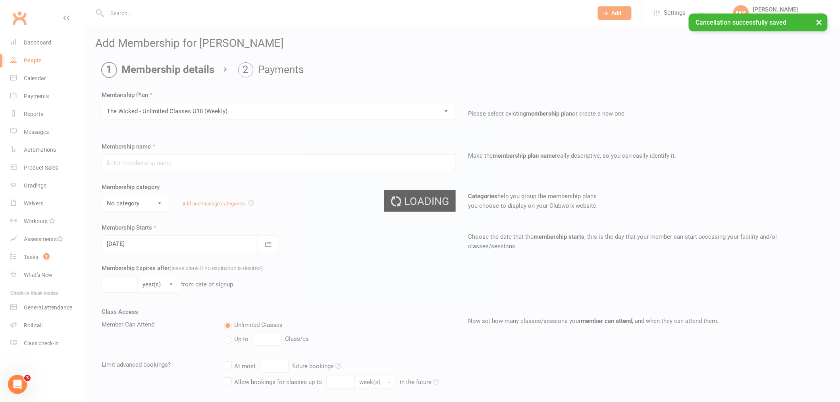
type input "The Wicked - Unlimited Classes U18 (Weekly)"
select select "7"
type input "0"
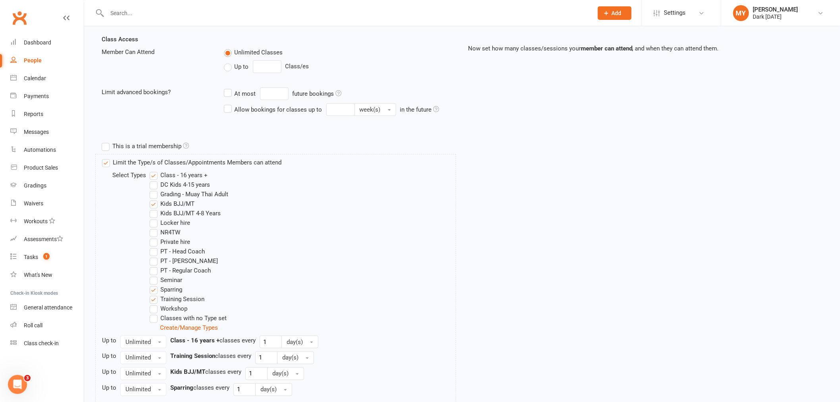
scroll to position [347, 0]
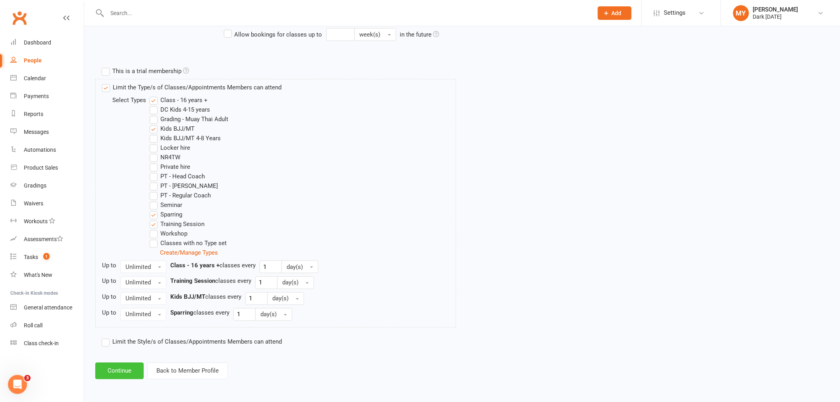
click at [124, 365] on button "Continue" at bounding box center [119, 370] width 48 height 17
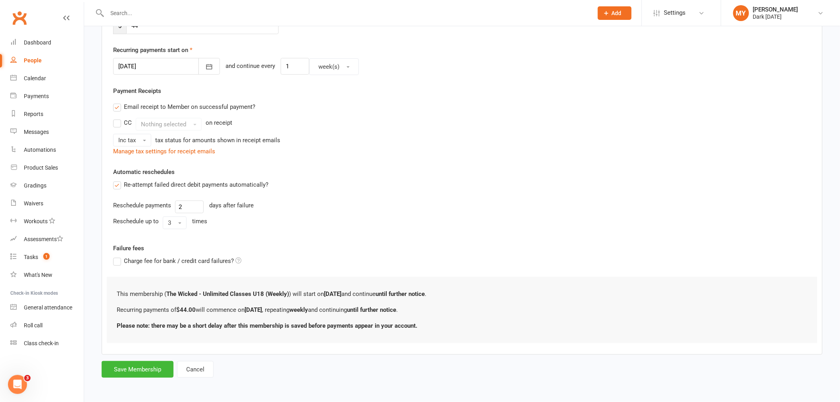
scroll to position [0, 0]
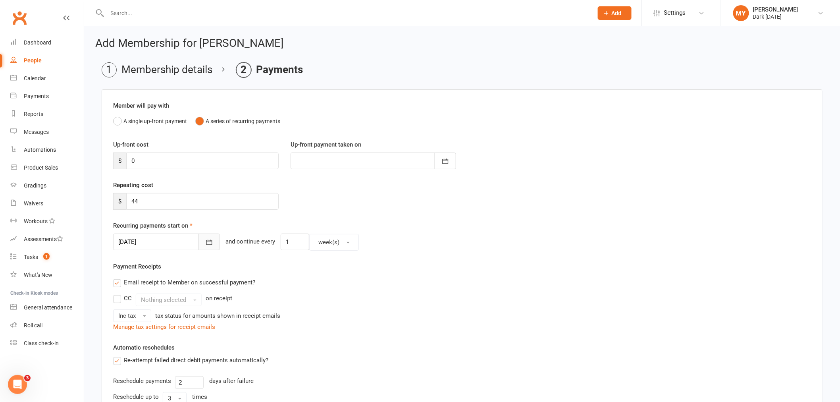
click at [205, 241] on icon "button" at bounding box center [209, 242] width 8 height 8
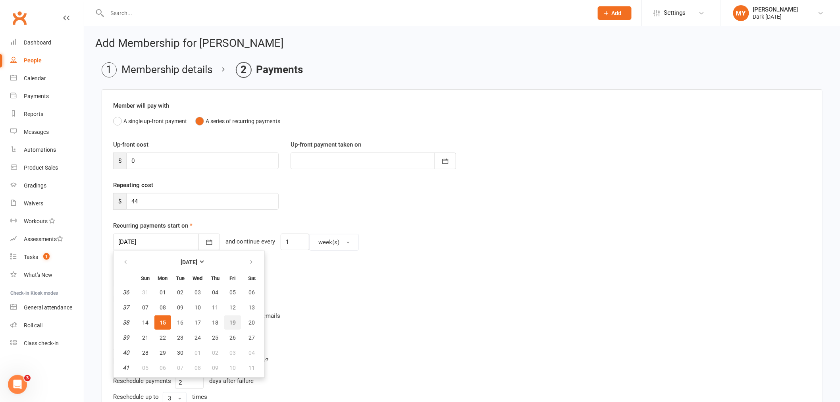
click at [232, 324] on button "19" at bounding box center [232, 322] width 17 height 14
type input "[DATE]"
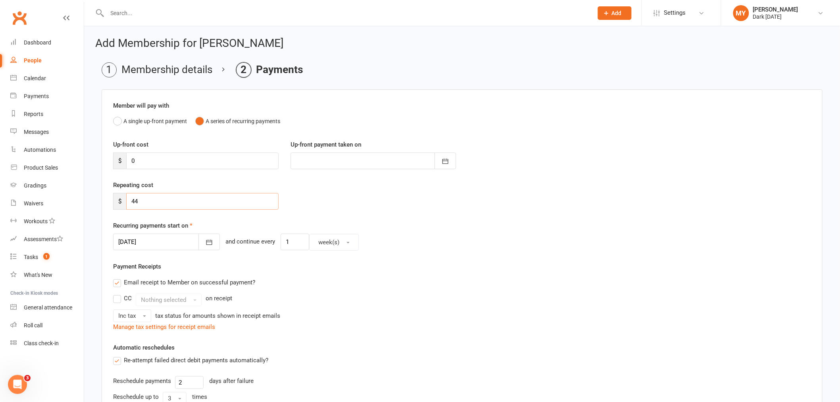
click at [165, 196] on input "44" at bounding box center [202, 201] width 152 height 17
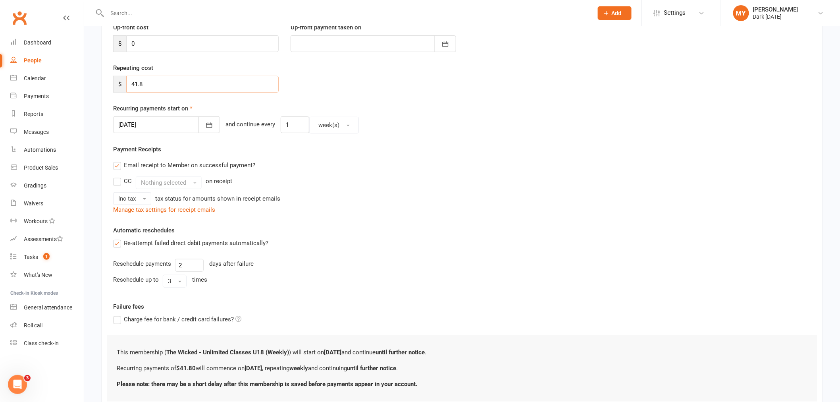
scroll to position [176, 0]
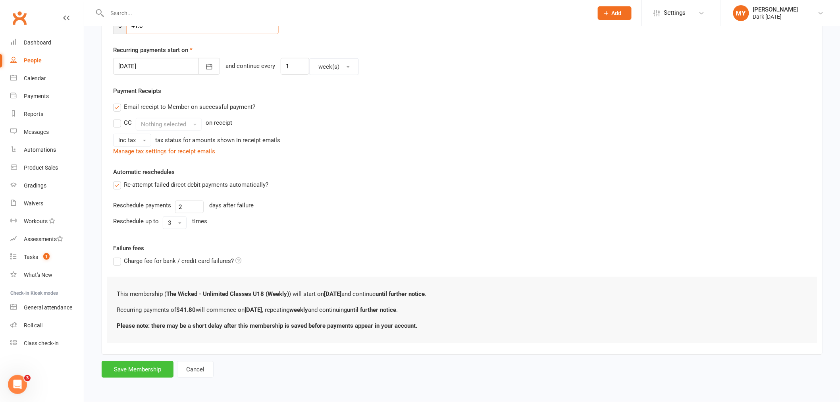
type input "41.8"
click at [138, 373] on button "Save Membership" at bounding box center [138, 369] width 72 height 17
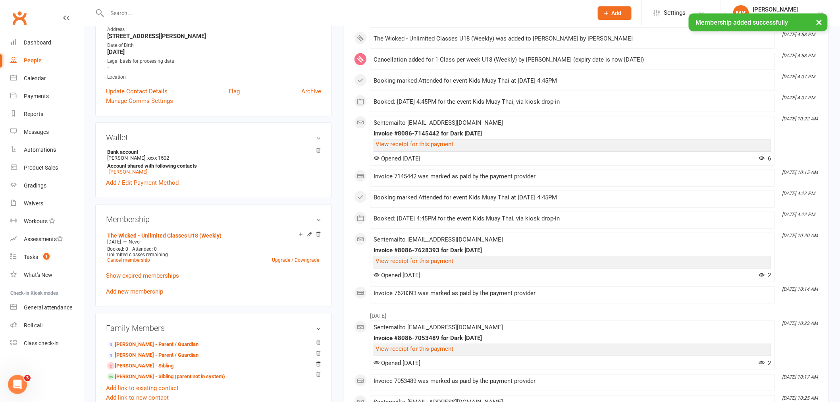
scroll to position [176, 0]
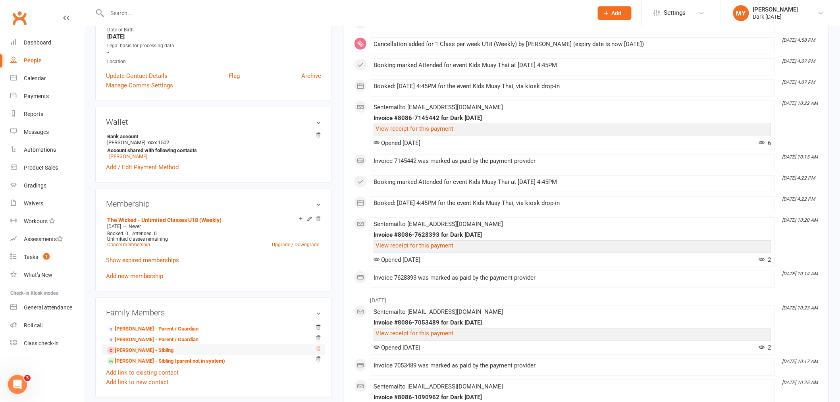
click at [318, 350] on icon at bounding box center [318, 349] width 6 height 6
click at [149, 363] on link "Zac Dowling - Sibling (parent not in system)" at bounding box center [166, 361] width 118 height 8
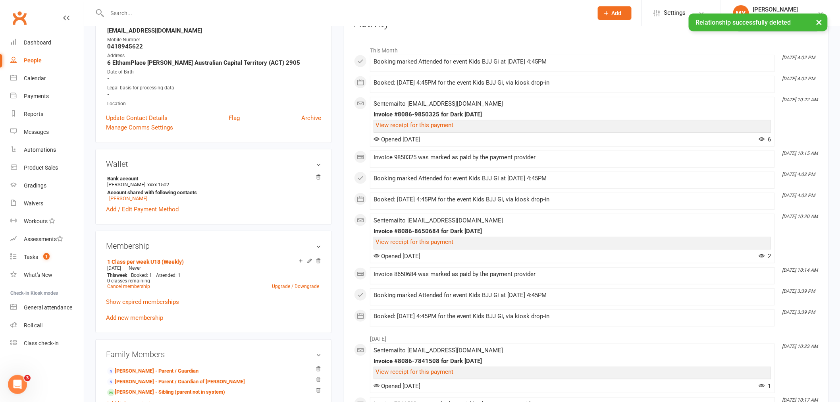
scroll to position [132, 0]
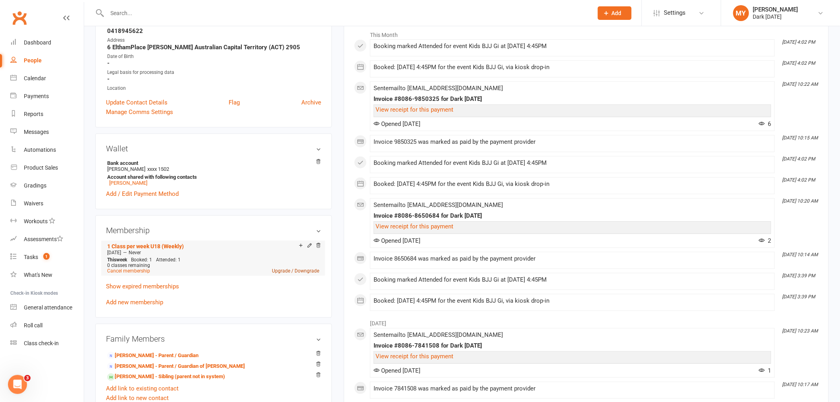
click at [282, 269] on link "Upgrade / Downgrade" at bounding box center [295, 271] width 47 height 6
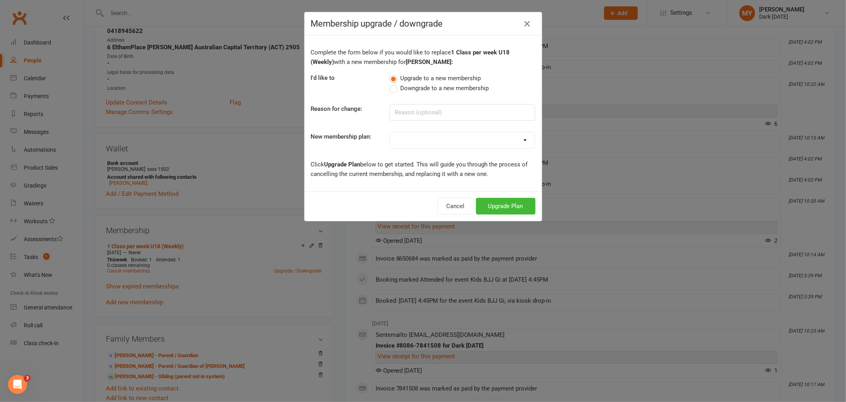
click at [686, 163] on div "Membership upgrade / downgrade Complete the form below if you would like to rep…" at bounding box center [423, 201] width 846 height 402
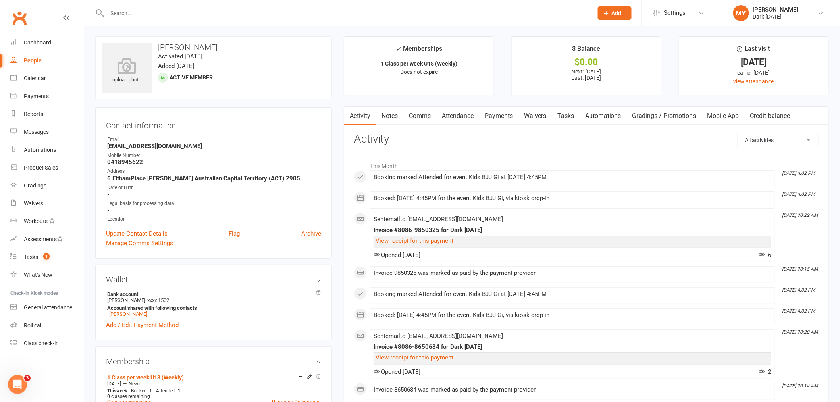
scroll to position [0, 0]
click at [453, 122] on link "Attendance" at bounding box center [457, 117] width 43 height 18
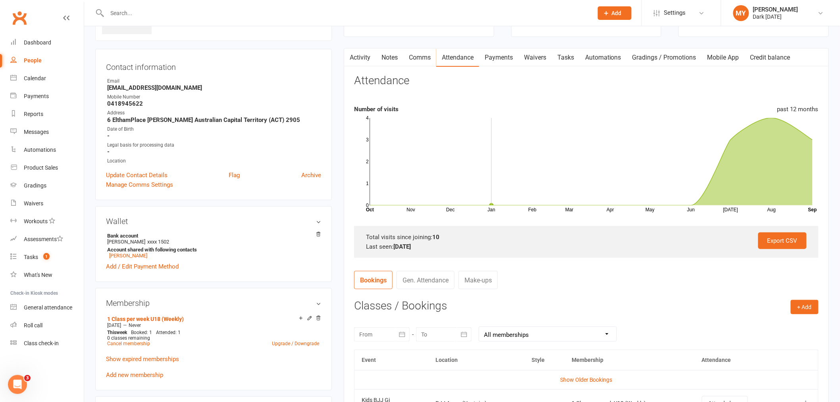
scroll to position [44, 0]
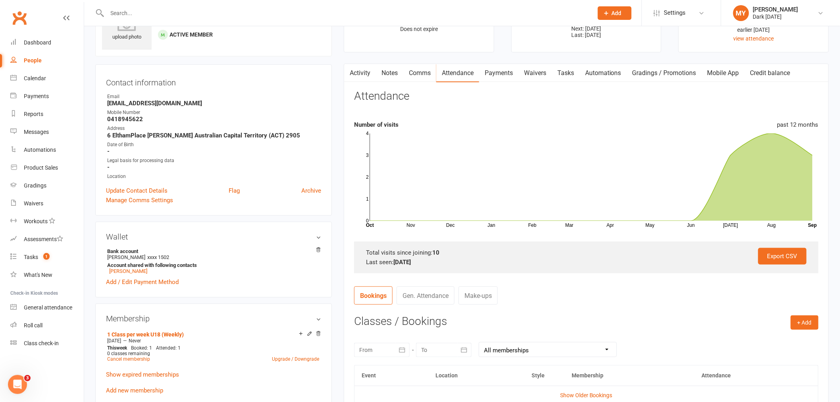
click at [512, 73] on link "Payments" at bounding box center [498, 73] width 39 height 18
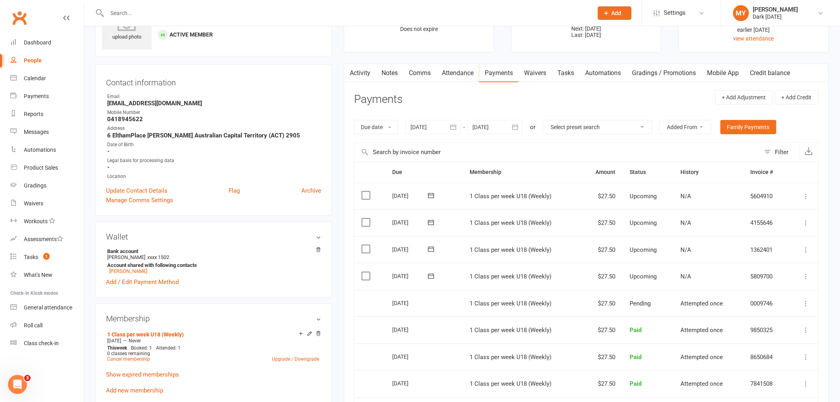
click at [295, 158] on div "Legal basis for processing data" at bounding box center [214, 161] width 214 height 8
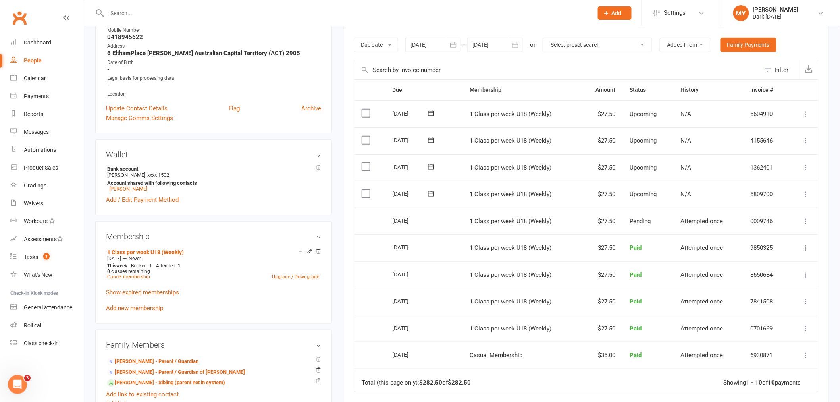
scroll to position [132, 0]
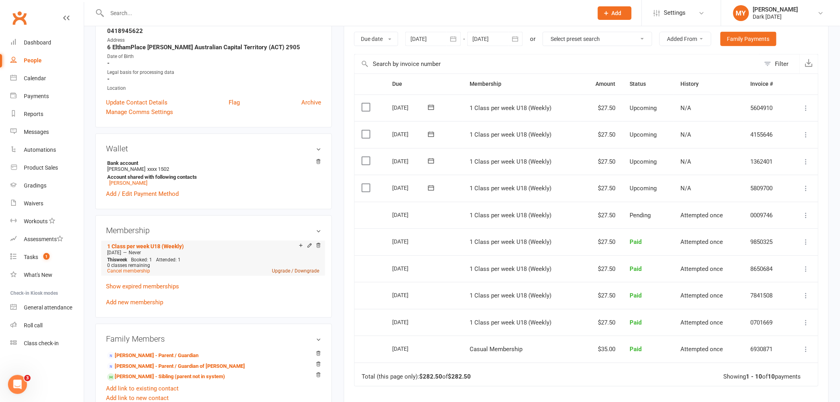
click at [284, 270] on link "Upgrade / Downgrade" at bounding box center [295, 271] width 47 height 6
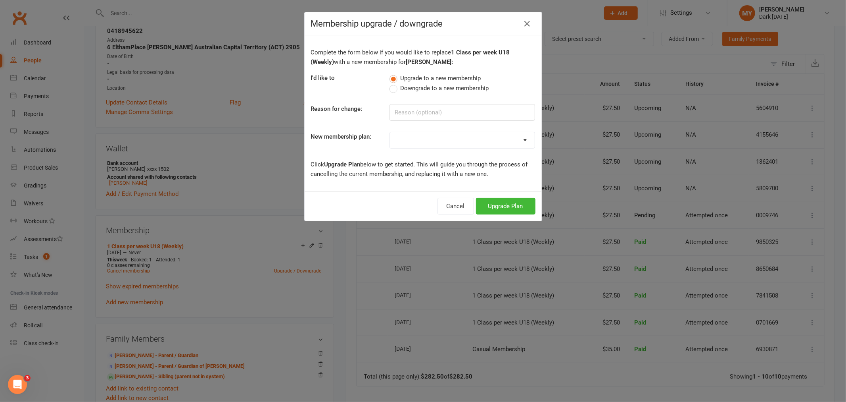
click at [405, 145] on select "Redzone Knife Defence Workshop Casual Membership Casual Membership - Other Club…" at bounding box center [462, 140] width 145 height 16
select select "30"
click at [390, 132] on select "Redzone Knife Defence Workshop Casual Membership Casual Membership - Other Club…" at bounding box center [462, 140] width 145 height 16
click at [494, 203] on button "Upgrade Plan" at bounding box center [506, 206] width 60 height 17
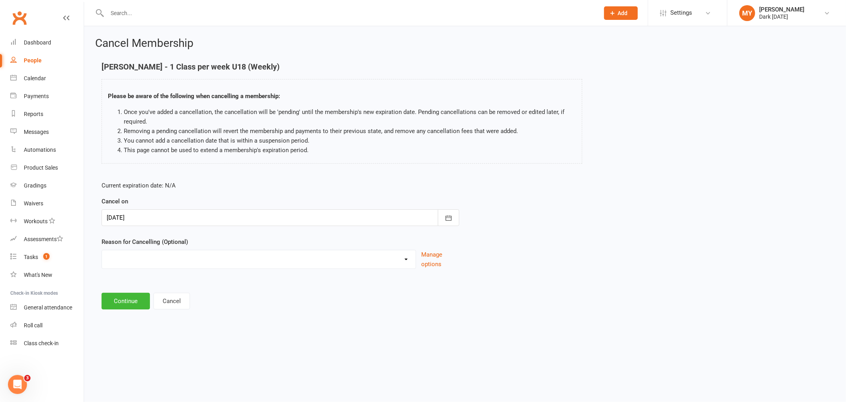
click at [132, 257] on select "Holiday Injury Other reason" at bounding box center [259, 258] width 314 height 16
select select "2"
click at [102, 250] on select "Holiday Injury Other reason" at bounding box center [259, 258] width 314 height 16
click at [131, 303] on input at bounding box center [281, 300] width 358 height 17
type input "upgrade"
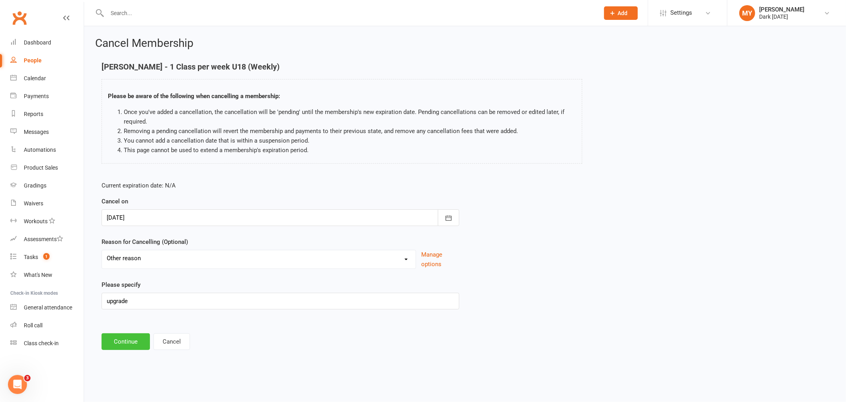
click at [127, 343] on button "Continue" at bounding box center [126, 341] width 48 height 17
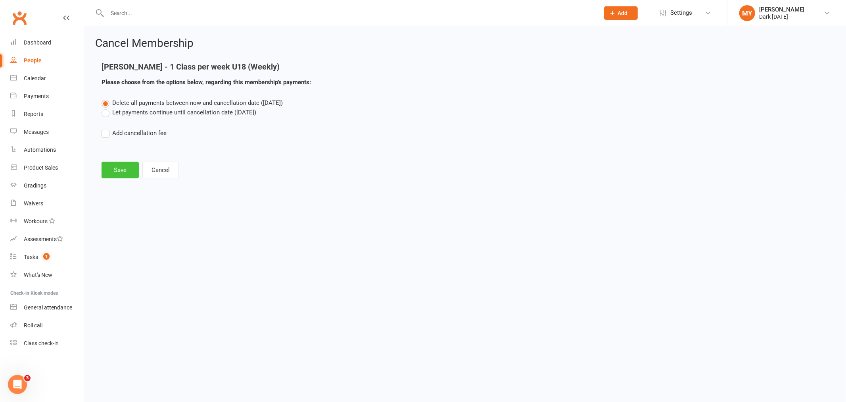
click at [126, 165] on button "Save" at bounding box center [120, 169] width 37 height 17
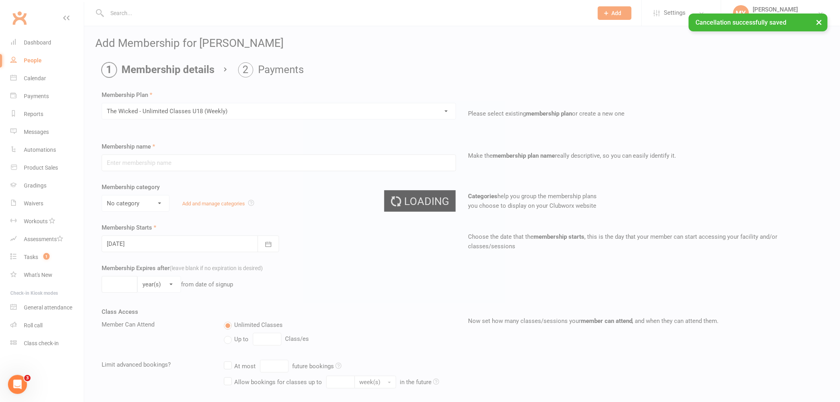
type input "The Wicked - Unlimited Classes U18 (Weekly)"
select select "7"
type input "0"
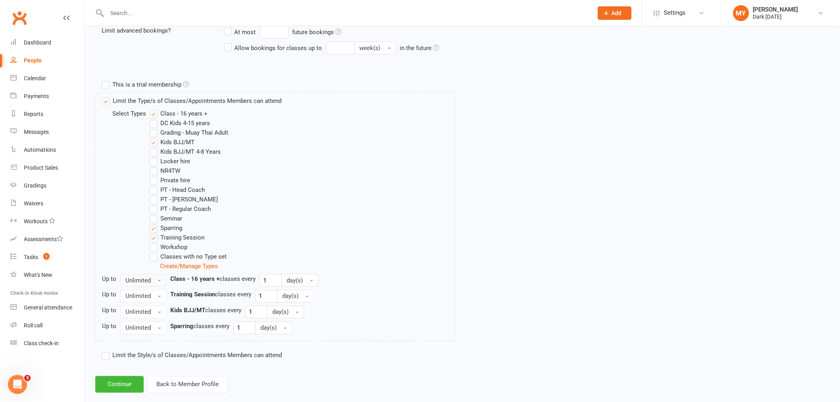
scroll to position [347, 0]
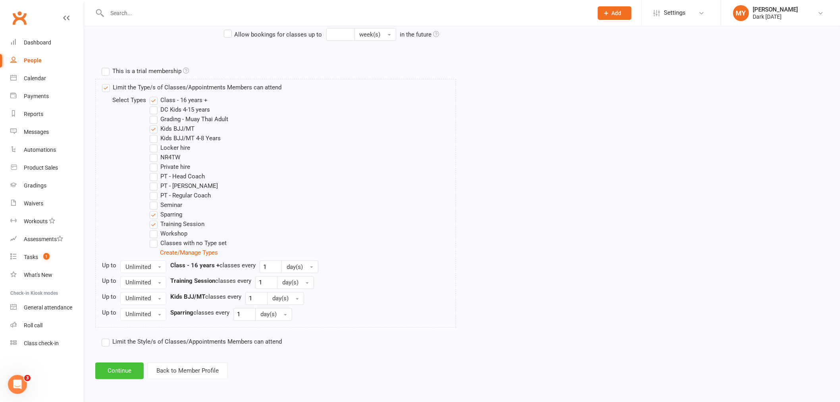
click at [125, 363] on button "Continue" at bounding box center [119, 370] width 48 height 17
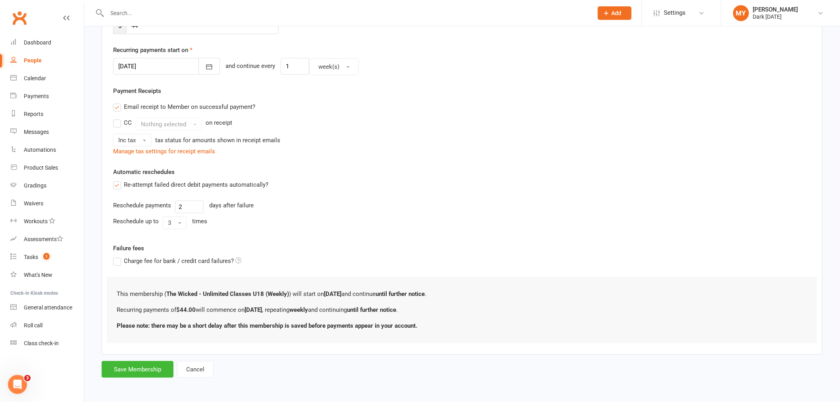
scroll to position [0, 0]
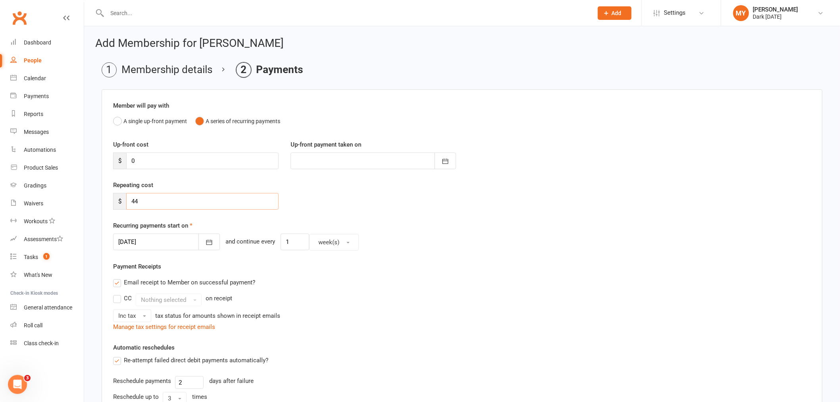
click at [155, 201] on input "44" at bounding box center [202, 201] width 152 height 17
type input "41.8"
click at [209, 248] on button "button" at bounding box center [208, 241] width 21 height 17
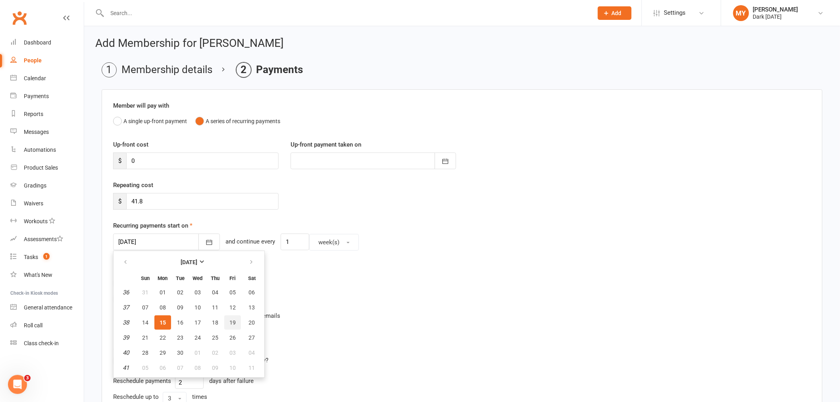
click at [229, 323] on span "19" at bounding box center [232, 322] width 6 height 6
type input "[DATE]"
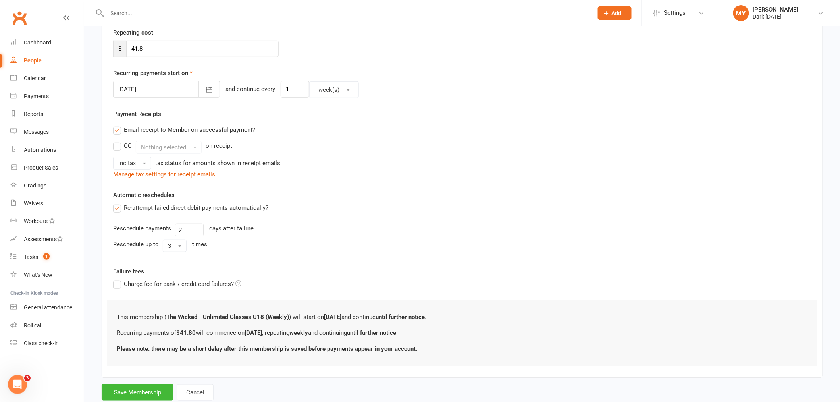
scroll to position [176, 0]
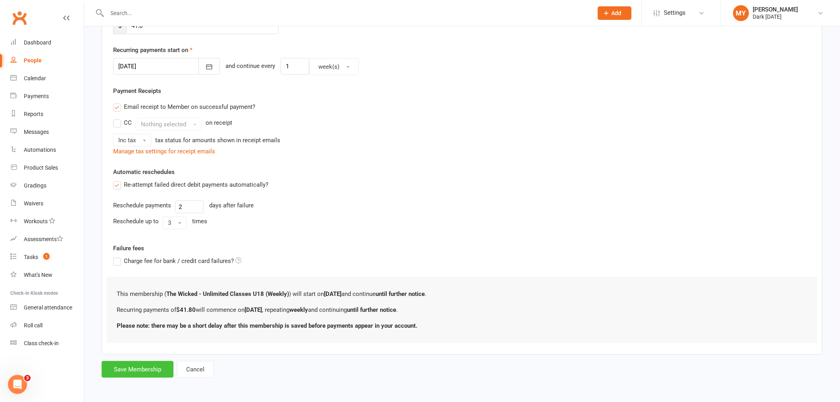
click at [156, 363] on button "Save Membership" at bounding box center [138, 369] width 72 height 17
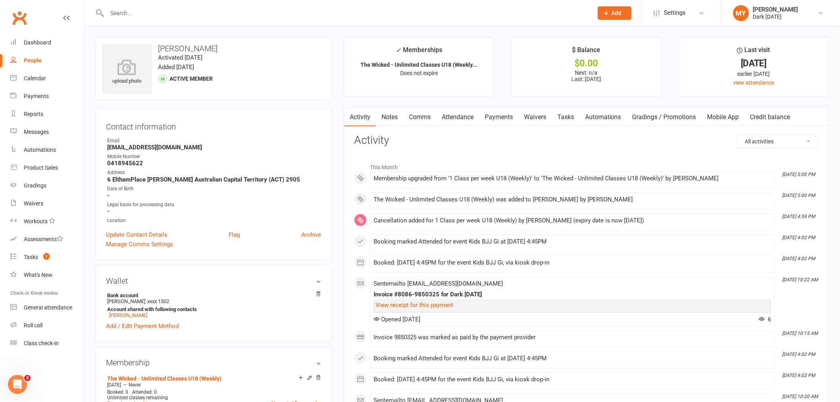
click at [191, 8] on input "text" at bounding box center [346, 13] width 482 height 11
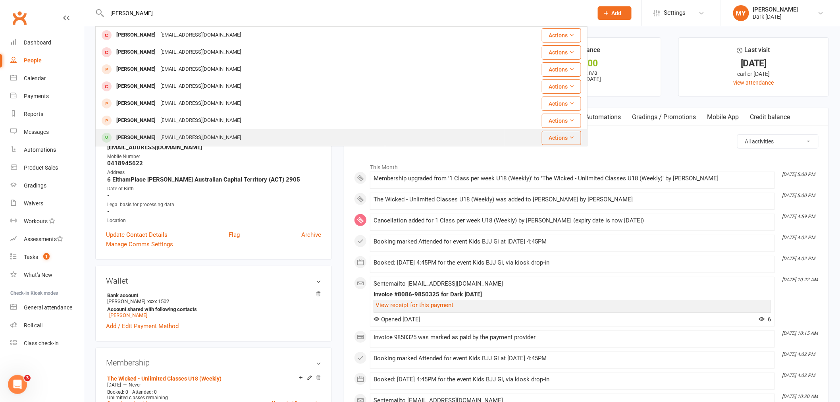
type input "darcy"
click at [192, 140] on div "emilyguy.111@gmail.com" at bounding box center [200, 138] width 85 height 12
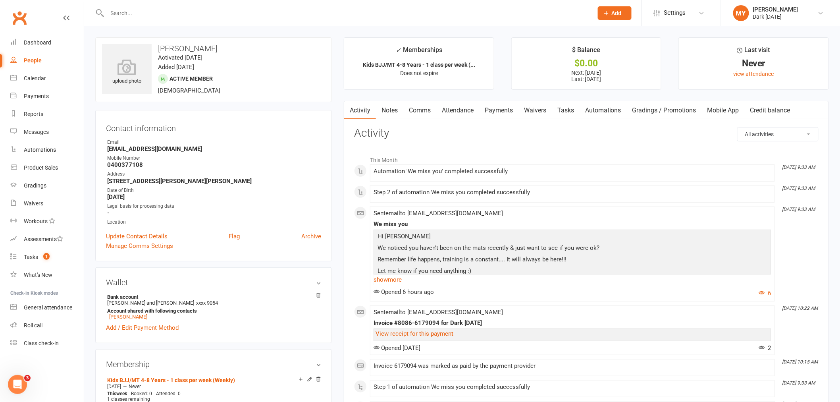
click at [184, 11] on input "text" at bounding box center [346, 13] width 482 height 11
type input "p"
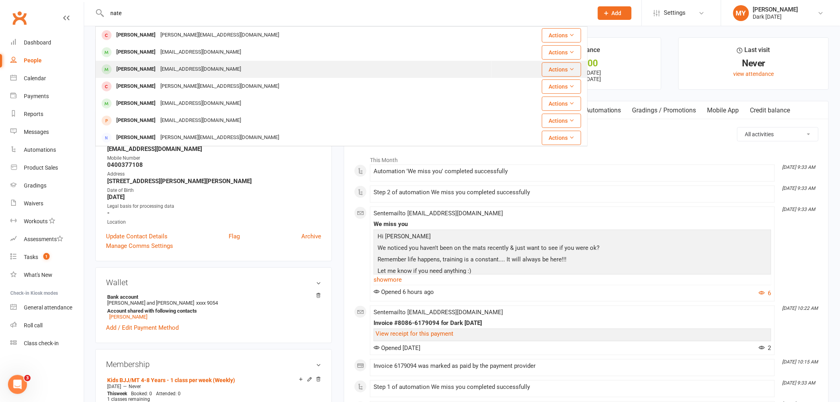
type input "nate"
click at [180, 67] on div "thefamouspmac@gmail.com" at bounding box center [200, 69] width 85 height 12
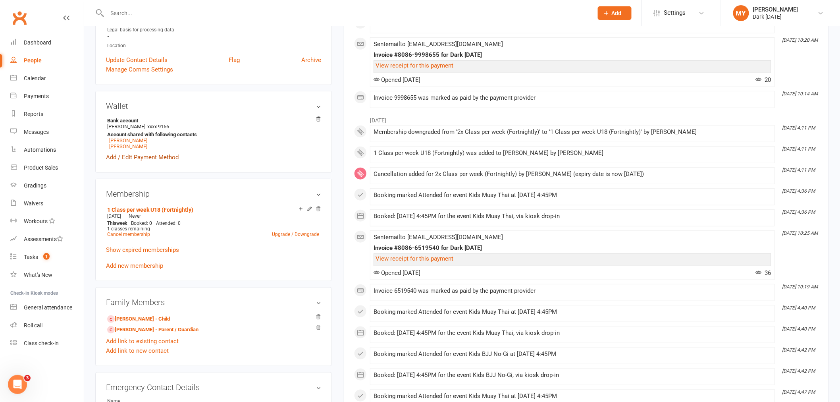
scroll to position [220, 0]
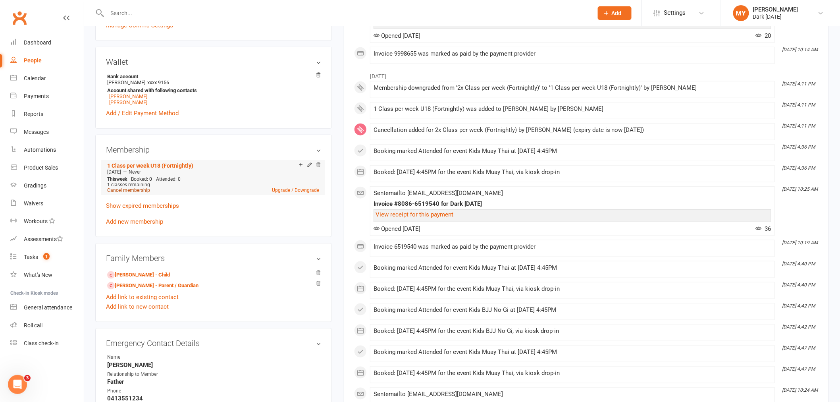
click at [136, 190] on link "Cancel membership" at bounding box center [128, 190] width 43 height 6
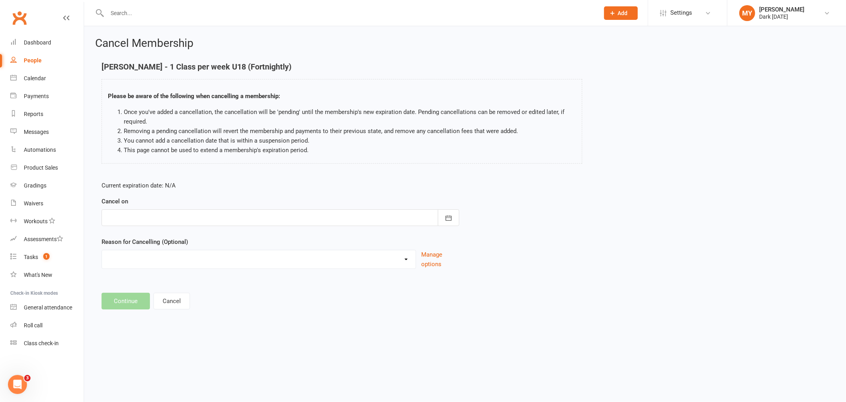
click at [138, 215] on div at bounding box center [281, 217] width 358 height 17
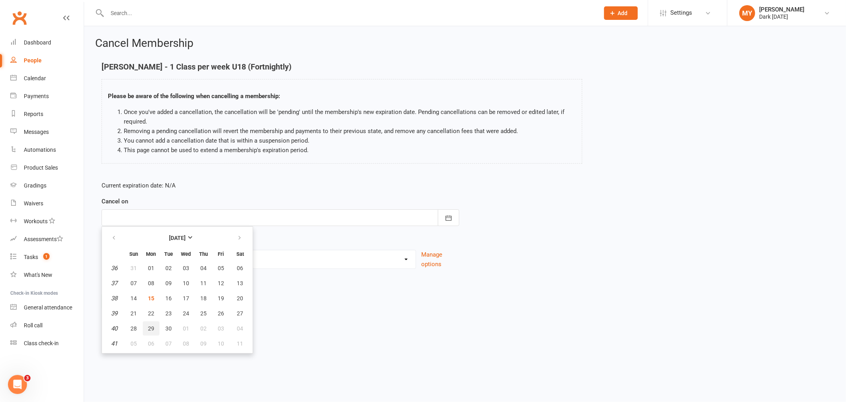
click at [149, 328] on span "29" at bounding box center [151, 328] width 6 height 6
type input "29 Sep 2025"
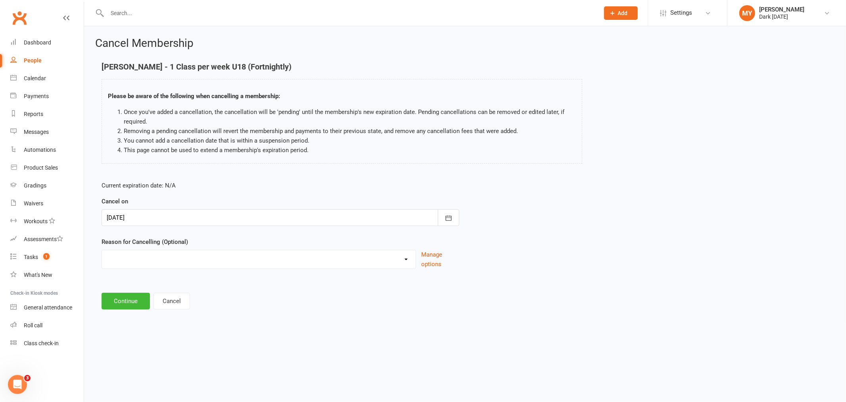
click at [137, 260] on select "Holiday Injury Other reason" at bounding box center [259, 258] width 314 height 16
select select "2"
click at [102, 250] on select "Holiday Injury Other reason" at bounding box center [259, 258] width 314 height 16
click at [133, 304] on input at bounding box center [281, 300] width 358 height 17
type input "summer sports"
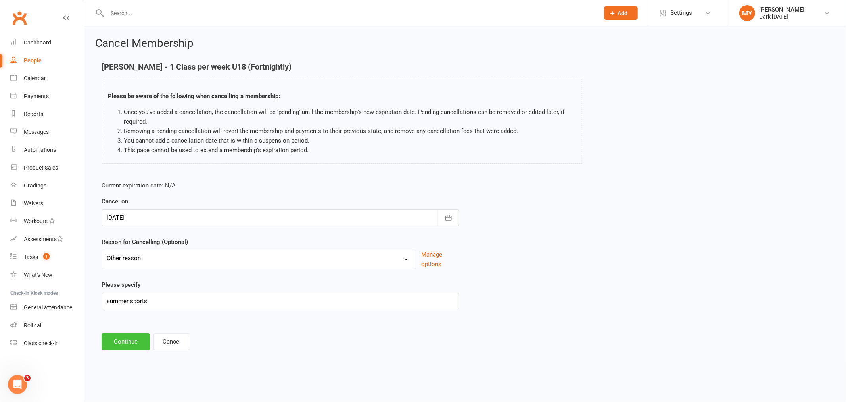
click at [134, 342] on button "Continue" at bounding box center [126, 341] width 48 height 17
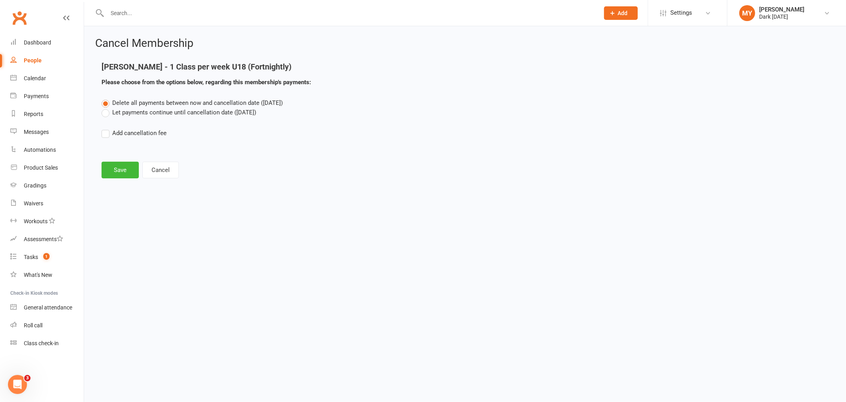
click at [154, 112] on label "Let payments continue until cancellation date (Sep 29, 2025)" at bounding box center [179, 113] width 155 height 10
click at [107, 108] on input "Let payments continue until cancellation date (Sep 29, 2025)" at bounding box center [104, 108] width 5 height 0
click at [130, 166] on button "Save" at bounding box center [120, 169] width 37 height 17
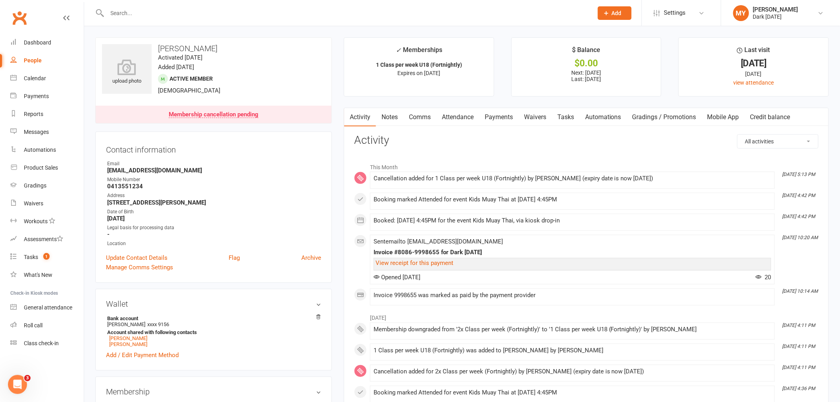
click at [502, 117] on link "Payments" at bounding box center [498, 117] width 39 height 18
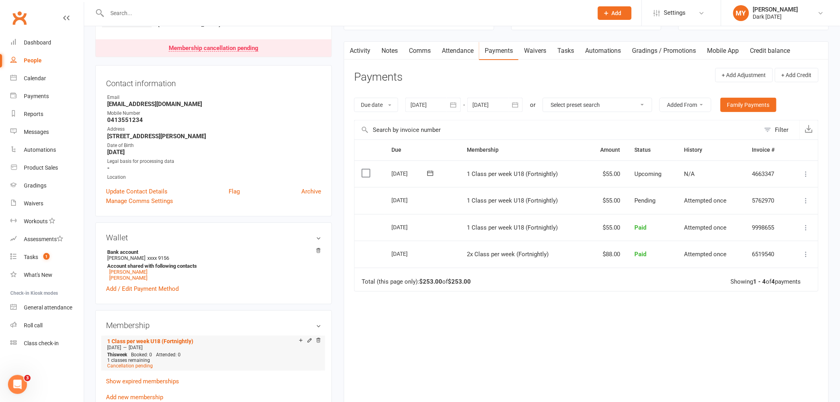
scroll to position [132, 0]
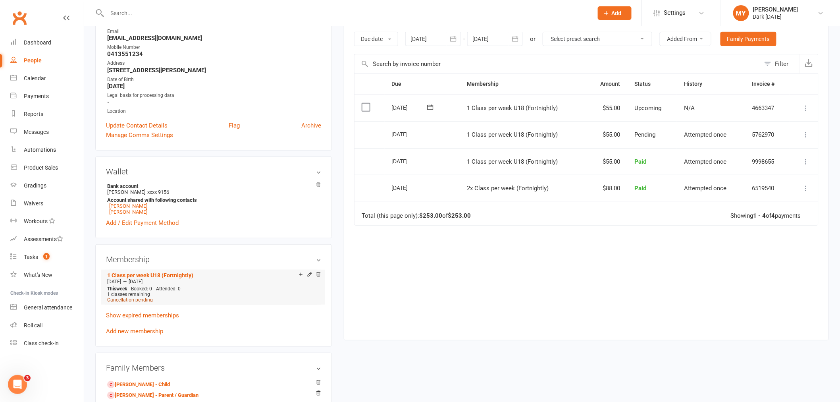
click at [136, 300] on span "Cancellation pending" at bounding box center [130, 300] width 46 height 6
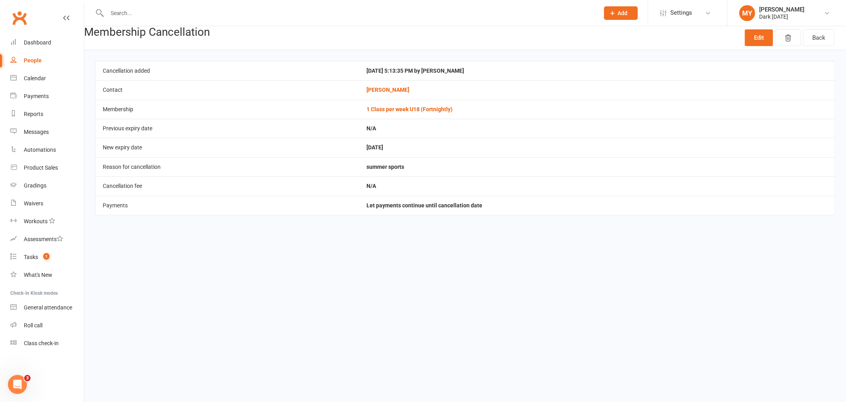
click at [431, 237] on html "Prospect Member Non-attending contact Class / event Appointment Grading event T…" at bounding box center [423, 118] width 846 height 237
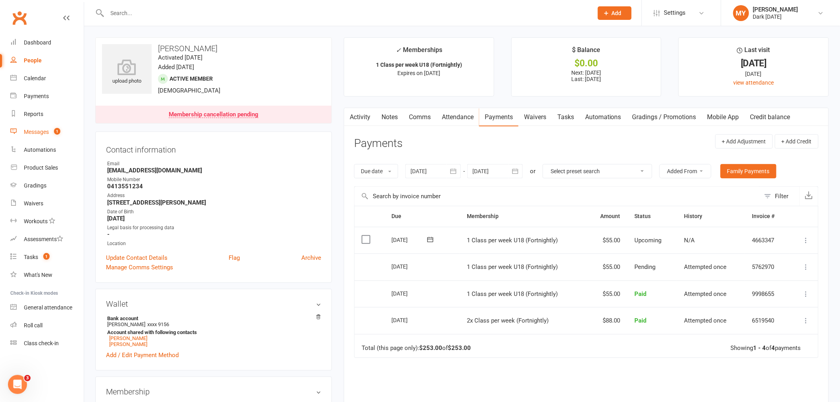
click at [59, 134] on span "1" at bounding box center [57, 131] width 6 height 7
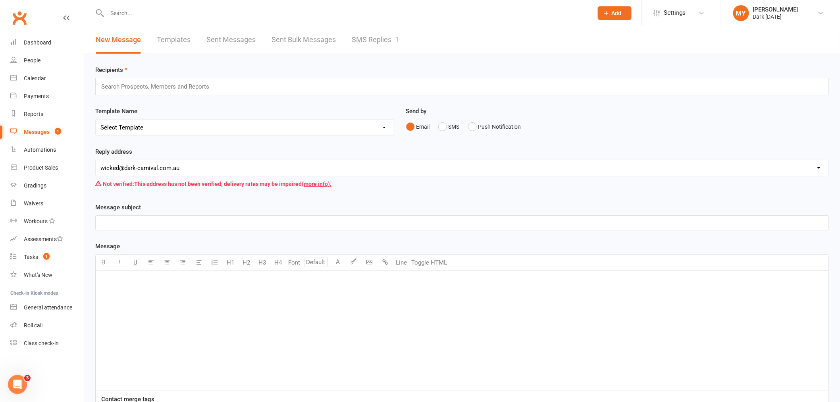
click at [365, 44] on link "SMS Replies 1" at bounding box center [376, 39] width 48 height 27
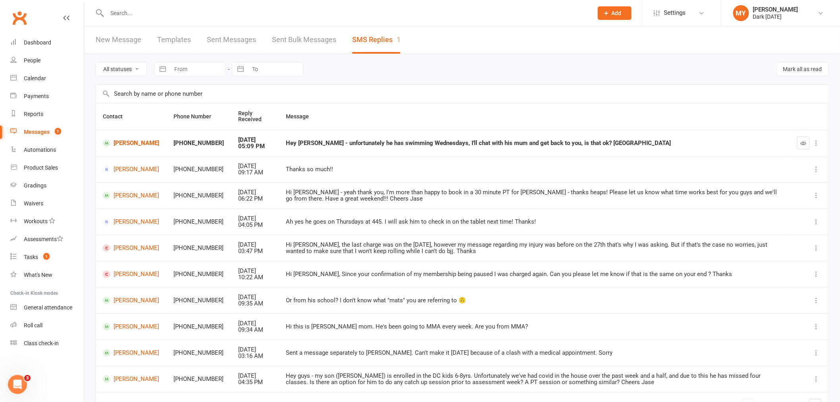
click at [241, 14] on input "text" at bounding box center [346, 13] width 482 height 11
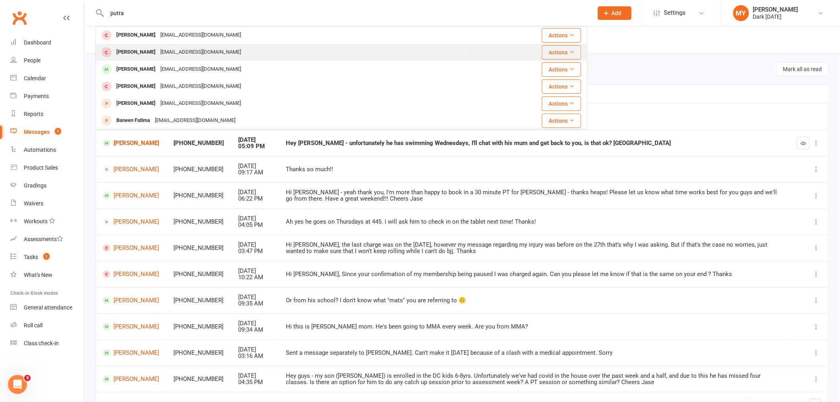
type input "putra"
click at [160, 50] on div "ak.putrafamily@gmail.com" at bounding box center [200, 52] width 85 height 12
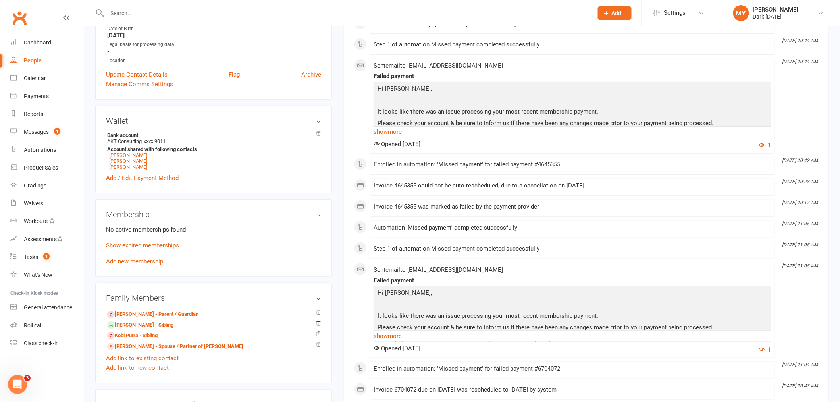
scroll to position [176, 0]
click at [137, 323] on link "Amari Putra - Sibling" at bounding box center [140, 324] width 66 height 8
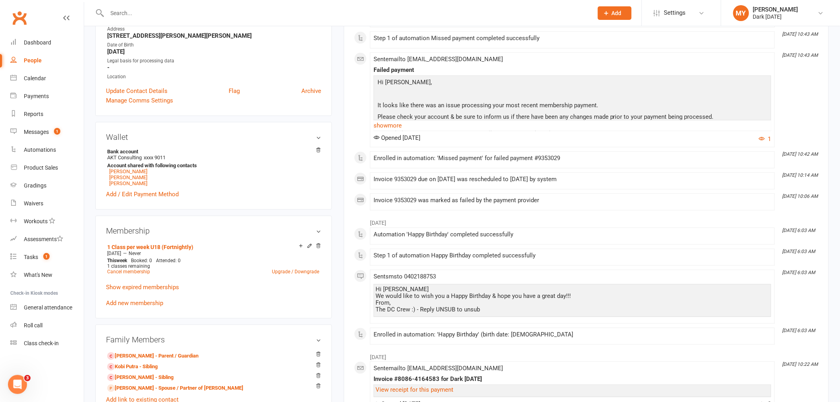
scroll to position [176, 0]
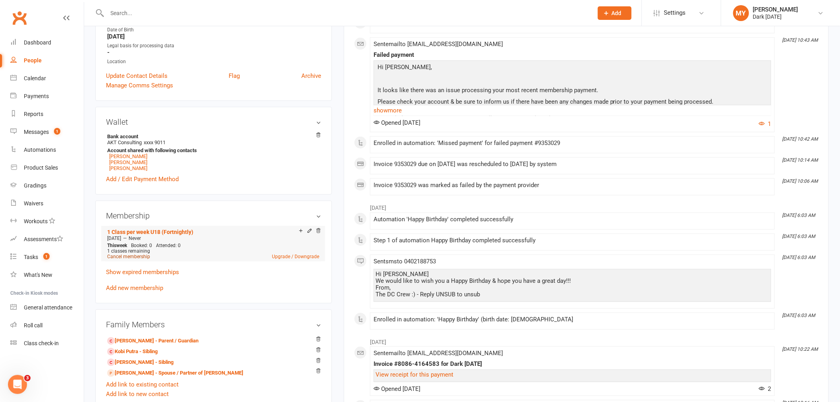
click at [125, 257] on link "Cancel membership" at bounding box center [128, 257] width 43 height 6
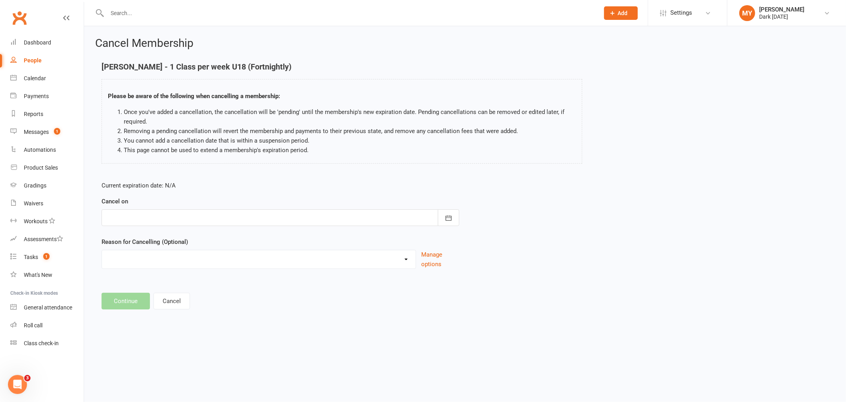
click at [164, 216] on div at bounding box center [281, 217] width 358 height 17
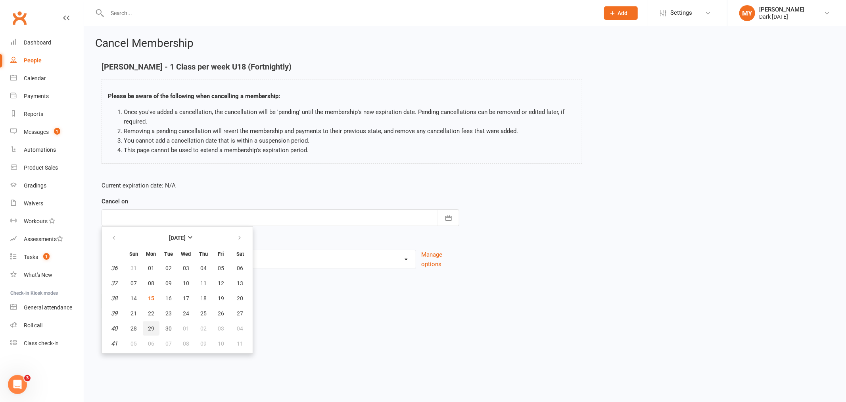
click at [147, 329] on button "29" at bounding box center [151, 328] width 17 height 14
type input "29 Sep 2025"
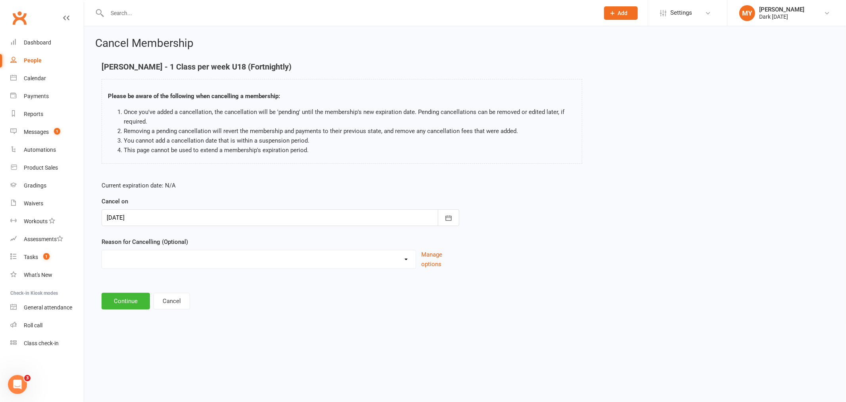
click at [138, 255] on select "Holiday Injury Other reason" at bounding box center [259, 258] width 314 height 16
select select "2"
click at [102, 250] on select "Holiday Injury Other reason" at bounding box center [259, 258] width 314 height 16
click at [126, 338] on button "Continue" at bounding box center [126, 341] width 48 height 17
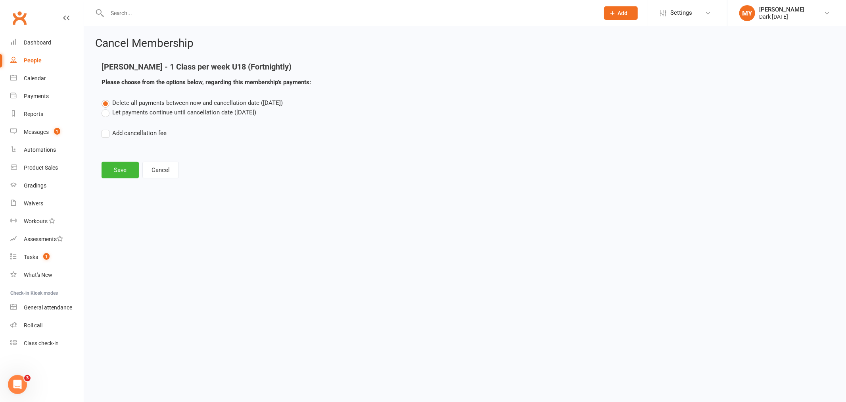
click at [136, 112] on label "Let payments continue until cancellation date (Sep 29, 2025)" at bounding box center [179, 113] width 155 height 10
click at [107, 108] on input "Let payments continue until cancellation date (Sep 29, 2025)" at bounding box center [104, 108] width 5 height 0
click at [133, 163] on button "Save" at bounding box center [120, 169] width 37 height 17
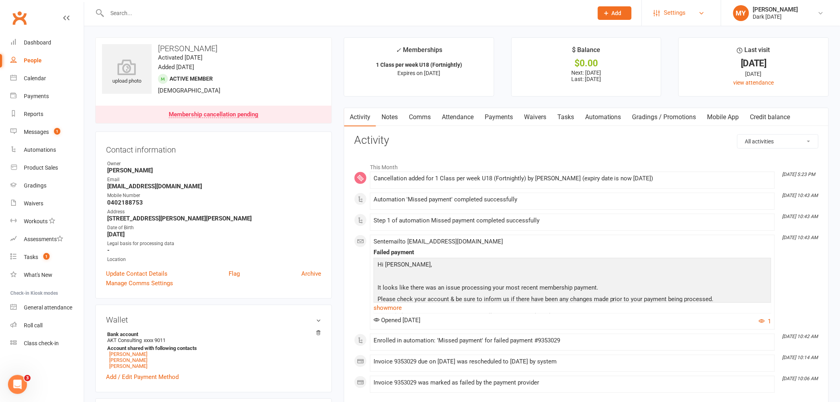
click at [673, 17] on span "Settings" at bounding box center [675, 13] width 22 height 18
click at [688, 36] on link "Membership Plans" at bounding box center [681, 35] width 79 height 18
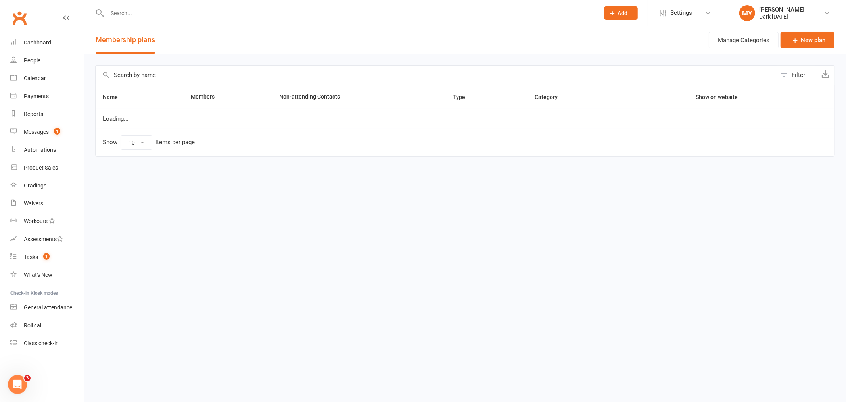
select select "100"
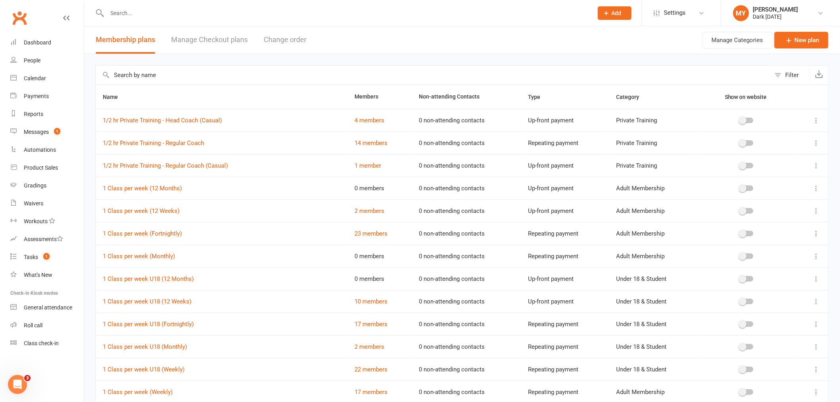
click at [180, 77] on input "text" at bounding box center [433, 74] width 675 height 19
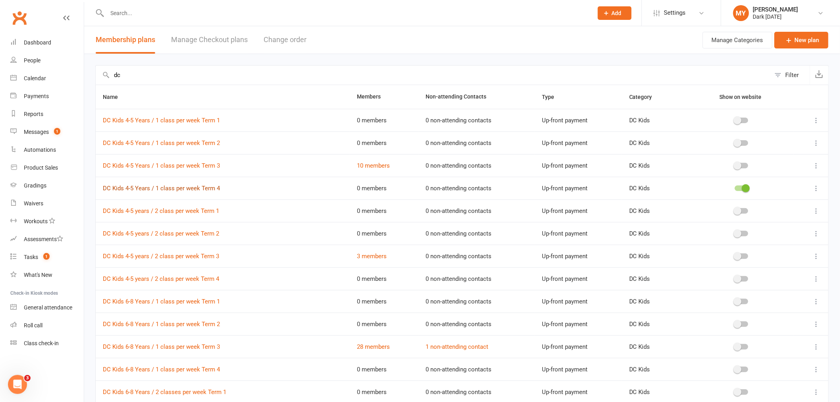
type input "dc"
click at [205, 188] on link "DC Kids 4-5 Years / 1 class per week Term 4" at bounding box center [161, 187] width 117 height 7
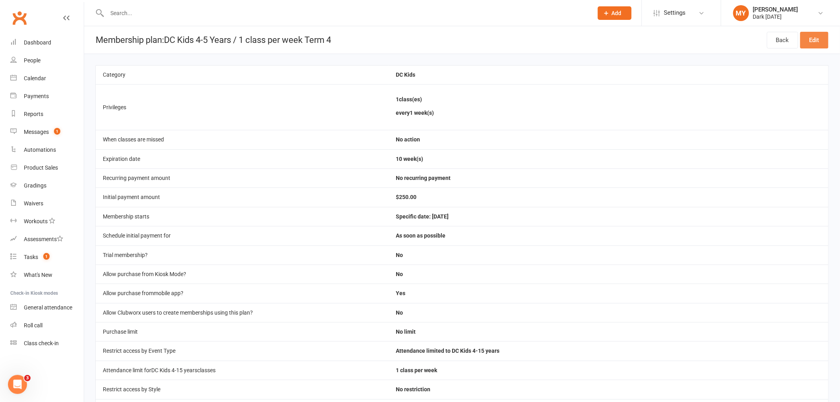
click at [818, 42] on link "Edit" at bounding box center [814, 40] width 28 height 17
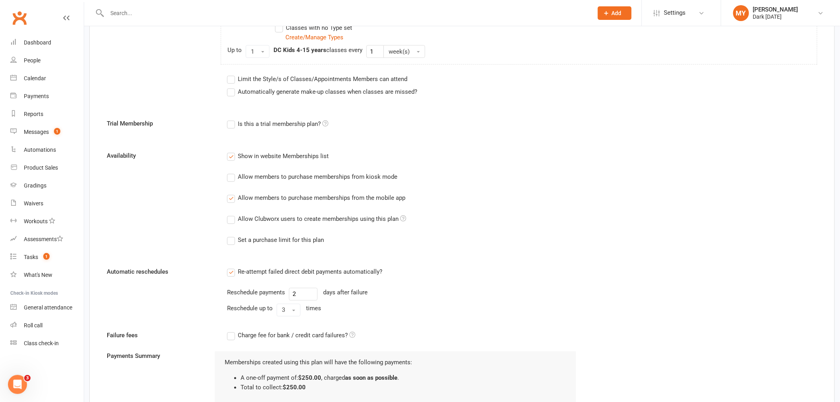
scroll to position [485, 0]
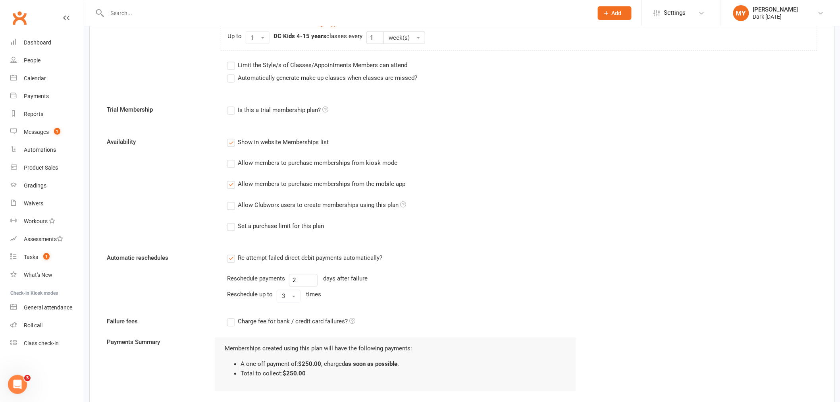
click at [231, 205] on label "Allow Clubworx users to create memberships using this plan" at bounding box center [316, 205] width 179 height 10
click at [231, 200] on input "Allow Clubworx users to create memberships using this plan" at bounding box center [229, 200] width 5 height 0
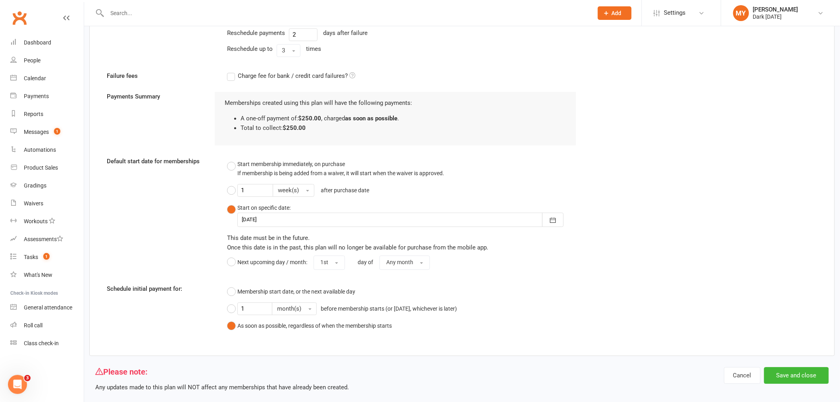
scroll to position [743, 0]
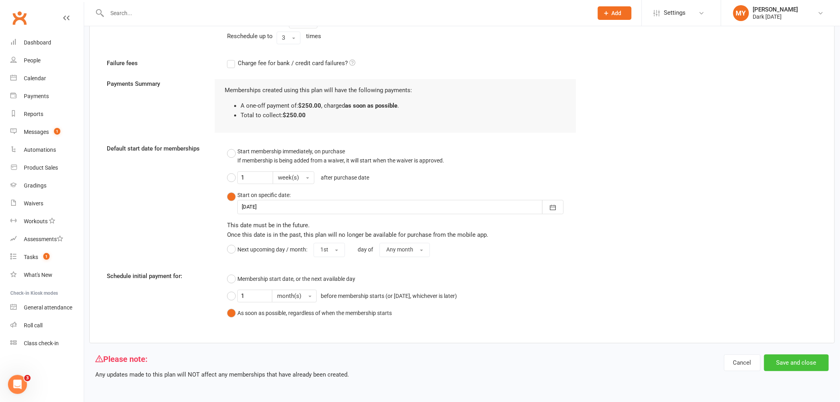
click at [802, 360] on button "Save and close" at bounding box center [796, 362] width 65 height 17
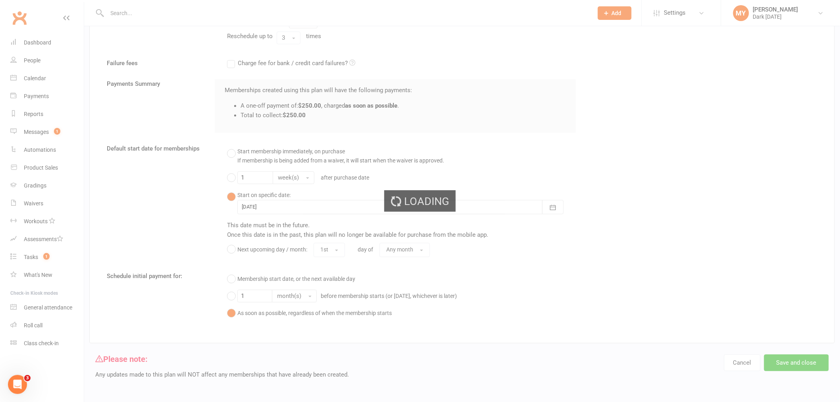
select select "100"
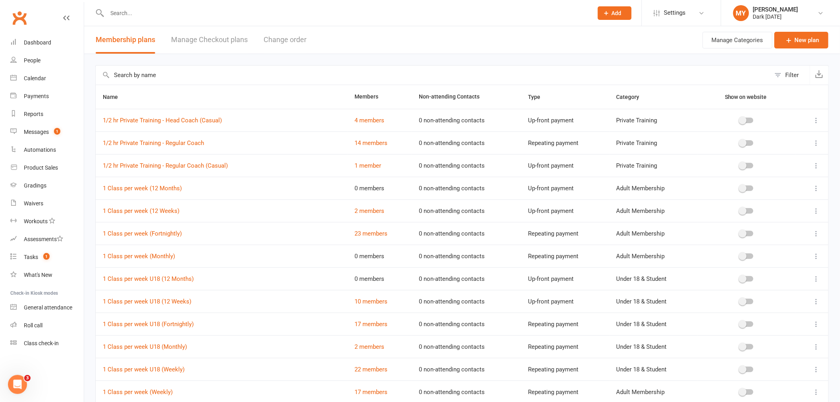
click at [387, 5] on div at bounding box center [341, 13] width 492 height 26
click at [386, 11] on input "text" at bounding box center [346, 13] width 482 height 11
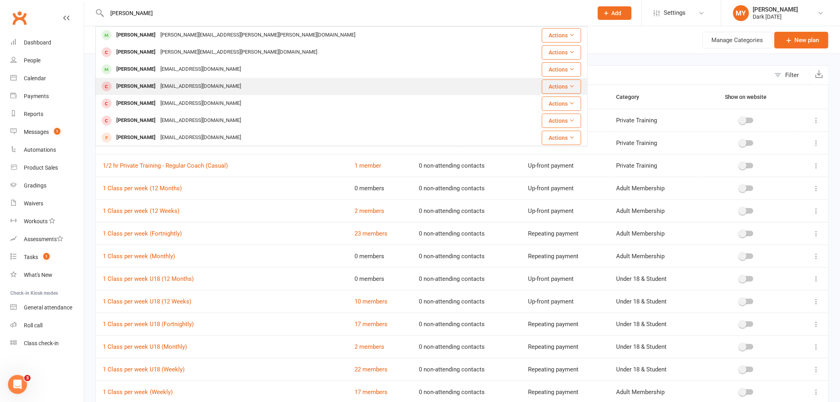
type input "isaac p"
click at [163, 85] on div "angelangiecow@hotmail.com" at bounding box center [200, 87] width 85 height 12
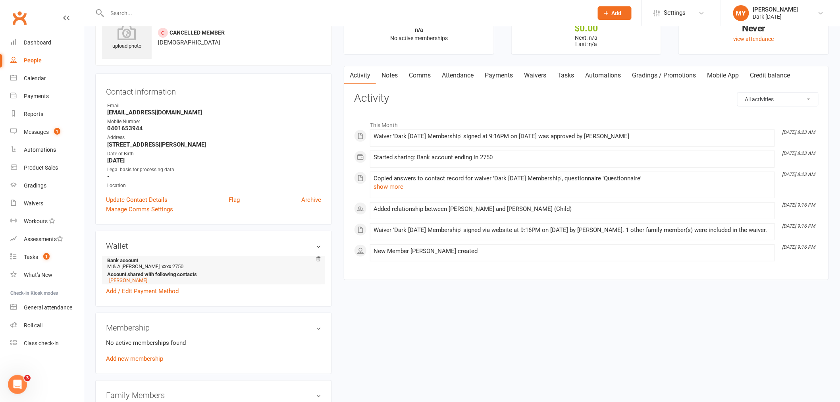
scroll to position [176, 0]
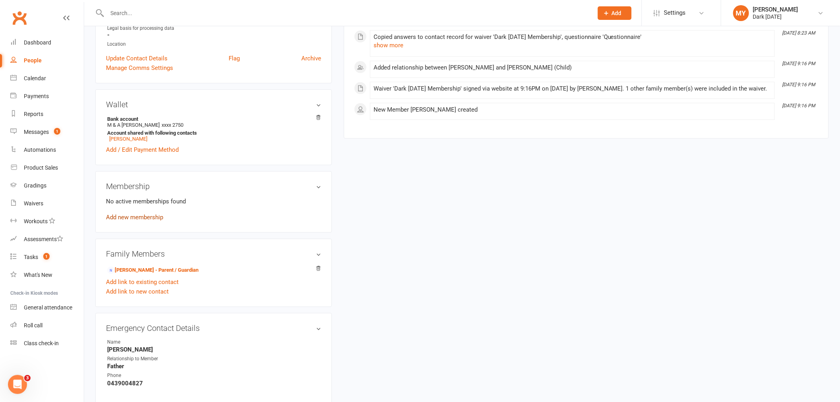
click at [137, 216] on link "Add new membership" at bounding box center [134, 216] width 57 height 7
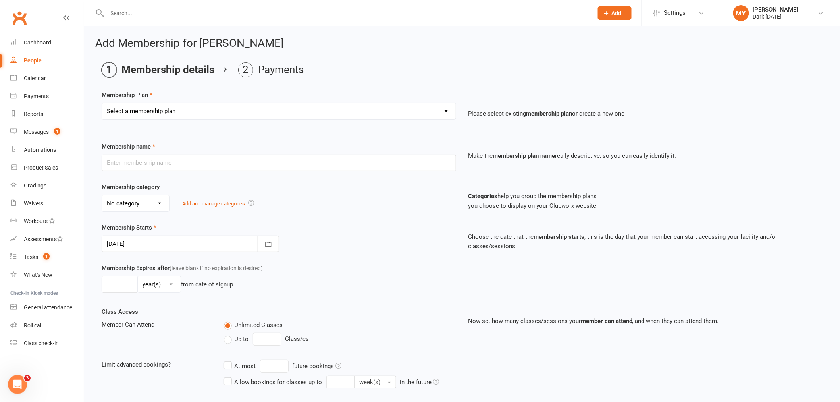
click at [157, 109] on select "Select a membership plan Create new Membership Plan Redzone Knife Defence Works…" at bounding box center [279, 111] width 354 height 16
select select "62"
click at [102, 103] on select "Select a membership plan Create new Membership Plan Redzone Knife Defence Works…" at bounding box center [279, 111] width 354 height 16
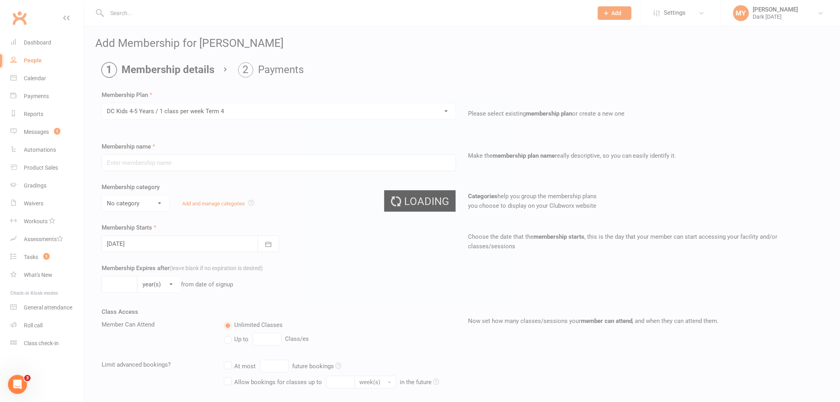
type input "DC Kids 4-5 Years / 1 class per week Term 4"
select select "4"
type input "[DATE]"
type input "10"
select select "1"
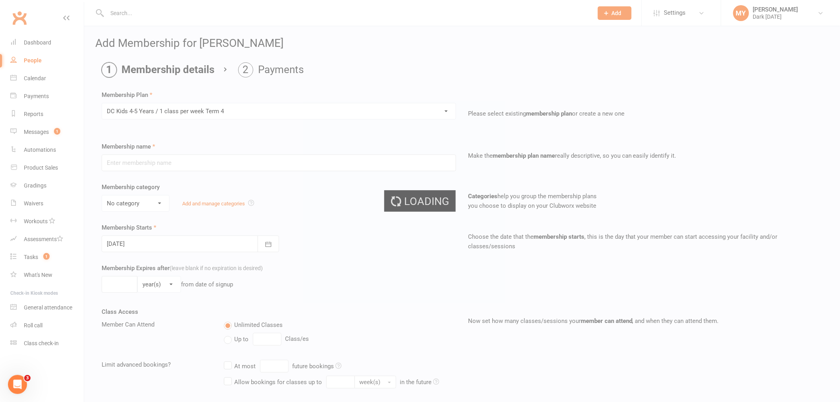
type input "1"
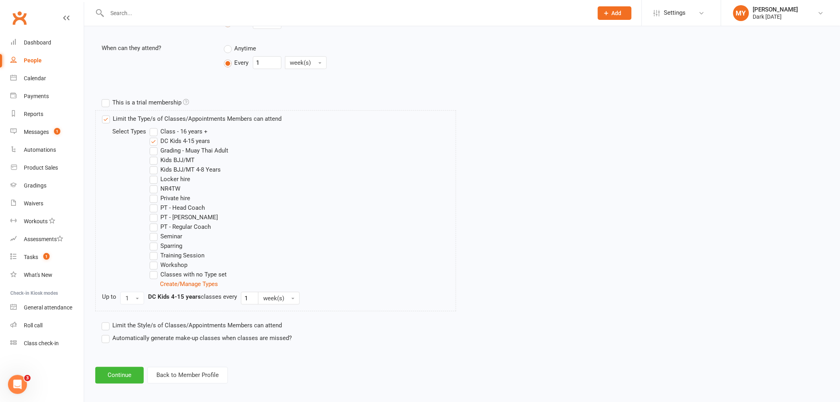
scroll to position [320, 0]
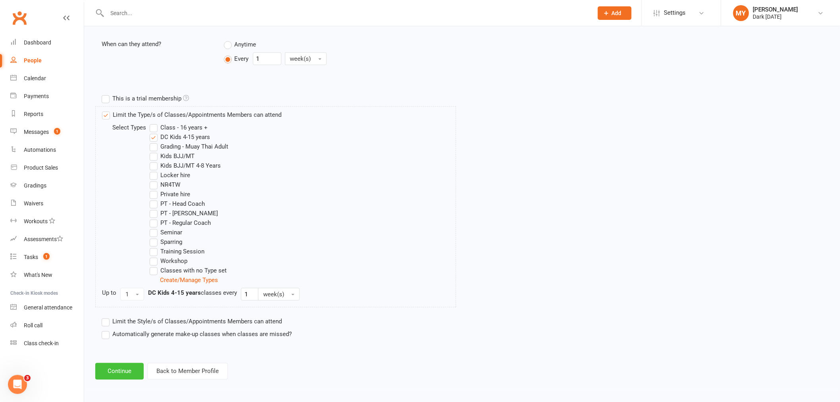
click at [115, 377] on button "Continue" at bounding box center [119, 371] width 48 height 17
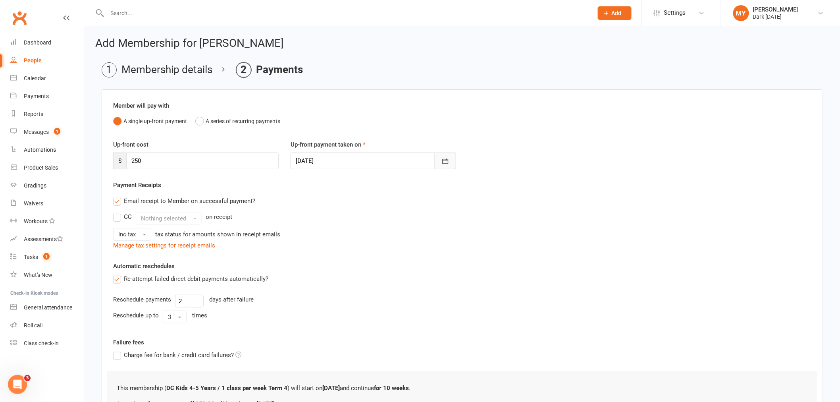
click at [443, 156] on button "button" at bounding box center [444, 160] width 21 height 17
click at [429, 180] on button "button" at bounding box center [429, 181] width 17 height 14
click at [341, 238] on span "13" at bounding box center [340, 241] width 6 height 6
type input "[DATE]"
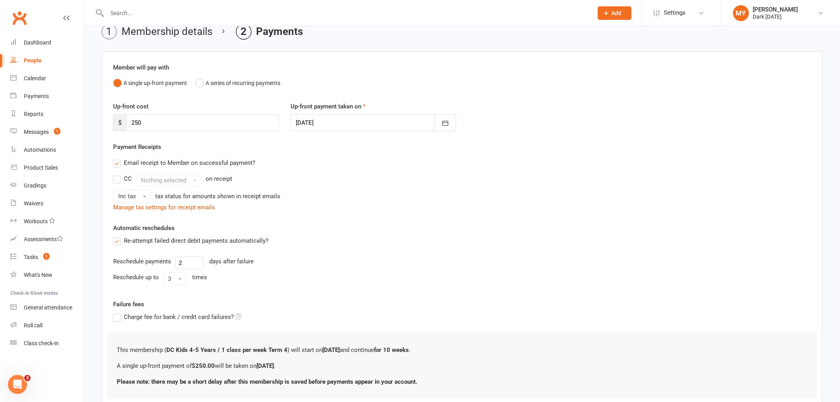
scroll to position [94, 0]
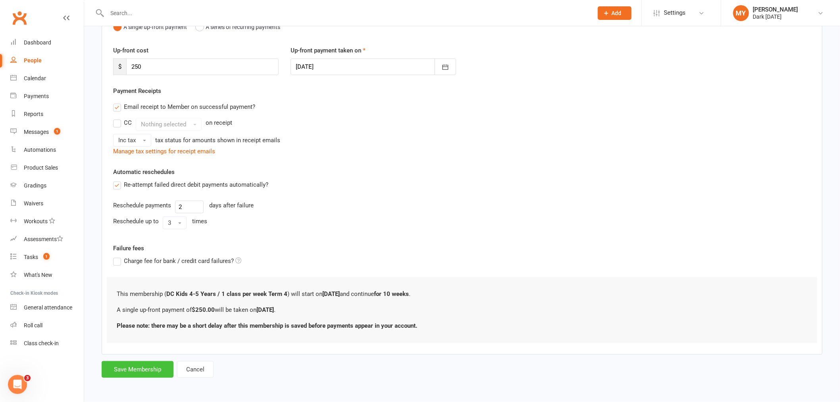
click at [161, 370] on button "Save Membership" at bounding box center [138, 369] width 72 height 17
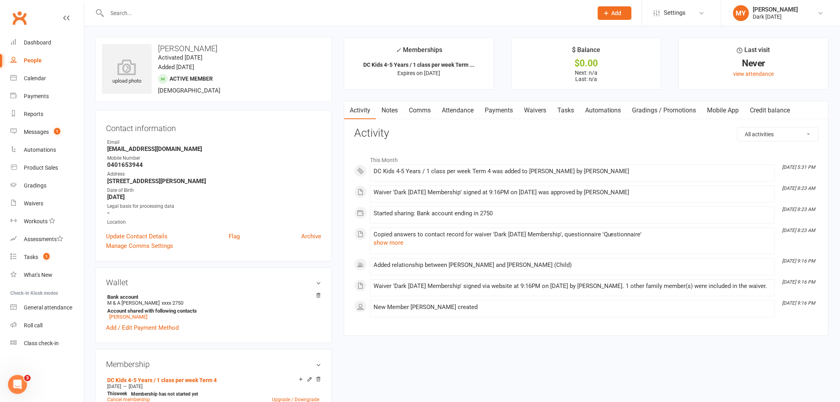
click at [135, 15] on input "text" at bounding box center [346, 13] width 482 height 11
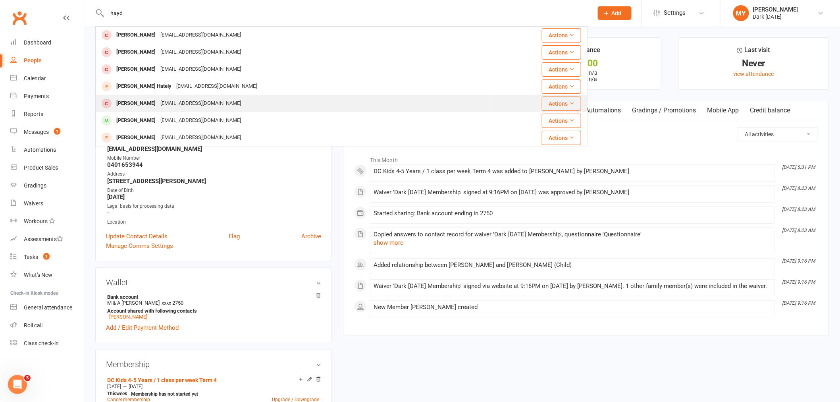
type input "hayd"
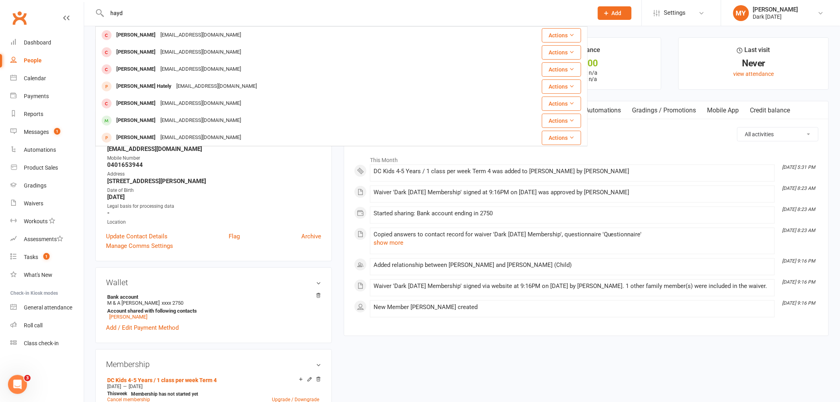
click at [159, 97] on div "Hayden Benedetti matt@pointfs.com.au" at bounding box center [293, 103] width 395 height 16
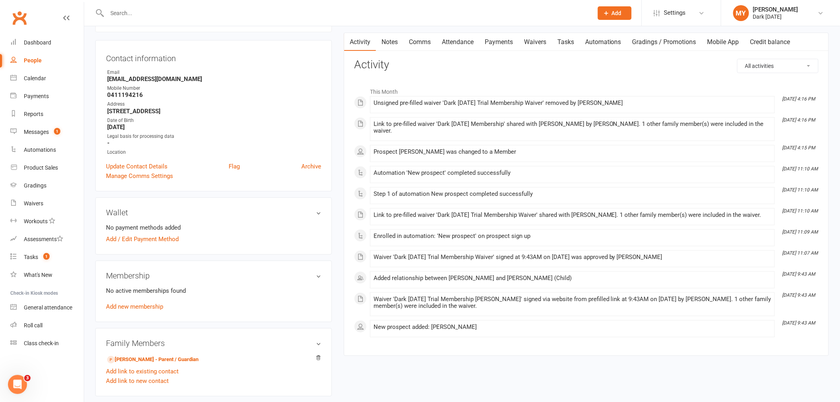
scroll to position [88, 0]
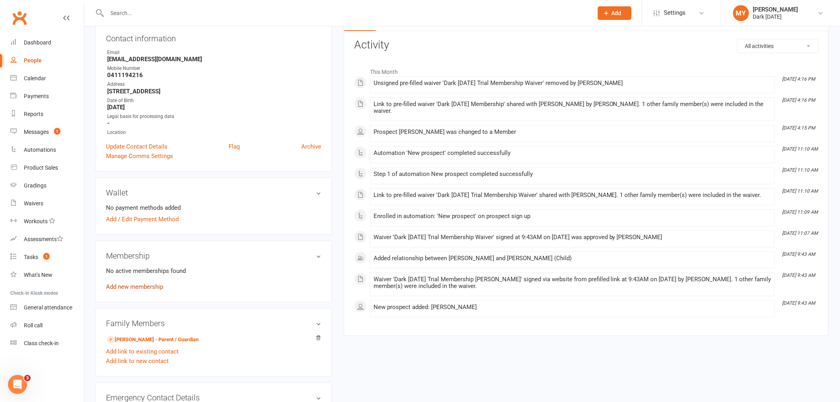
click at [137, 286] on link "Add new membership" at bounding box center [134, 286] width 57 height 7
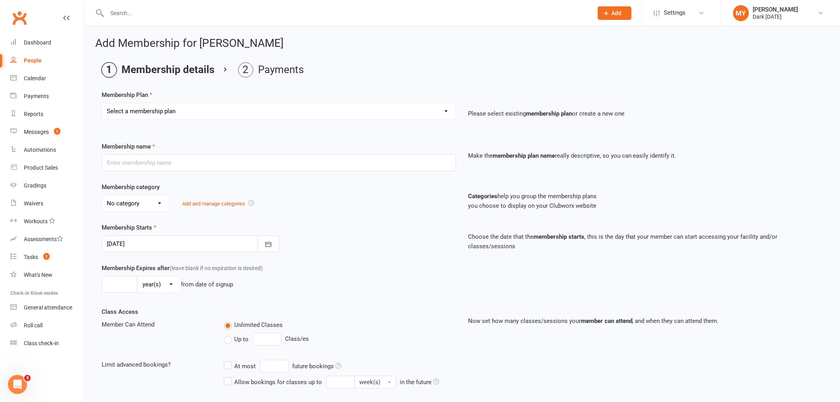
click at [154, 110] on select "Select a membership plan Create new Membership Plan Redzone Knife Defence Works…" at bounding box center [279, 111] width 354 height 16
select select "62"
click at [102, 103] on select "Select a membership plan Create new Membership Plan Redzone Knife Defence Works…" at bounding box center [279, 111] width 354 height 16
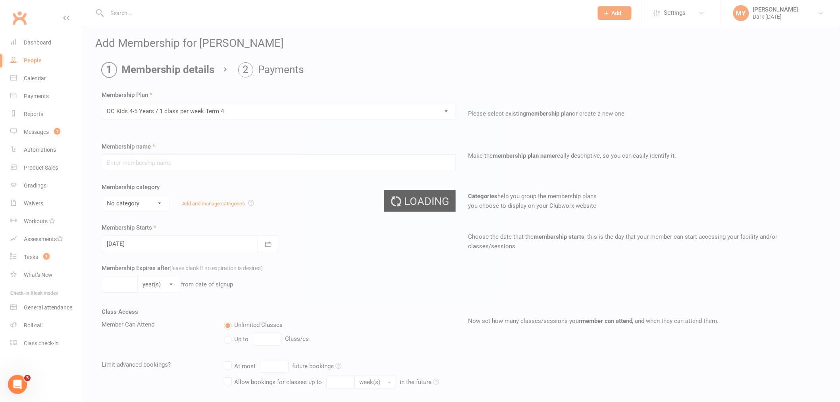
type input "DC Kids 4-5 Years / 1 class per week Term 4"
select select "4"
type input "[DATE]"
type input "10"
select select "1"
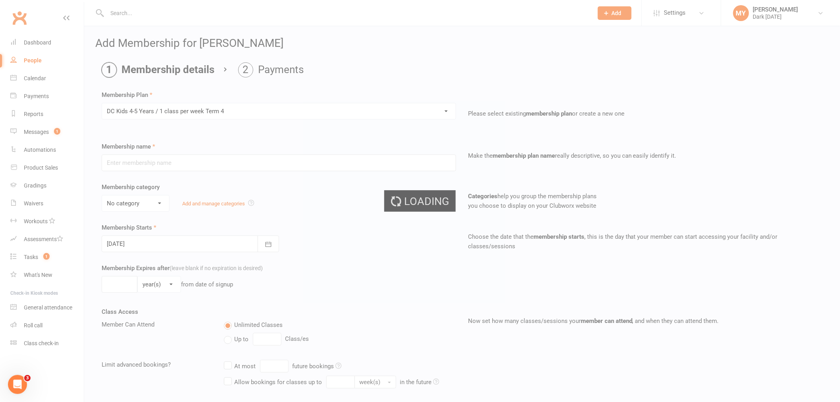
type input "1"
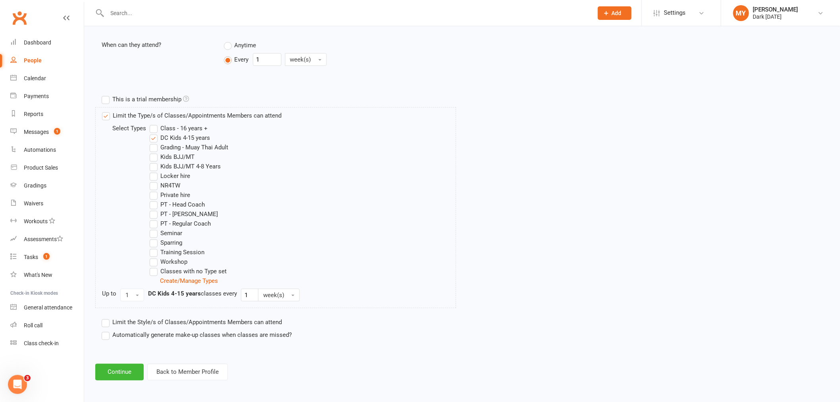
scroll to position [320, 0]
click at [125, 368] on button "Continue" at bounding box center [119, 371] width 48 height 17
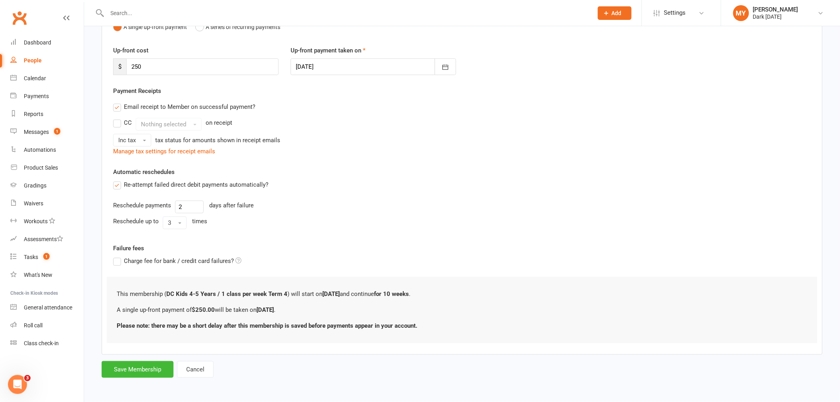
scroll to position [0, 0]
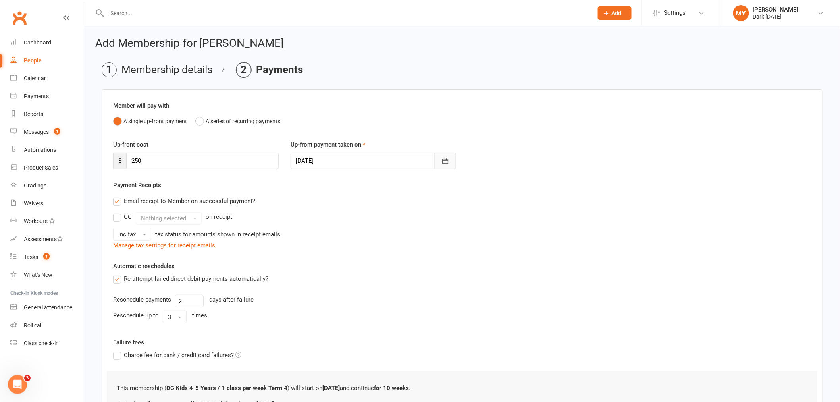
click at [445, 161] on icon "button" at bounding box center [445, 161] width 8 height 8
click at [426, 180] on icon "button" at bounding box center [429, 181] width 6 height 6
click at [341, 234] on button "13" at bounding box center [340, 241] width 17 height 14
type input "[DATE]"
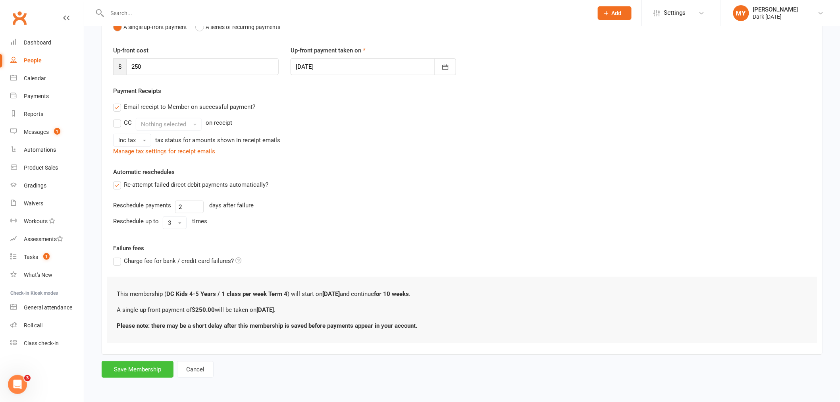
click at [146, 366] on button "Save Membership" at bounding box center [138, 369] width 72 height 17
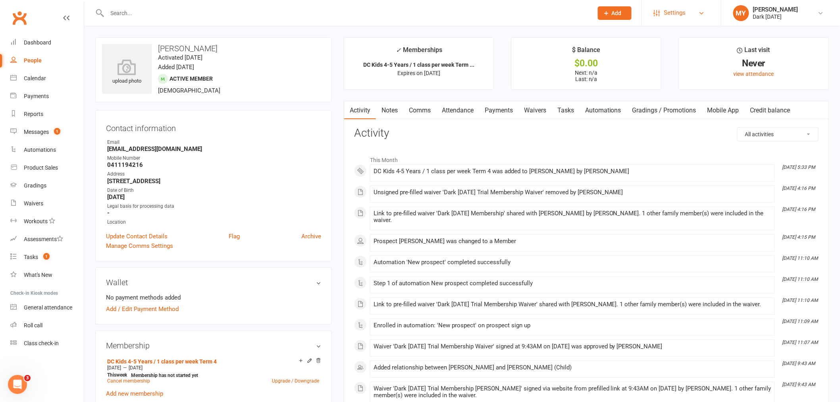
click at [682, 13] on span "Settings" at bounding box center [675, 13] width 22 height 18
click at [665, 36] on link "Membership Plans" at bounding box center [681, 35] width 79 height 18
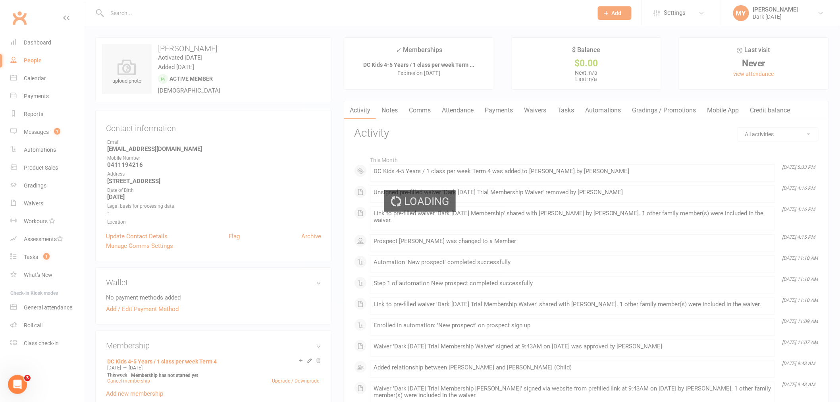
select select "100"
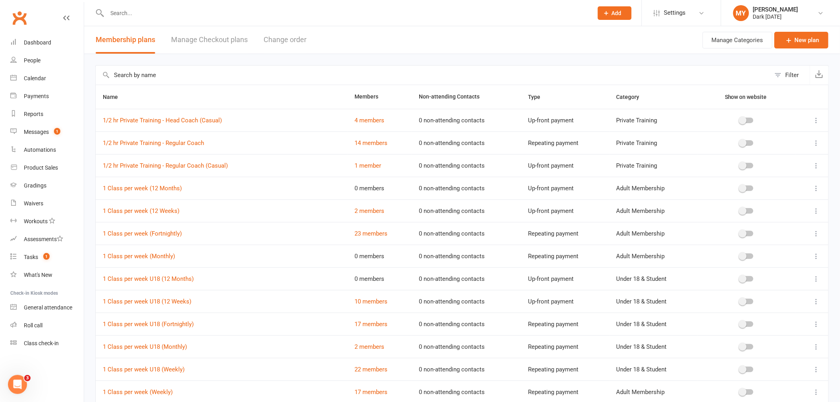
click at [140, 73] on input "text" at bounding box center [433, 74] width 675 height 19
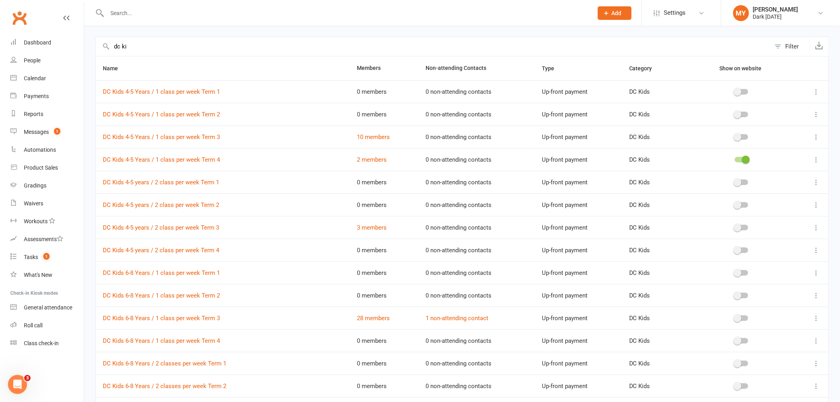
scroll to position [44, 0]
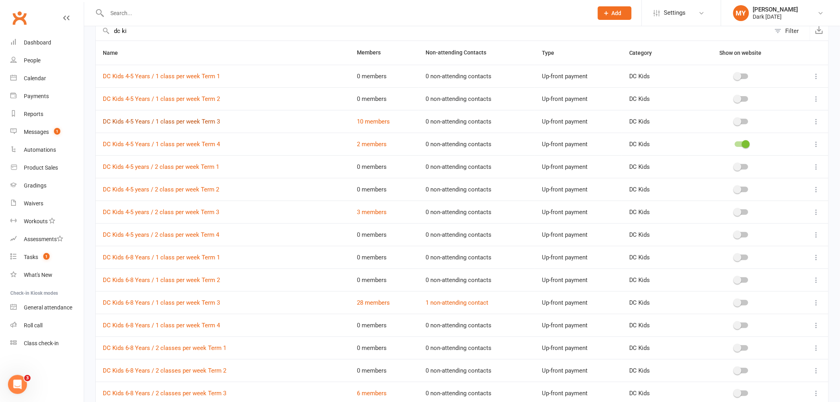
type input "dc ki"
click at [195, 121] on link "DC Kids 4-5 Years / 1 class per week Term 3" at bounding box center [161, 121] width 117 height 7
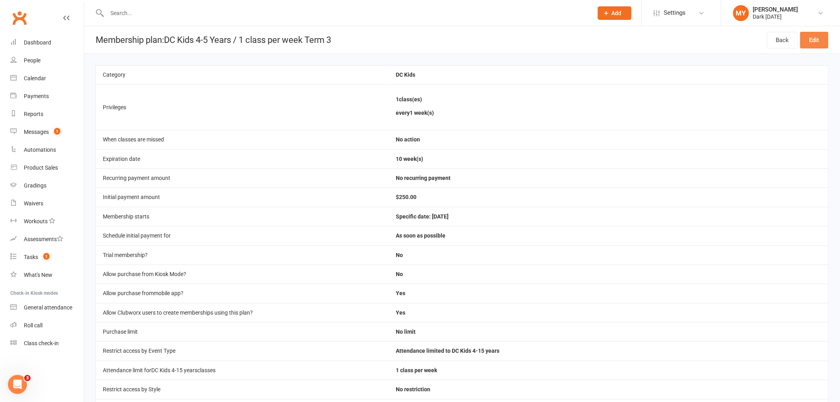
click at [822, 38] on link "Edit" at bounding box center [814, 40] width 28 height 17
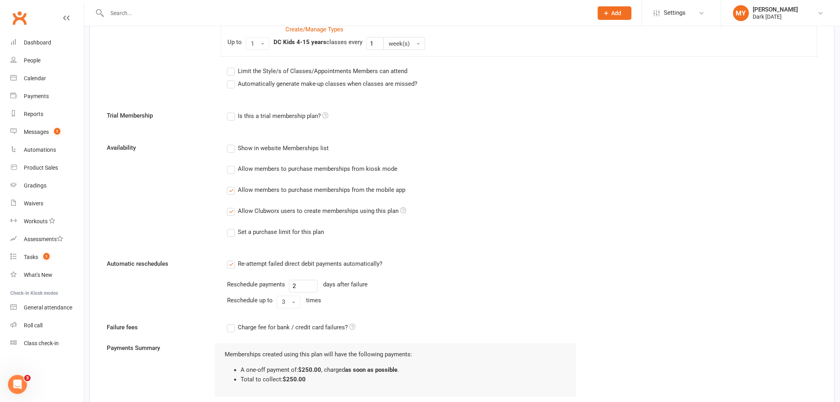
scroll to position [485, 0]
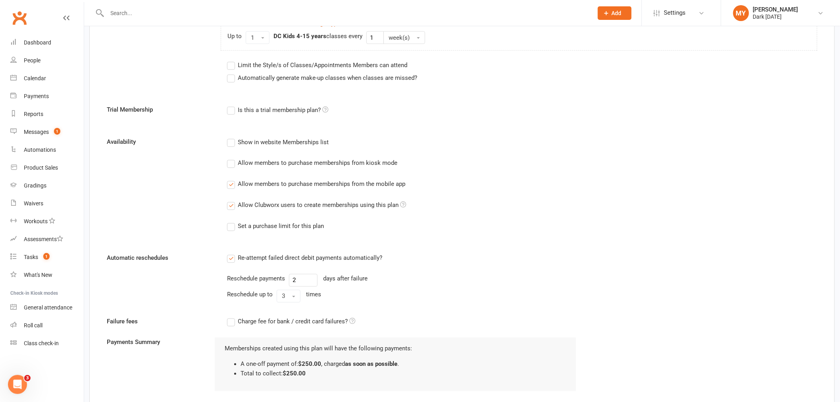
click at [312, 185] on div "Allow members to purchase memberships from the mobile app" at bounding box center [321, 183] width 167 height 8
click at [232, 179] on input "Allow members to purchase memberships from the mobile app" at bounding box center [229, 179] width 5 height 0
click at [304, 200] on div "Allow Clubworx users to create memberships using this plan" at bounding box center [322, 204] width 168 height 8
click at [232, 200] on input "Allow Clubworx users to create memberships using this plan" at bounding box center [229, 200] width 5 height 0
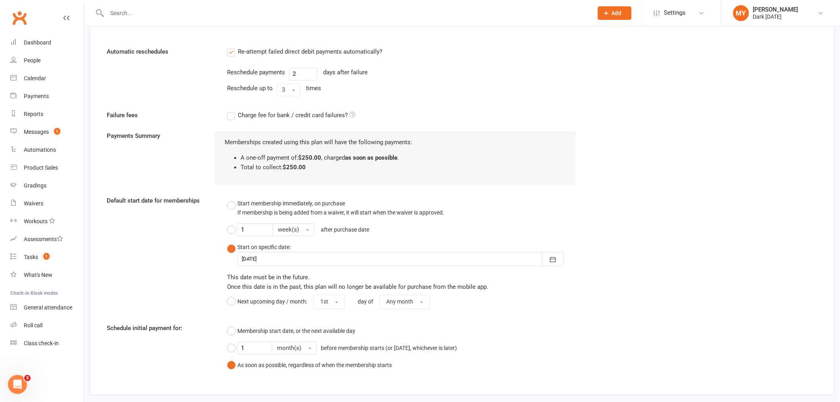
scroll to position [743, 0]
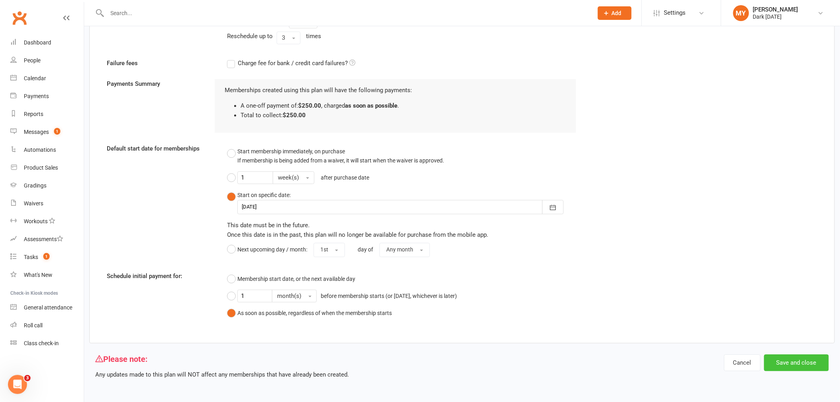
click at [802, 361] on button "Save and close" at bounding box center [796, 362] width 65 height 17
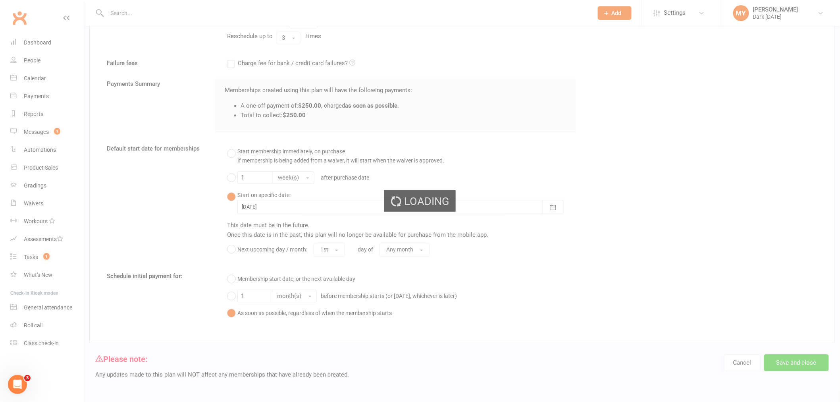
select select "100"
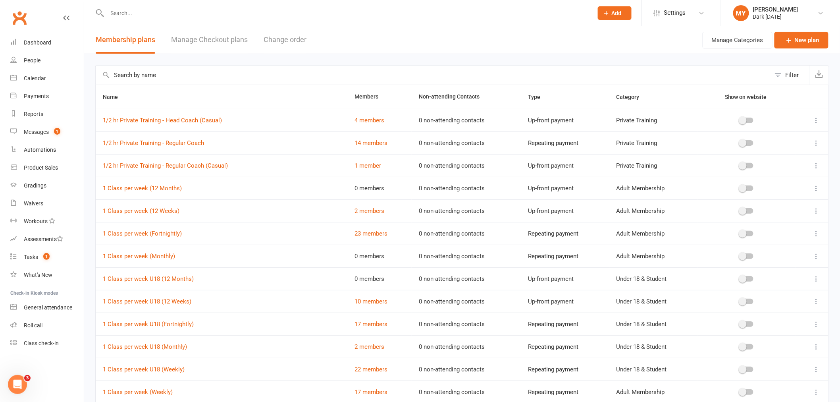
click at [202, 73] on input "text" at bounding box center [433, 74] width 675 height 19
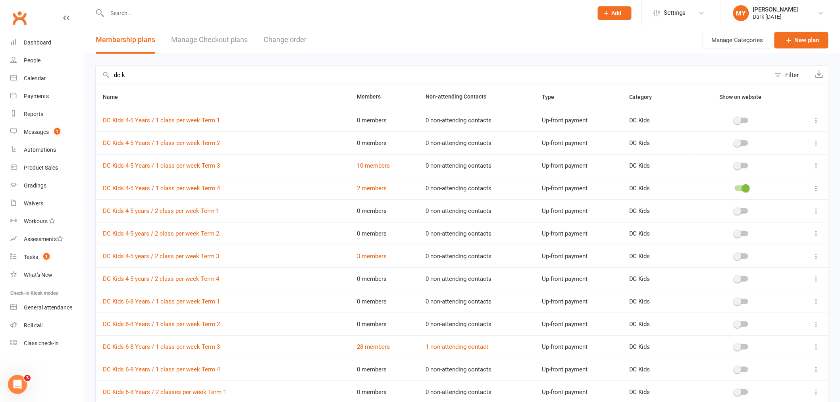
type input "dc k"
click at [43, 175] on link "Product Sales" at bounding box center [46, 168] width 73 height 18
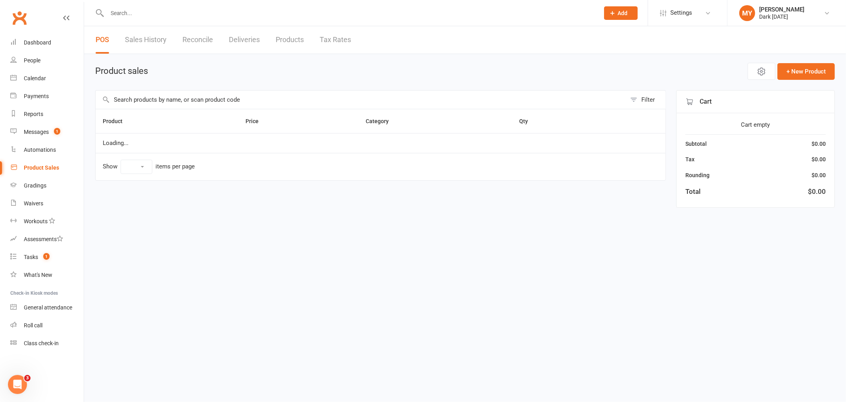
select select "100"
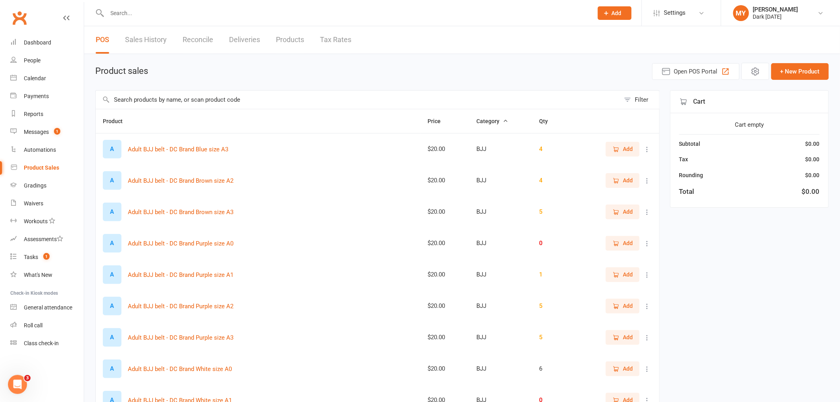
click at [156, 96] on input "text" at bounding box center [358, 99] width 524 height 18
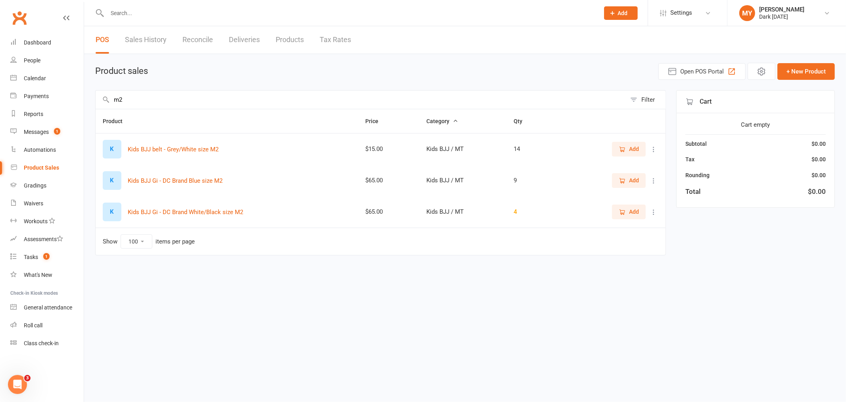
click at [623, 183] on icon "button" at bounding box center [622, 180] width 7 height 7
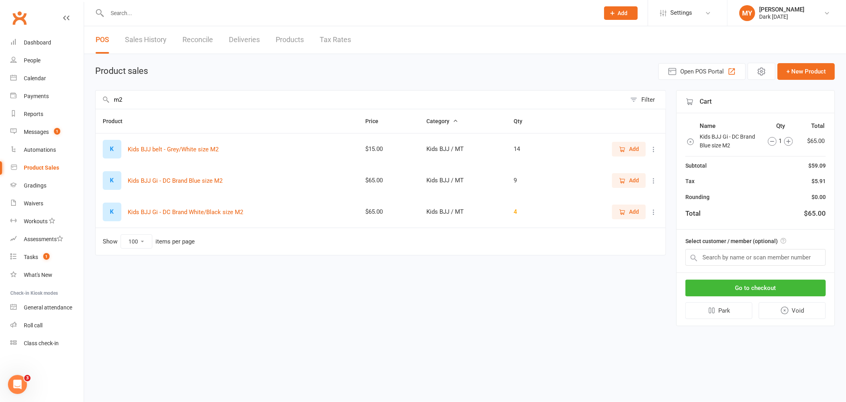
click at [129, 104] on input "m2" at bounding box center [361, 99] width 531 height 18
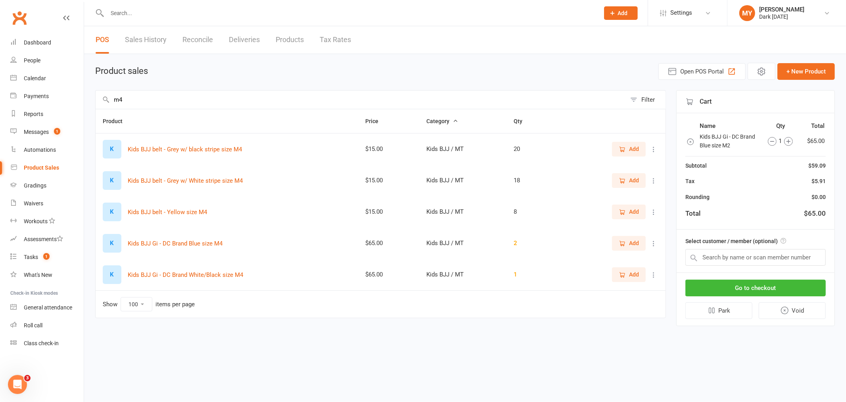
type input "m4"
click at [617, 274] on button "Add" at bounding box center [629, 274] width 34 height 14
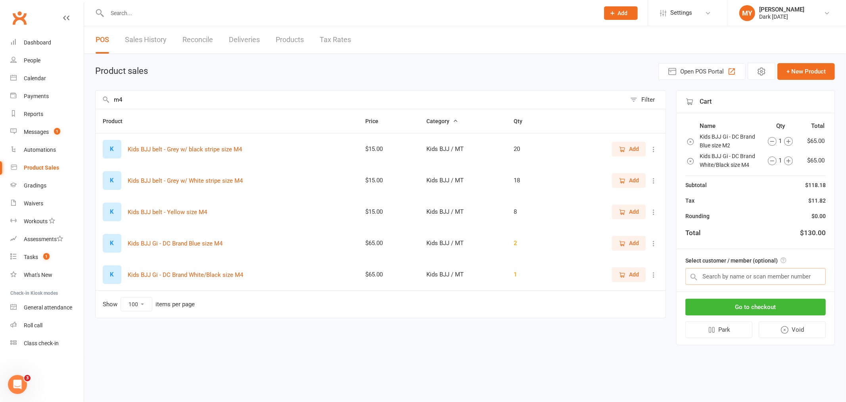
click at [739, 279] on input "text" at bounding box center [756, 276] width 140 height 17
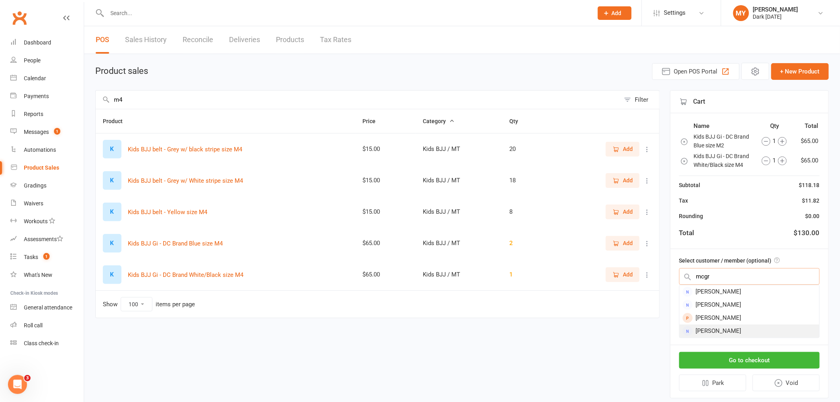
type input "mcgr"
click at [737, 326] on div "[PERSON_NAME]" at bounding box center [749, 330] width 140 height 13
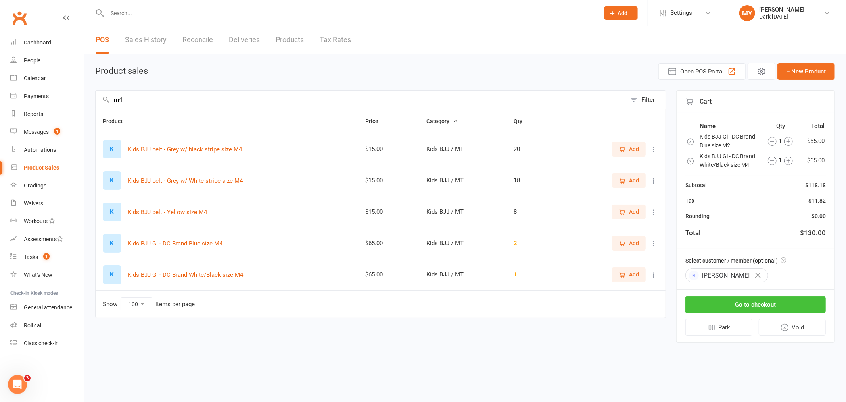
click at [754, 298] on button "Go to checkout" at bounding box center [756, 304] width 140 height 17
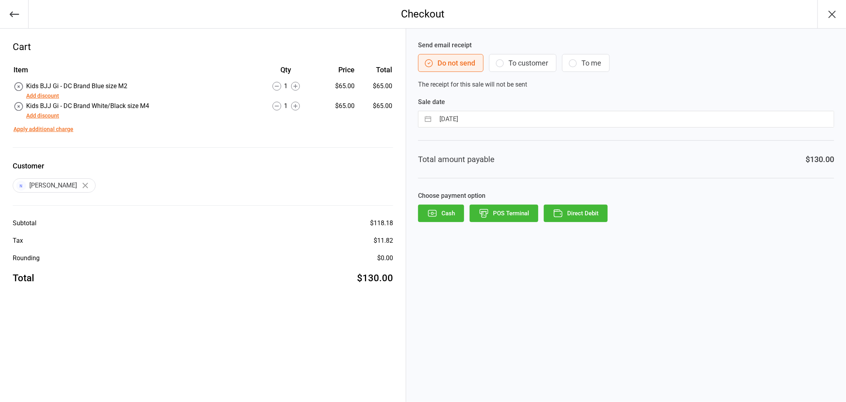
click at [519, 67] on button "To customer" at bounding box center [522, 63] width 67 height 18
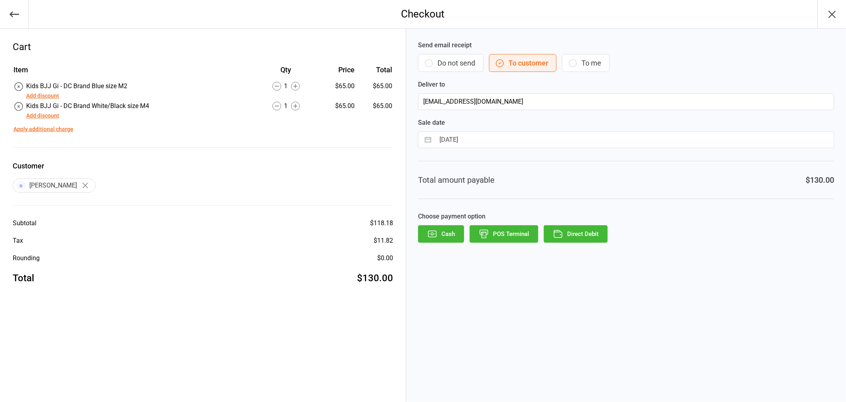
click at [597, 233] on button "Direct Debit" at bounding box center [576, 233] width 64 height 17
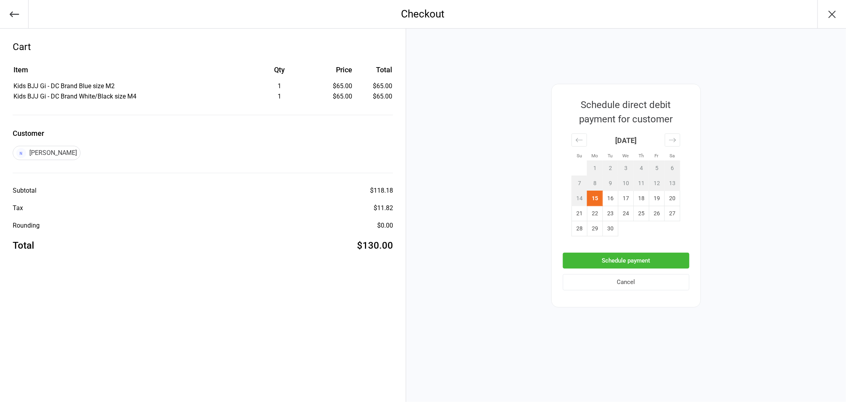
click at [615, 258] on button "Schedule payment" at bounding box center [626, 260] width 127 height 16
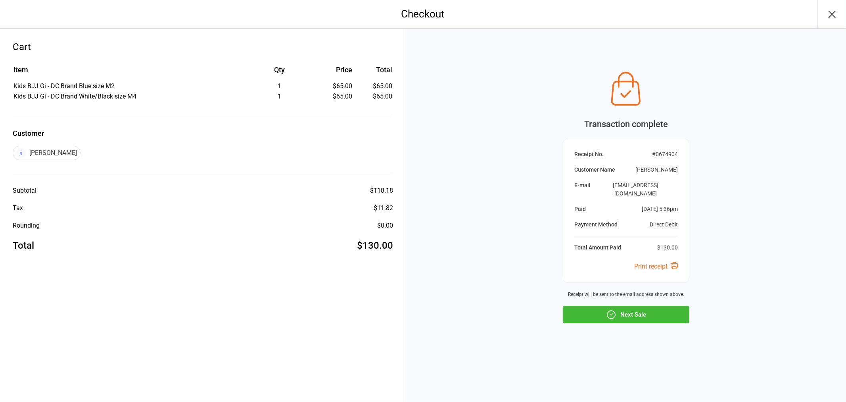
click at [629, 309] on button "Next Sale" at bounding box center [626, 314] width 127 height 17
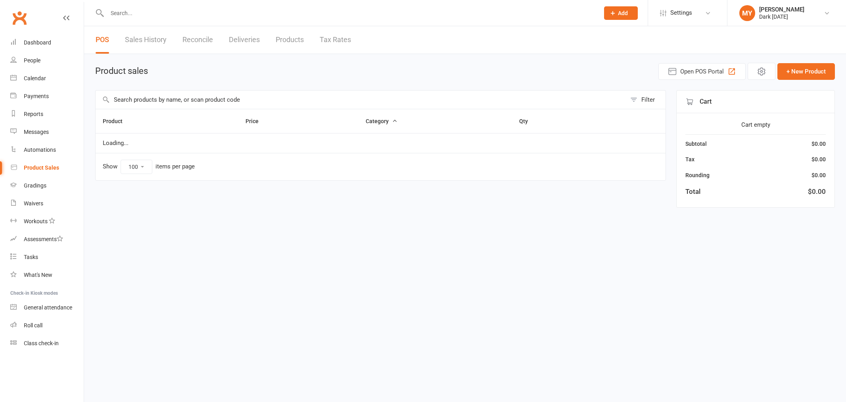
select select "100"
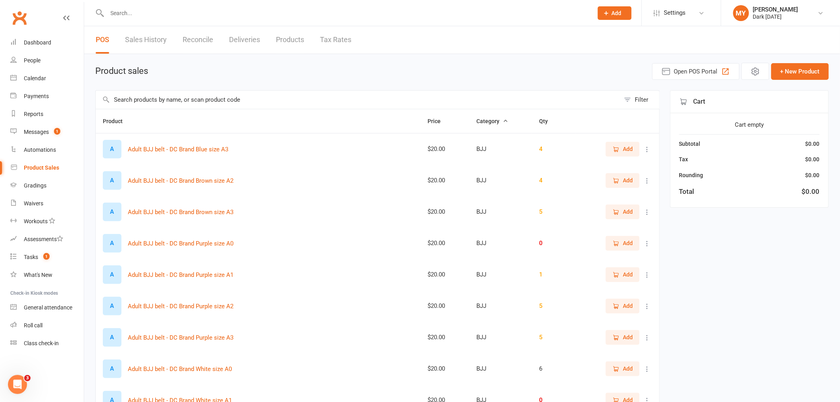
click at [119, 9] on input "text" at bounding box center [346, 13] width 482 height 11
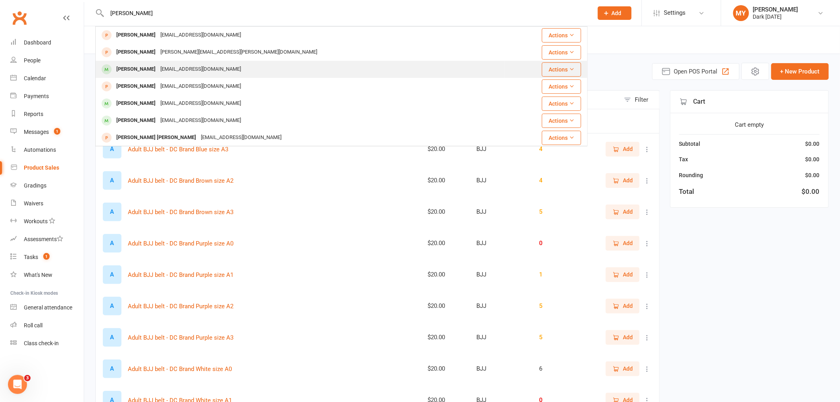
type input "[PERSON_NAME]"
click at [188, 68] on div "[EMAIL_ADDRESS][DOMAIN_NAME]" at bounding box center [200, 69] width 85 height 12
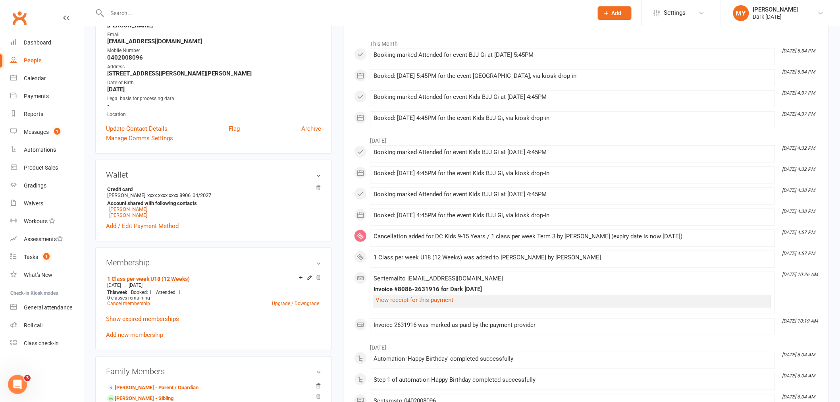
scroll to position [132, 0]
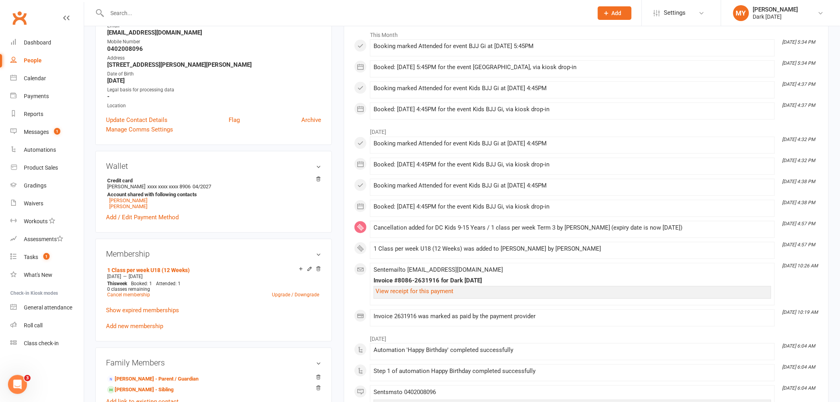
click at [647, 281] on div "Invoice #8086-2631916 for Dark [DATE]" at bounding box center [572, 280] width 398 height 7
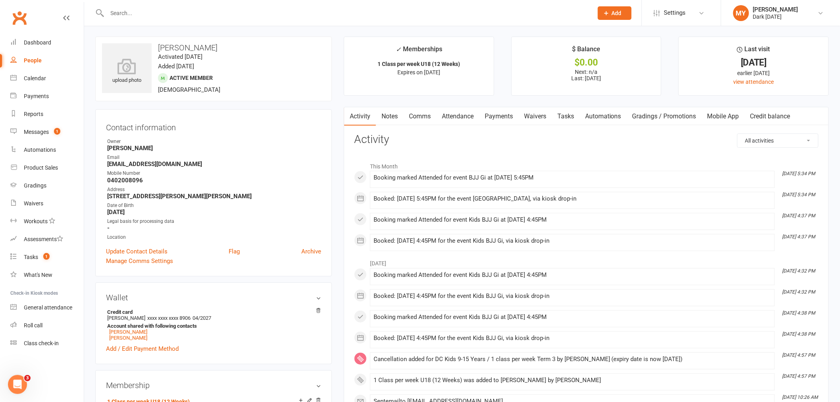
scroll to position [0, 0]
click at [503, 117] on link "Payments" at bounding box center [498, 117] width 39 height 18
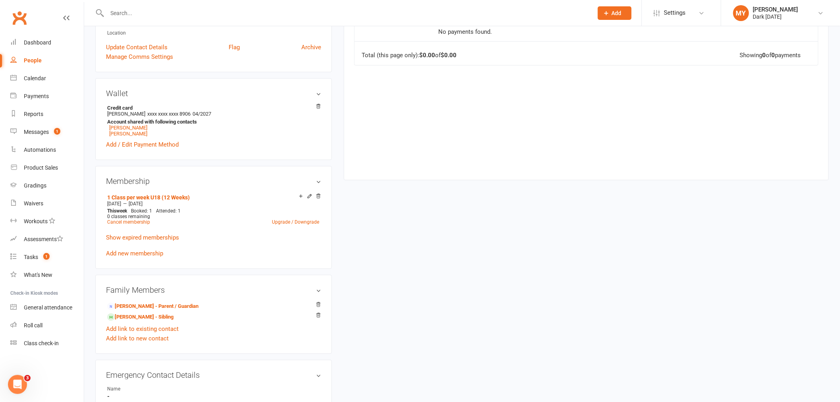
scroll to position [220, 0]
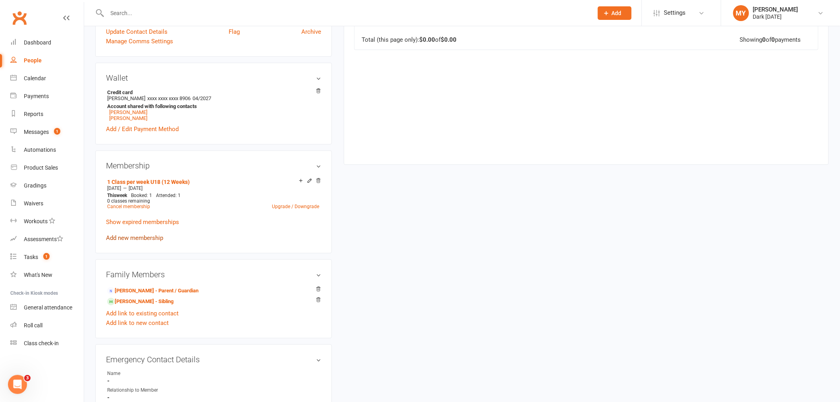
click at [149, 236] on link "Add new membership" at bounding box center [134, 237] width 57 height 7
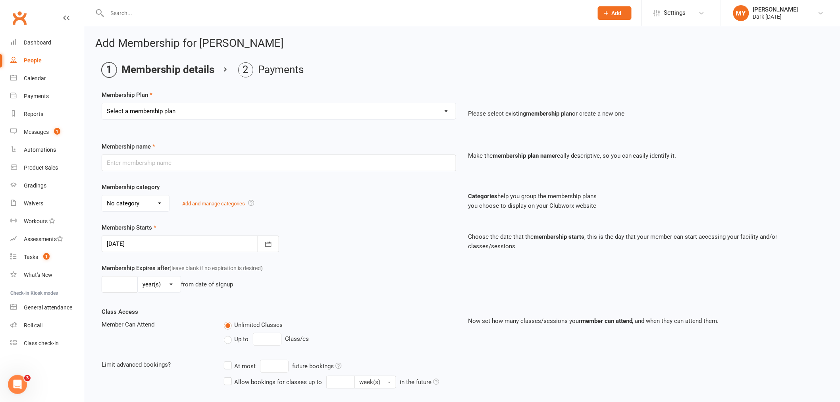
click at [198, 113] on select "Select a membership plan Create new Membership Plan Redzone Knife Defence Works…" at bounding box center [279, 111] width 354 height 16
select select "32"
click at [102, 103] on select "Select a membership plan Create new Membership Plan Redzone Knife Defence Works…" at bounding box center [279, 111] width 354 height 16
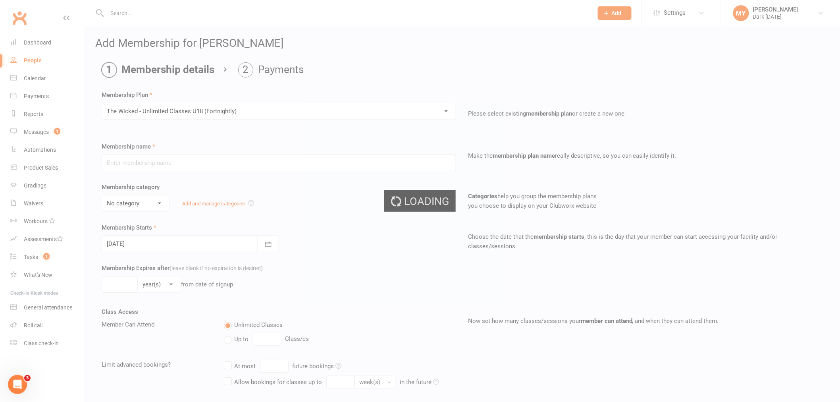
type input "The Wicked - Unlimited Classes U18 (Fortnightly)"
select select "7"
type input "0"
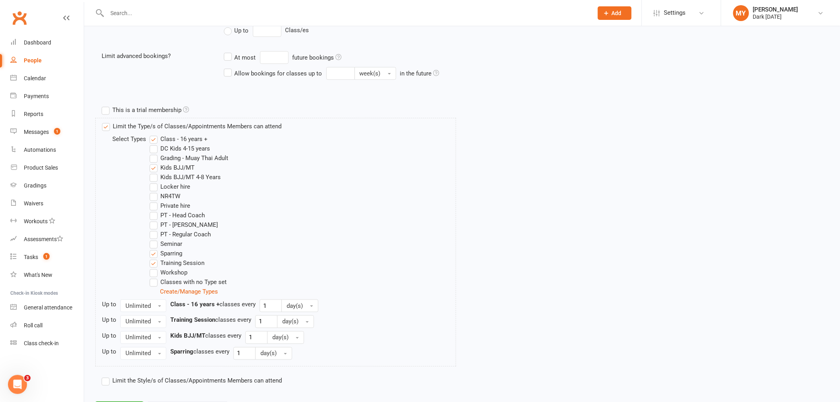
scroll to position [347, 0]
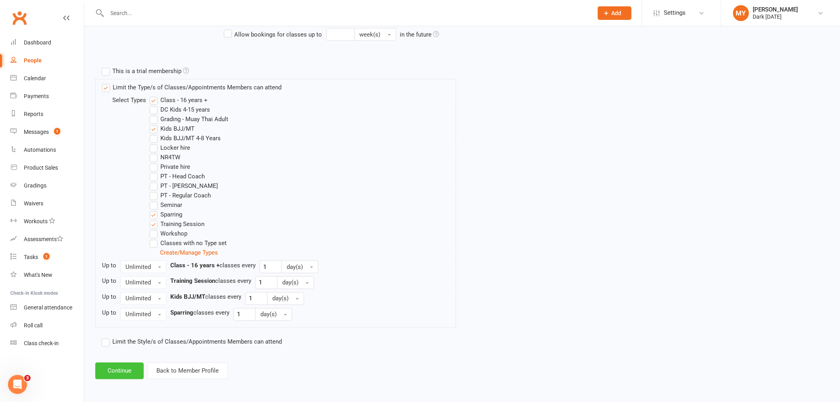
click at [116, 371] on button "Continue" at bounding box center [119, 370] width 48 height 17
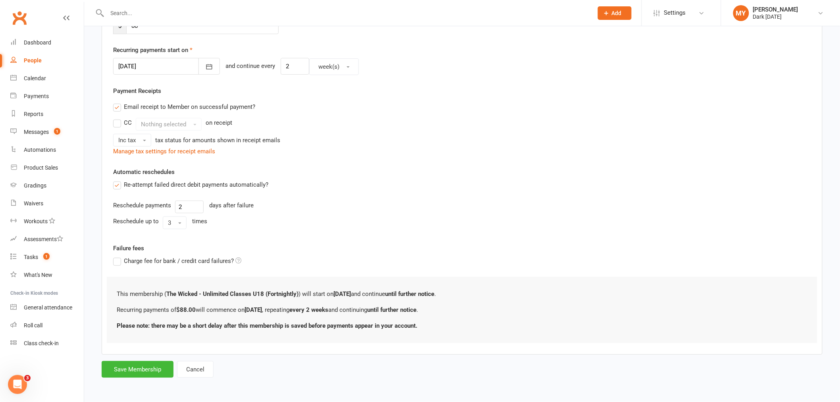
scroll to position [0, 0]
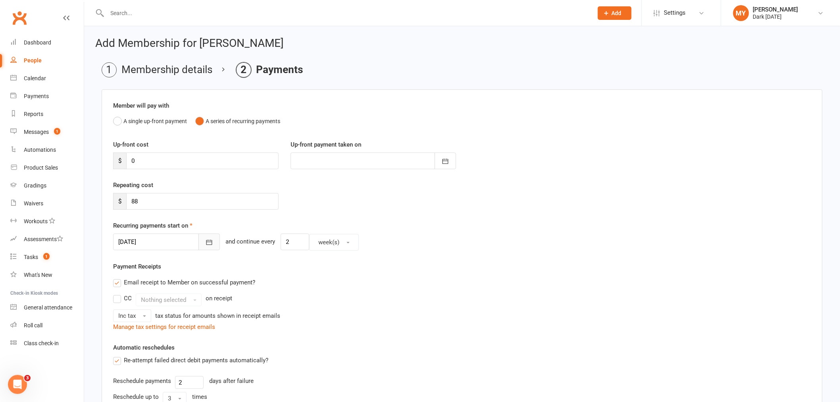
click at [198, 248] on button "button" at bounding box center [208, 241] width 21 height 17
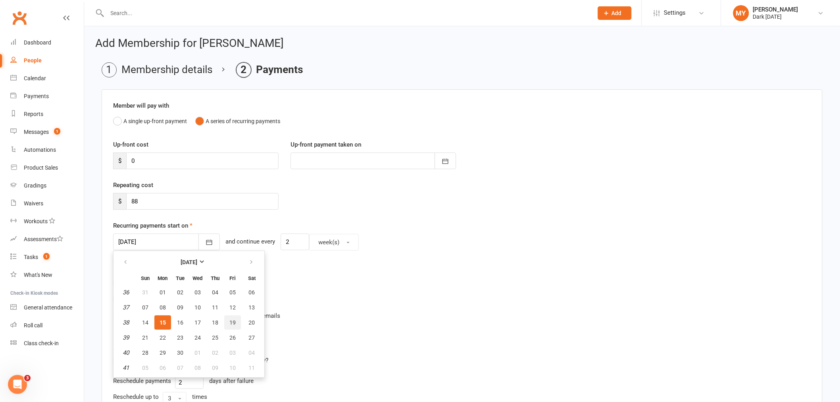
click at [234, 325] on button "19" at bounding box center [232, 322] width 17 height 14
type input "[DATE]"
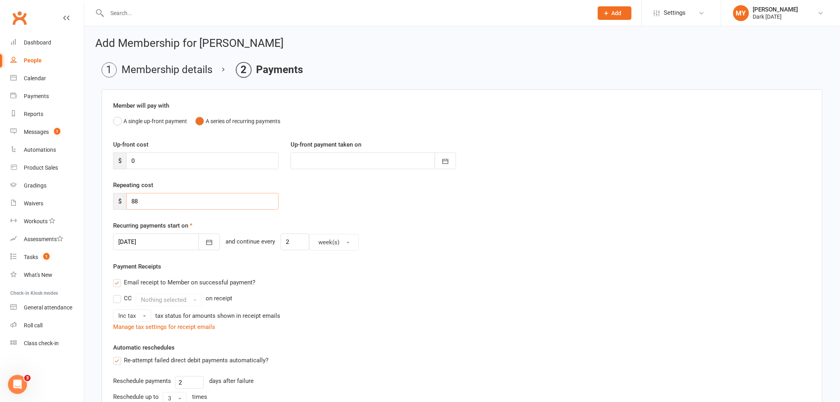
click at [152, 199] on input "88" at bounding box center [202, 201] width 152 height 17
type input "83.6"
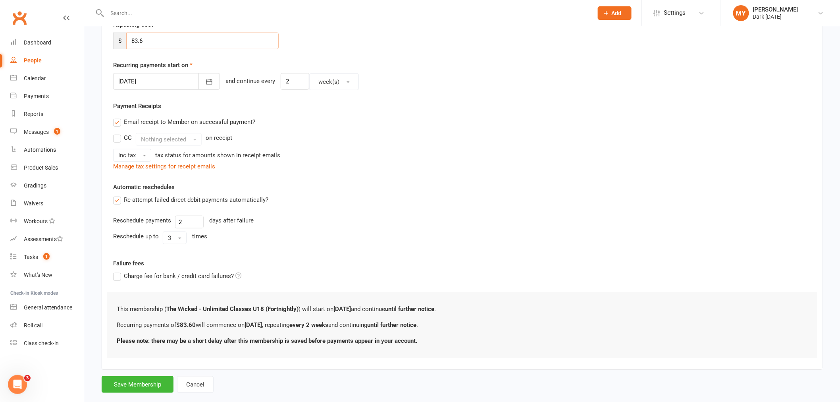
scroll to position [176, 0]
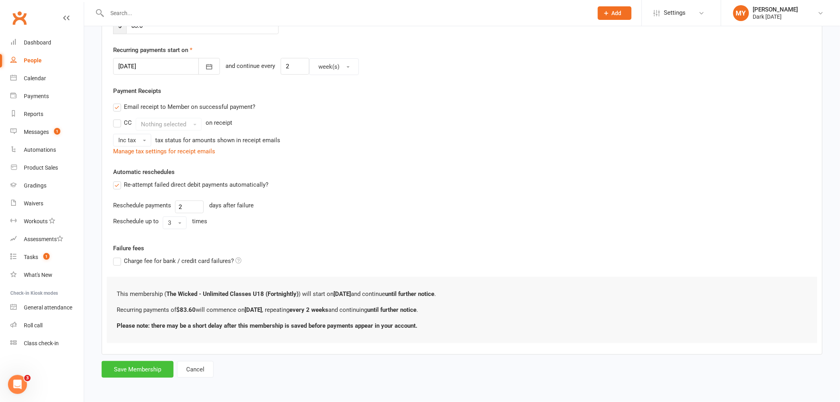
click at [148, 363] on button "Save Membership" at bounding box center [138, 369] width 72 height 17
